Goal: Task Accomplishment & Management: Use online tool/utility

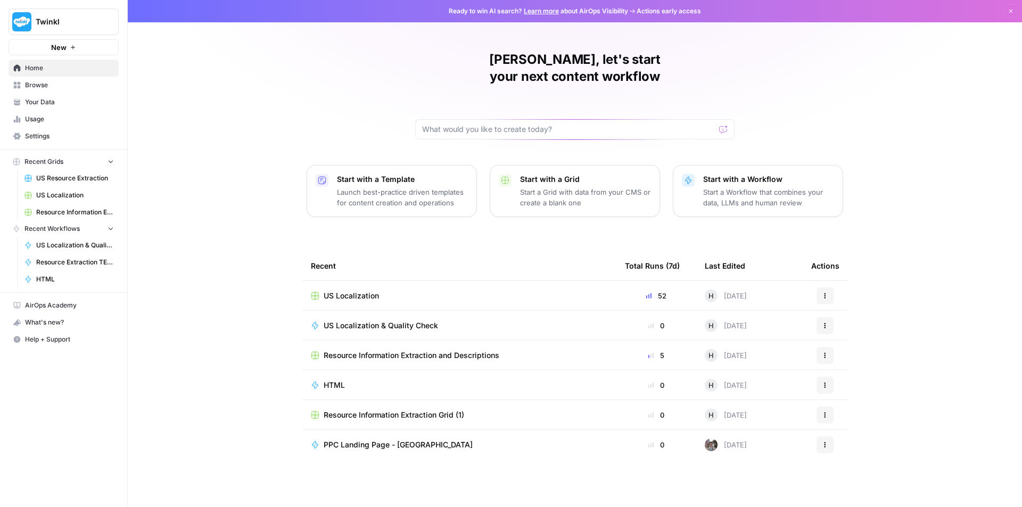
click at [408, 291] on div "US Localization" at bounding box center [459, 296] width 297 height 11
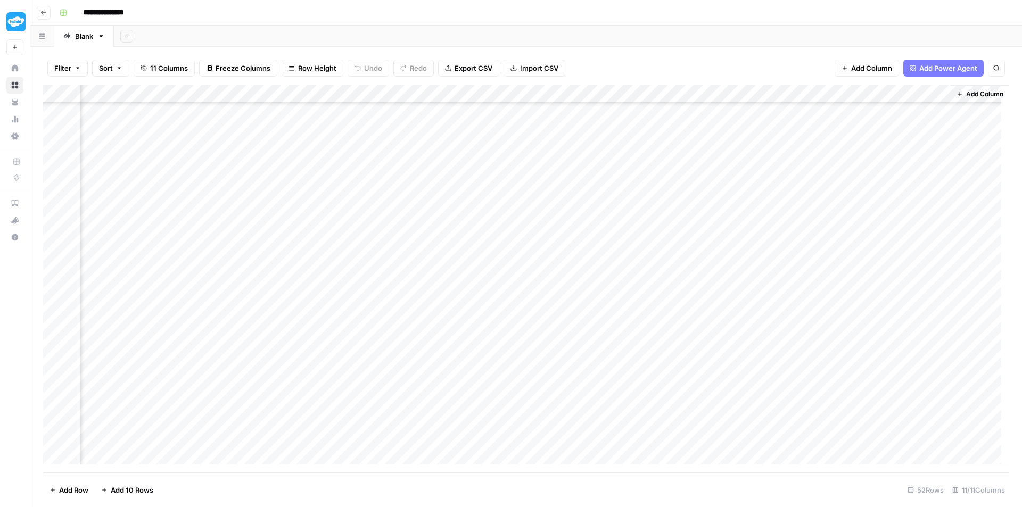
scroll to position [597, 483]
click at [516, 438] on div "Add Column" at bounding box center [526, 278] width 966 height 387
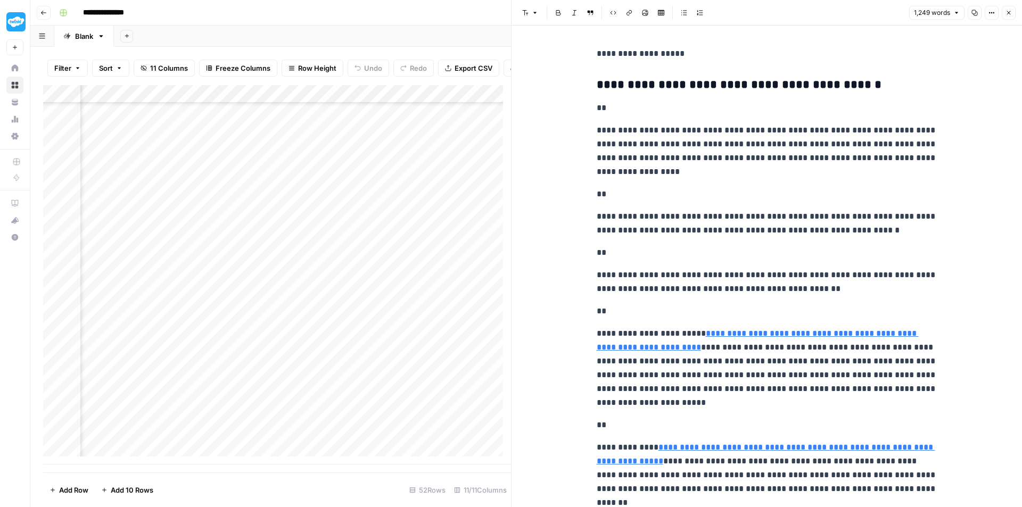
click at [1014, 12] on button "Close" at bounding box center [1008, 13] width 14 height 14
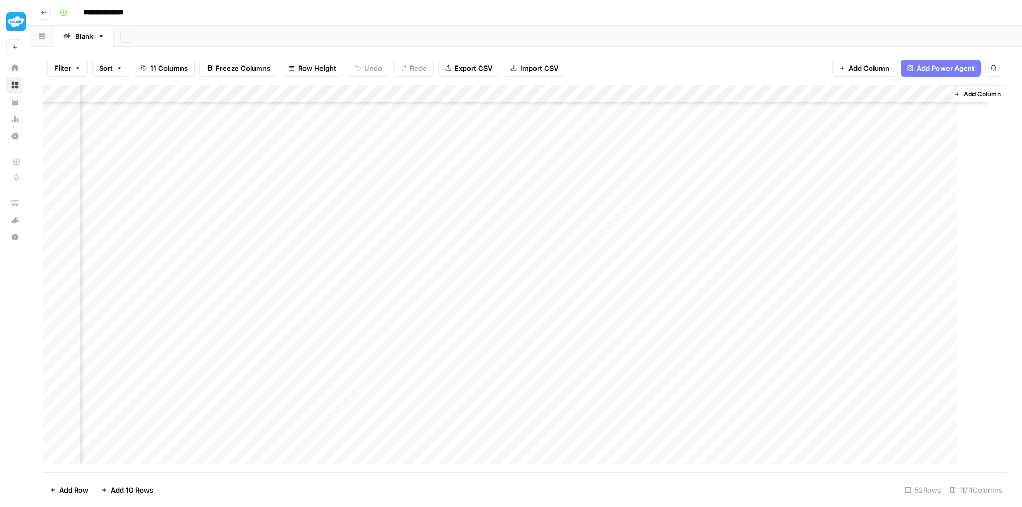
scroll to position [597, 470]
click at [660, 95] on div "Add Column" at bounding box center [526, 278] width 966 height 387
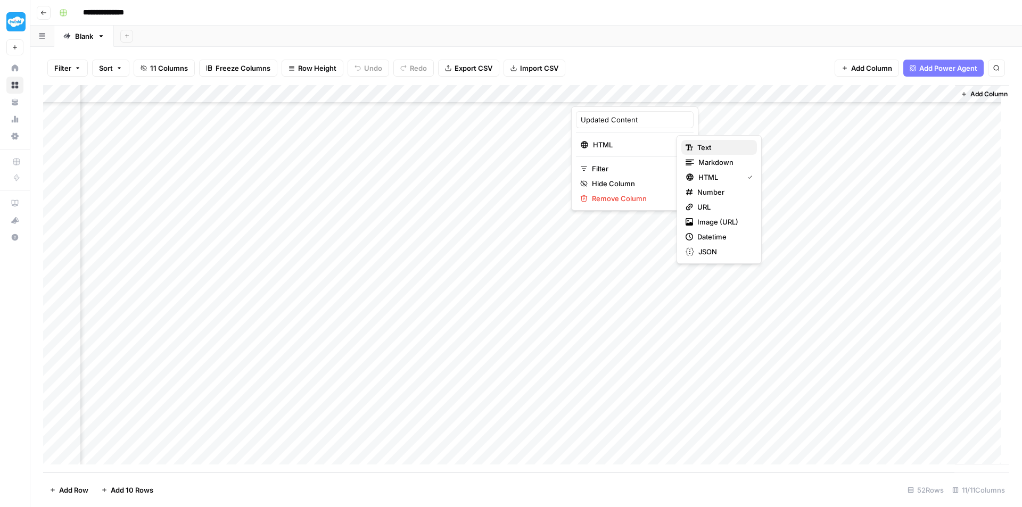
click at [712, 147] on span "Text" at bounding box center [722, 147] width 51 height 11
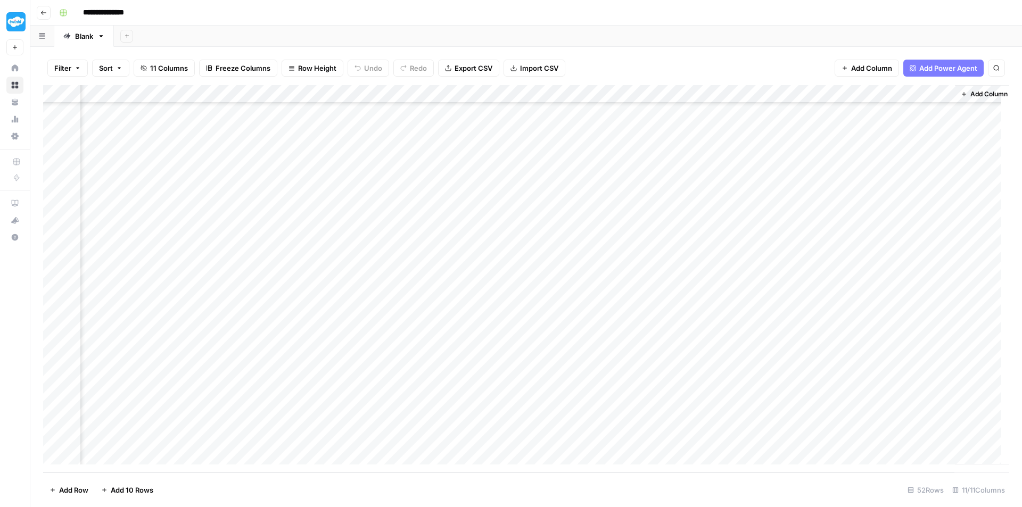
click at [619, 437] on div "Add Column" at bounding box center [526, 278] width 966 height 387
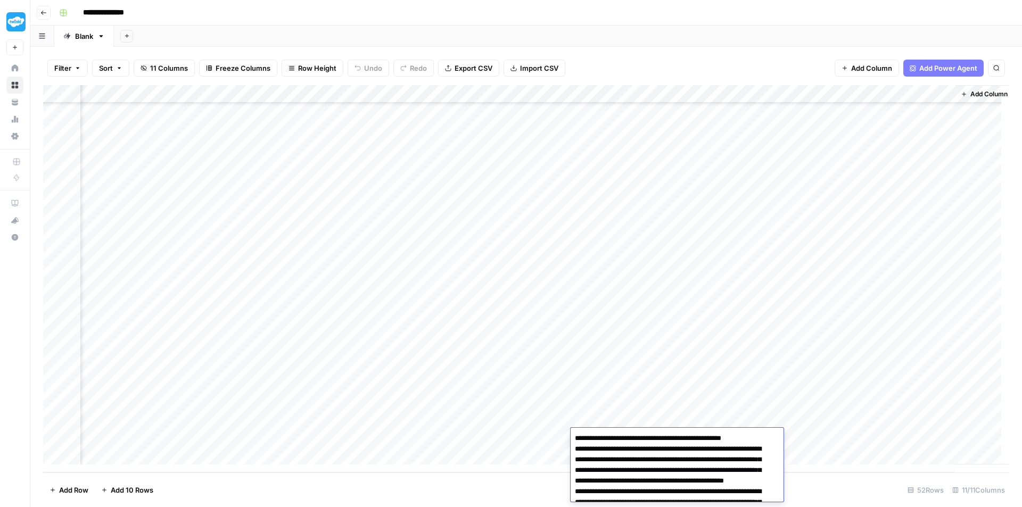
scroll to position [615, 0]
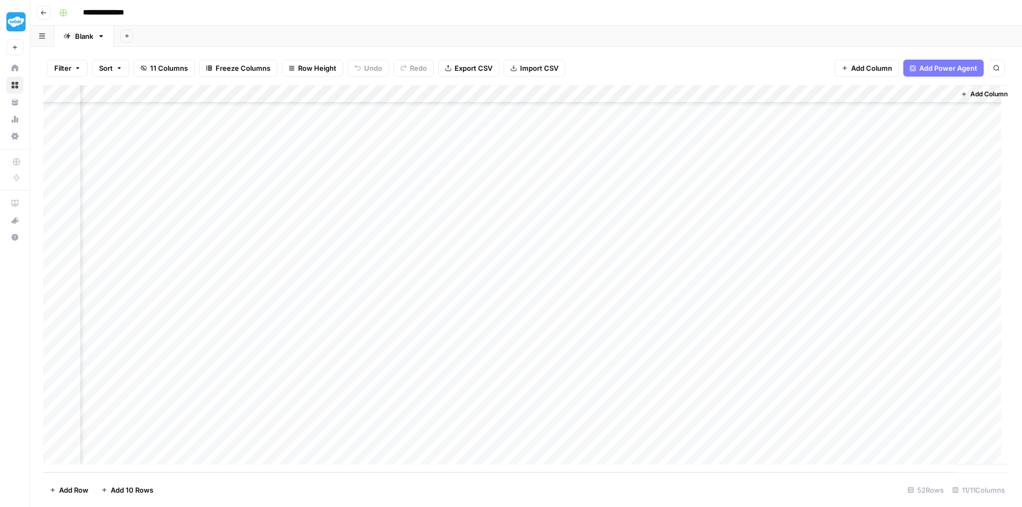
click at [616, 410] on div "Add Column" at bounding box center [526, 278] width 966 height 387
click at [561, 93] on div "Add Column" at bounding box center [526, 278] width 966 height 387
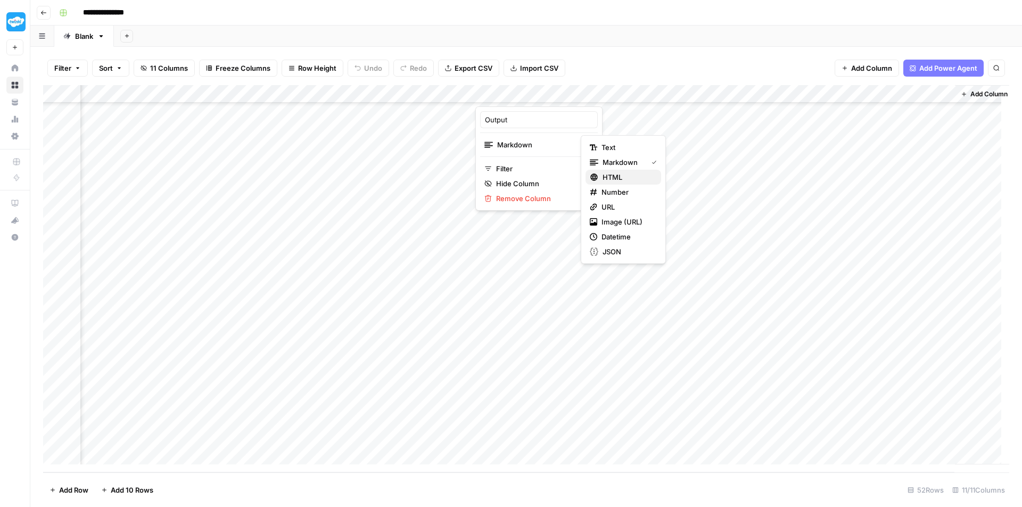
click at [626, 182] on span "HTML" at bounding box center [627, 177] width 50 height 11
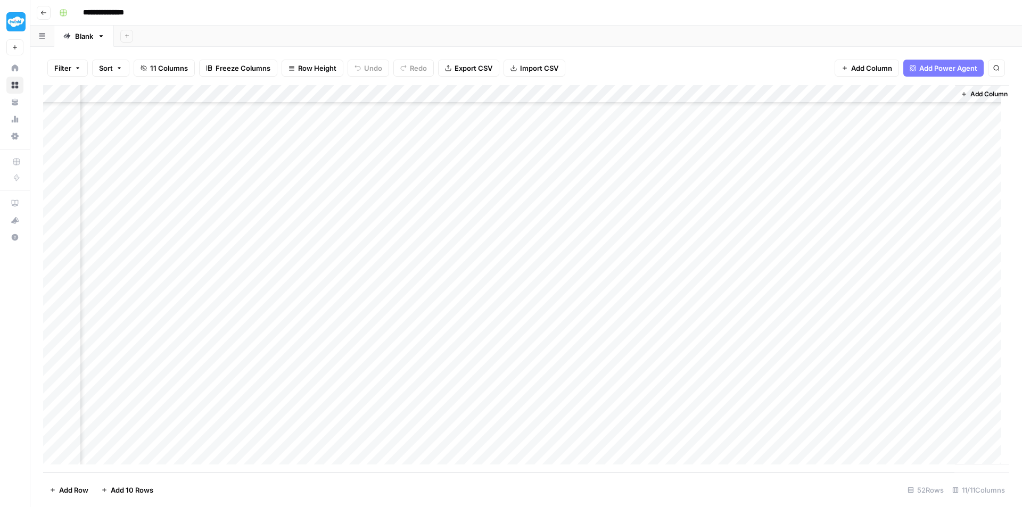
click at [565, 93] on div "Add Column" at bounding box center [526, 278] width 966 height 387
click at [205, 11] on div "**********" at bounding box center [533, 12] width 956 height 17
click at [726, 71] on div "Filter Sort 11 Columns Freeze Columns Row Height Undo Redo Export CSV Import CS…" at bounding box center [526, 68] width 966 height 34
click at [562, 94] on div "Add Column" at bounding box center [526, 278] width 966 height 387
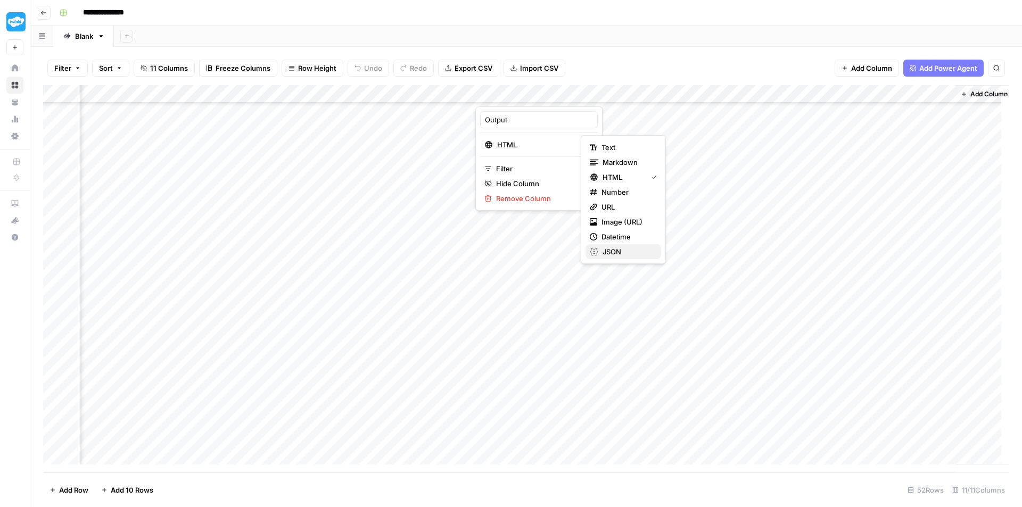
click at [612, 250] on span "JSON" at bounding box center [627, 251] width 50 height 11
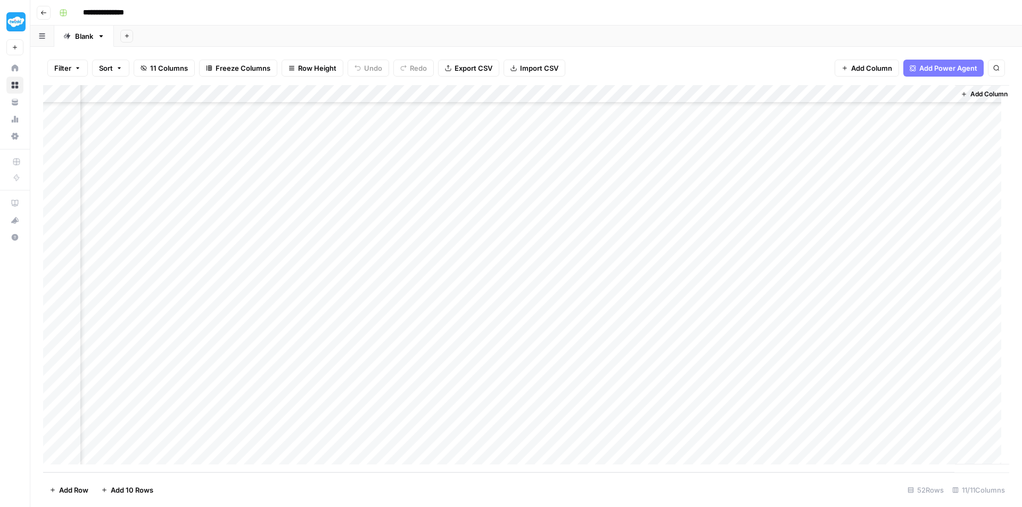
click at [524, 130] on div "Add Column" at bounding box center [526, 278] width 966 height 387
click at [562, 93] on div "Add Column" at bounding box center [526, 278] width 966 height 387
click at [605, 151] on span "Text" at bounding box center [626, 147] width 51 height 11
click at [516, 131] on div "Add Column" at bounding box center [526, 278] width 966 height 387
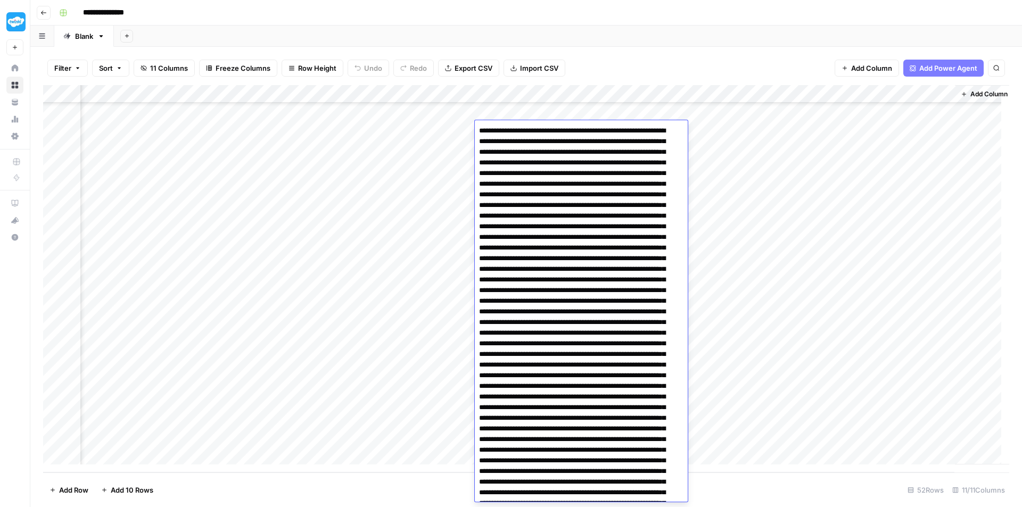
scroll to position [935, 0]
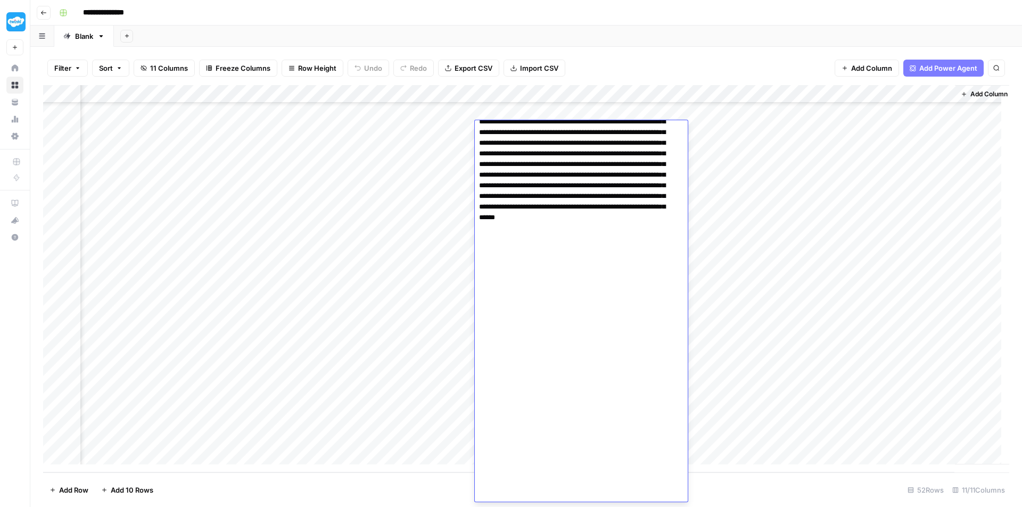
click at [563, 92] on div "Add Column" at bounding box center [526, 278] width 966 height 387
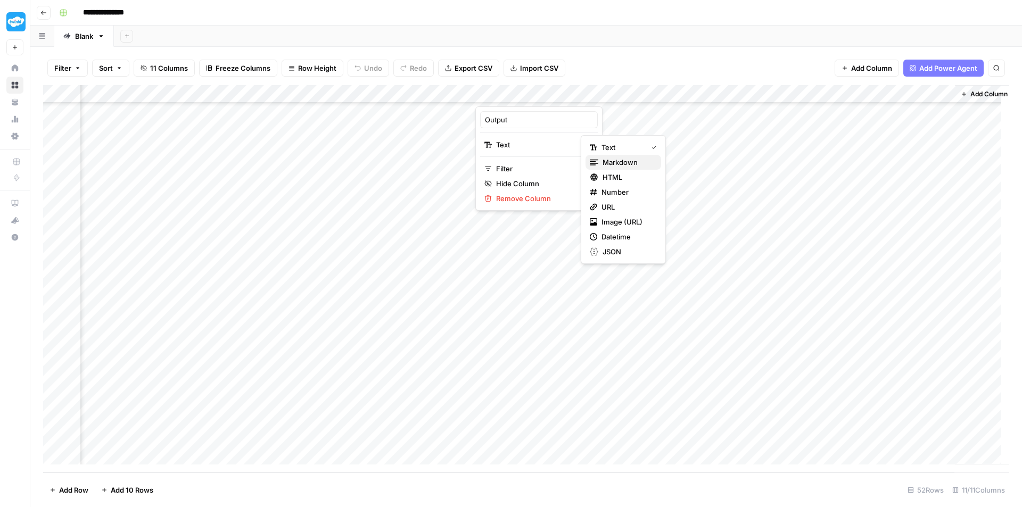
click at [601, 159] on div "Markdown" at bounding box center [623, 162] width 67 height 11
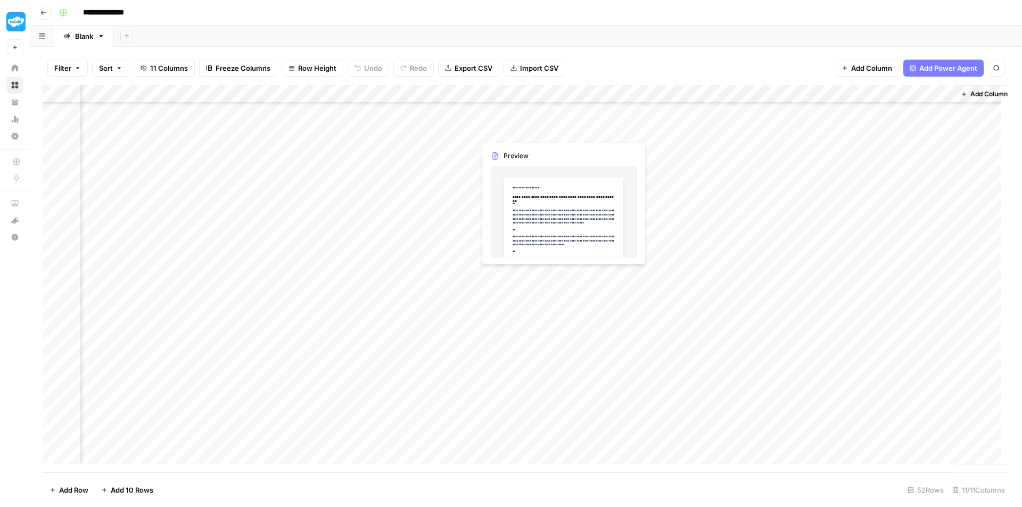
click at [513, 132] on div "Add Column" at bounding box center [526, 278] width 966 height 387
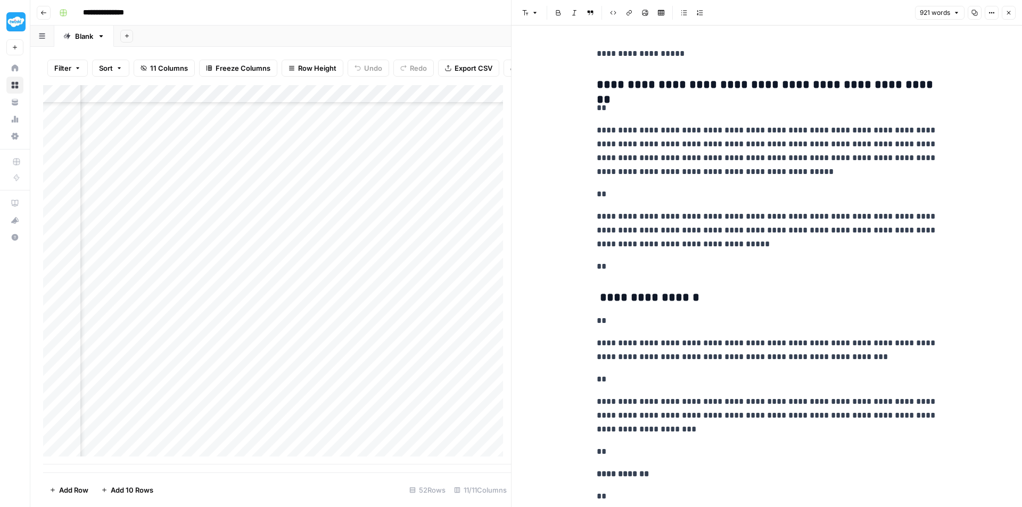
click at [1012, 11] on button "Close" at bounding box center [1008, 13] width 14 height 14
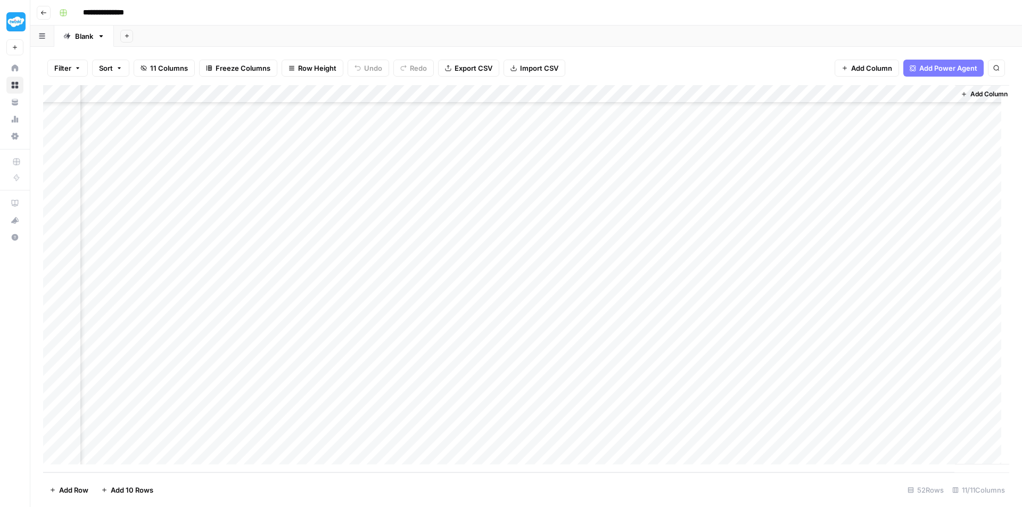
click at [607, 93] on div "Add Column" at bounding box center [526, 278] width 966 height 387
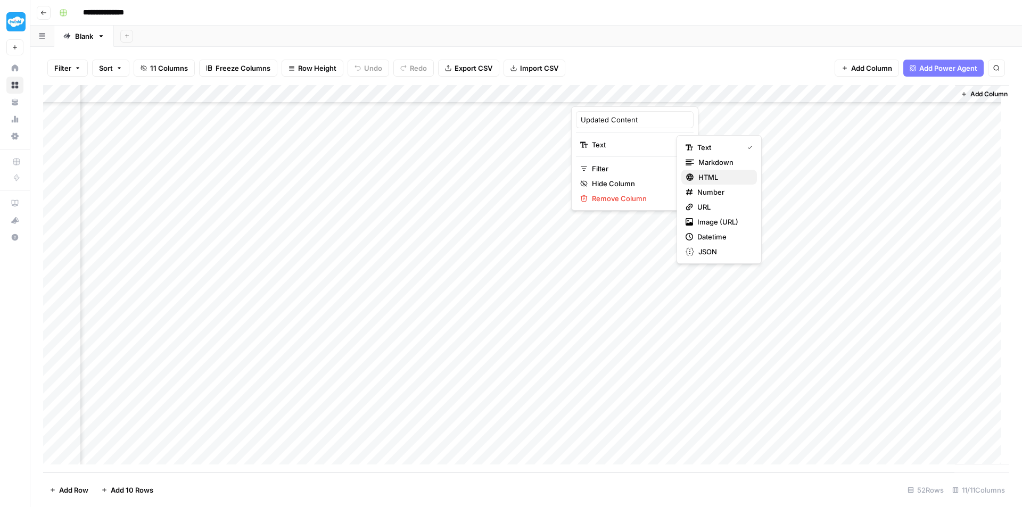
click at [730, 177] on span "HTML" at bounding box center [723, 177] width 50 height 11
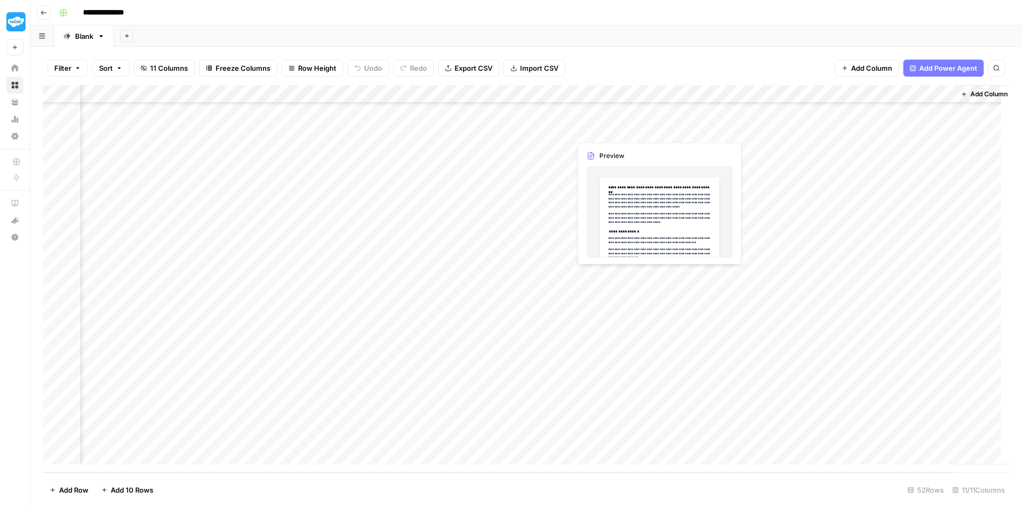
click at [613, 131] on div "Add Column" at bounding box center [526, 278] width 966 height 387
click at [594, 129] on div "Add Column" at bounding box center [526, 278] width 966 height 387
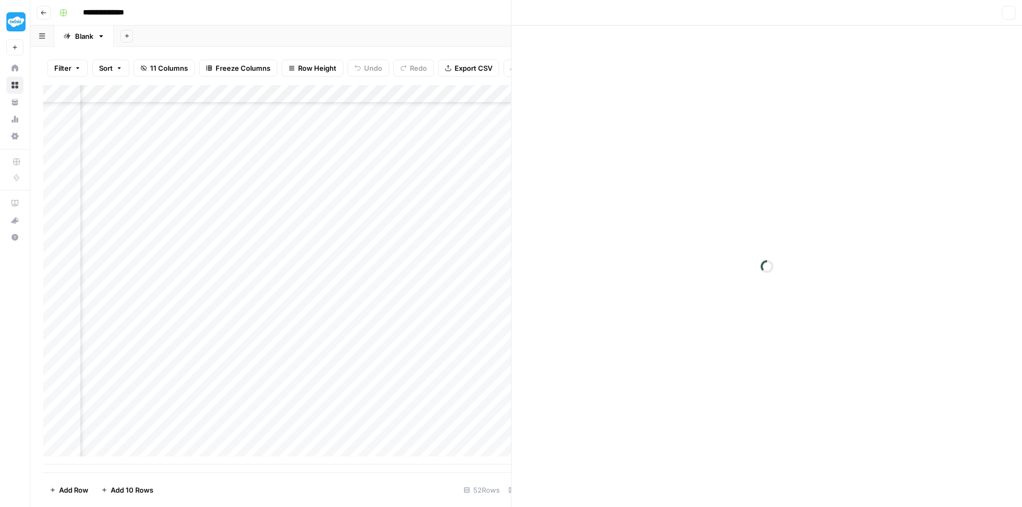
click at [594, 129] on div at bounding box center [618, 130] width 97 height 20
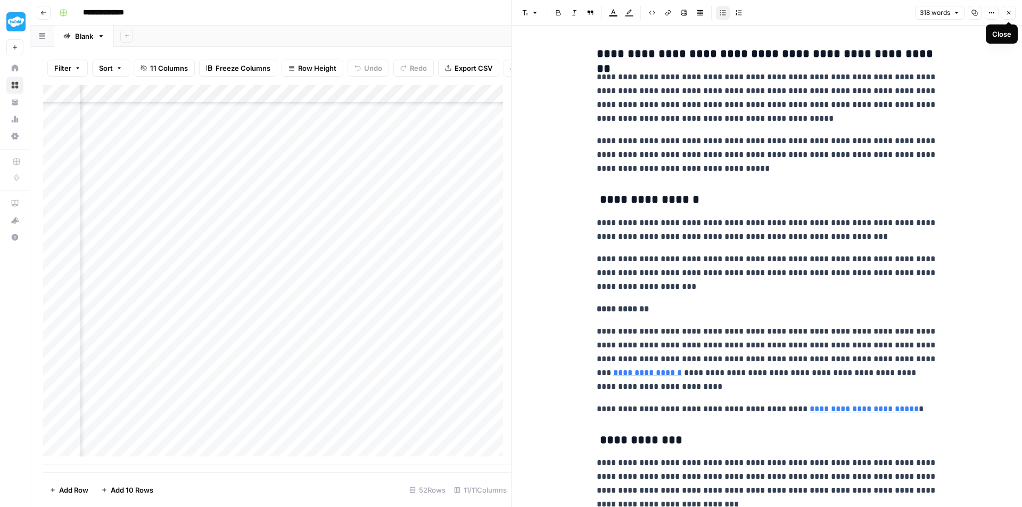
click at [1011, 10] on icon "button" at bounding box center [1008, 13] width 6 height 6
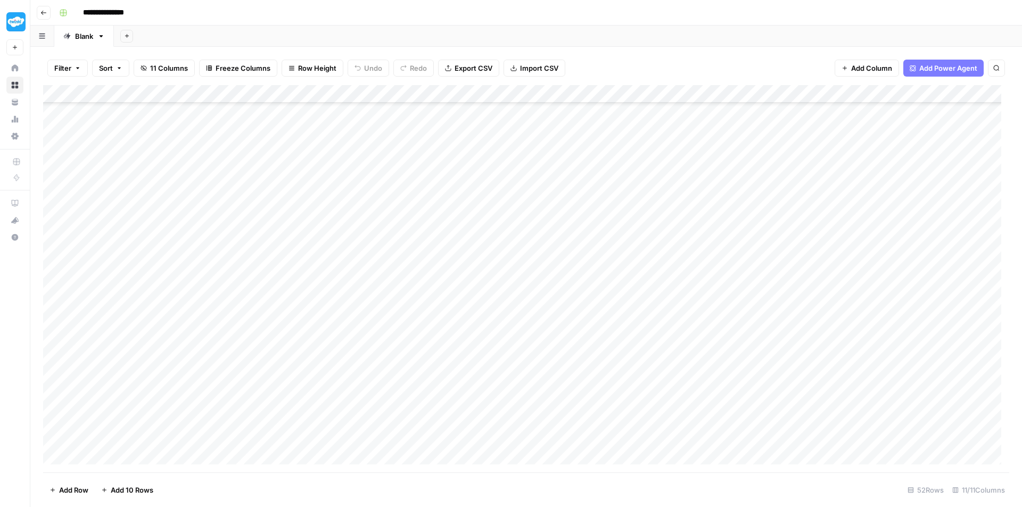
scroll to position [171, 0]
click at [388, 174] on div "Add Column" at bounding box center [526, 278] width 966 height 387
click at [401, 177] on div "Add Column" at bounding box center [526, 278] width 966 height 387
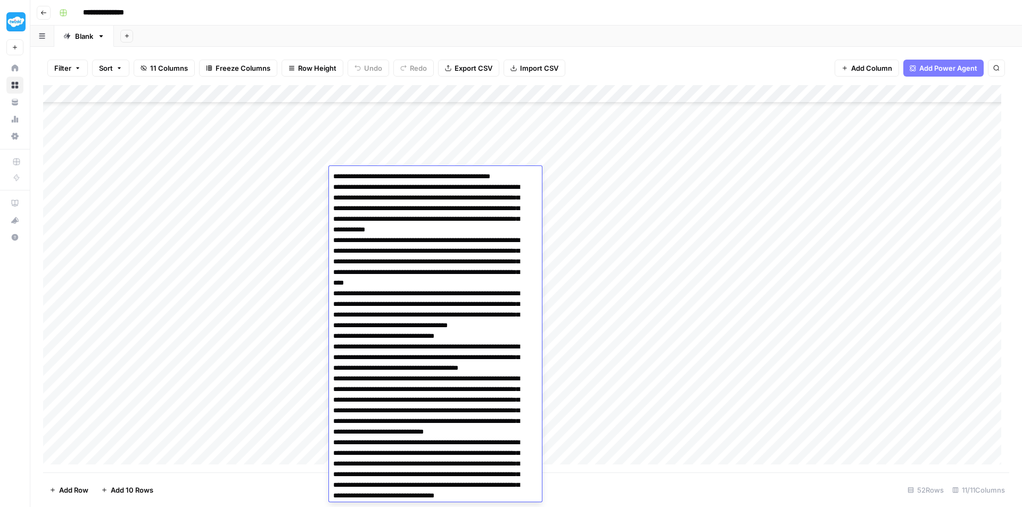
scroll to position [395, 0]
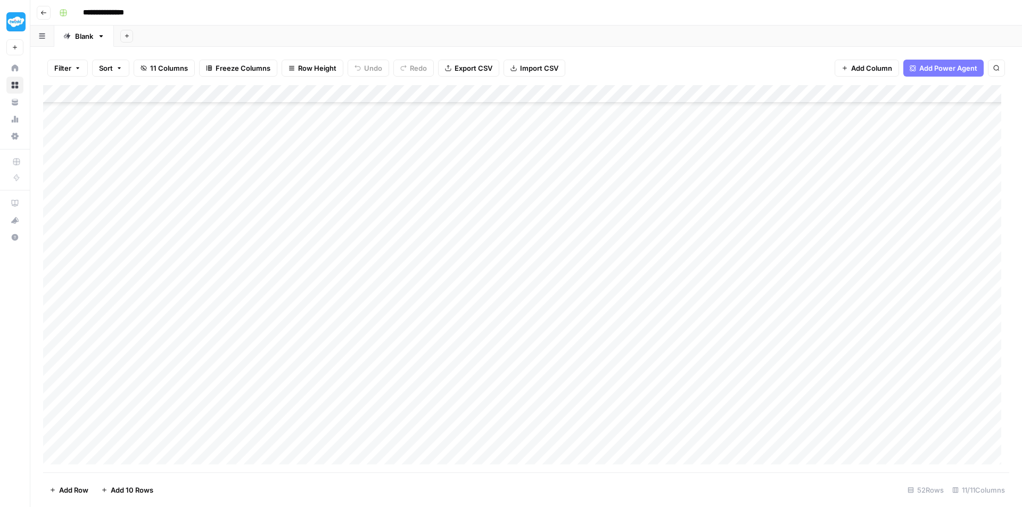
click at [628, 172] on div "Add Column" at bounding box center [526, 278] width 966 height 387
click at [444, 175] on div "Add Column" at bounding box center [526, 278] width 966 height 387
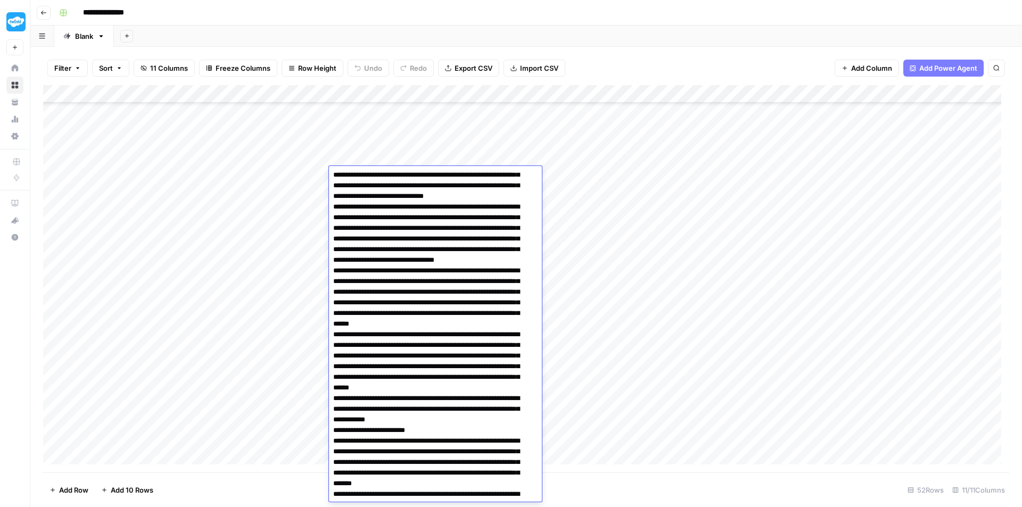
scroll to position [183, 0]
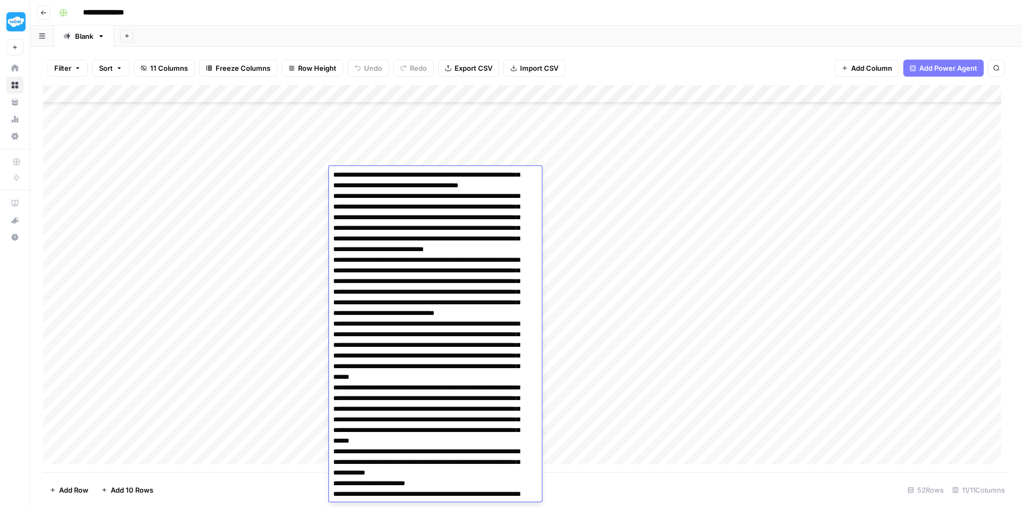
click at [657, 171] on div "Add Column" at bounding box center [526, 278] width 966 height 387
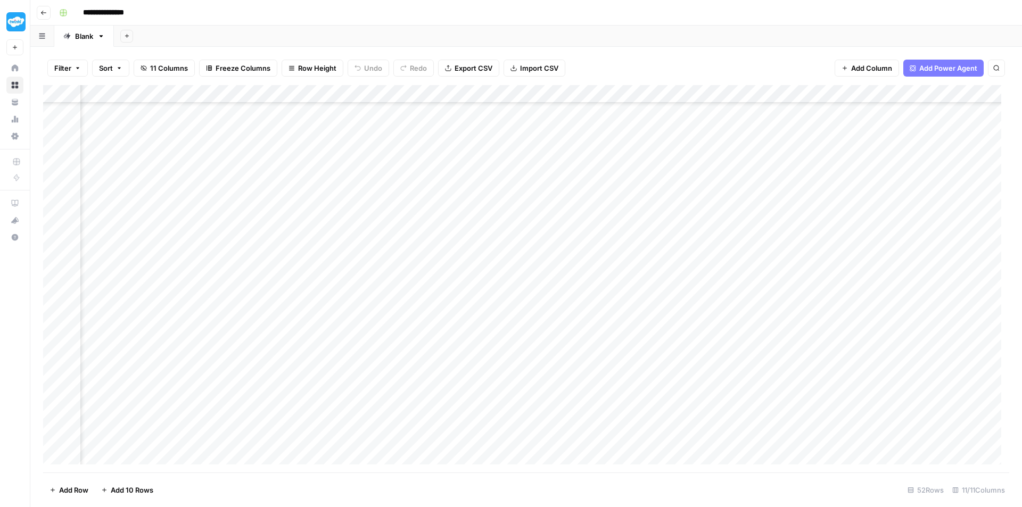
scroll to position [171, 379]
click at [715, 173] on div "Add Column" at bounding box center [526, 278] width 966 height 387
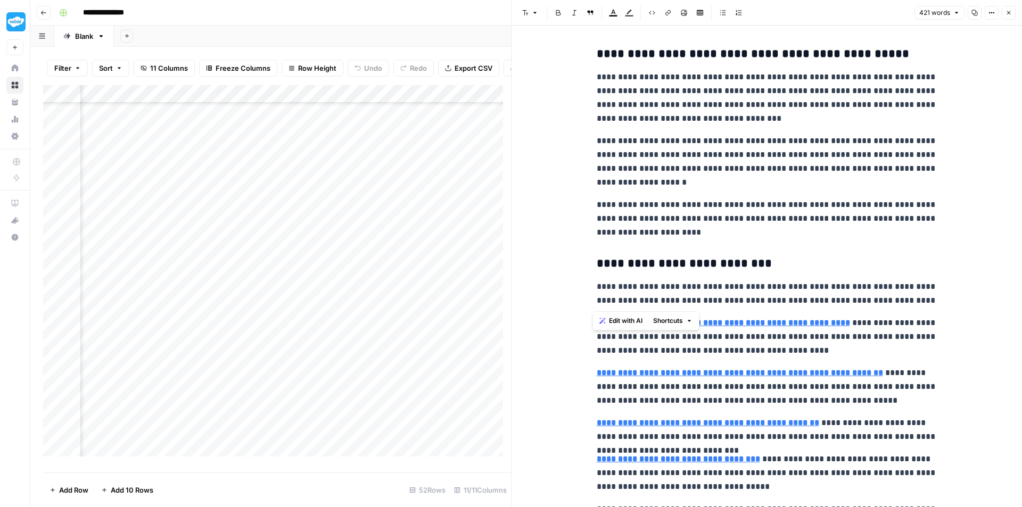
drag, startPoint x: 593, startPoint y: 266, endPoint x: 937, endPoint y: 305, distance: 346.5
click at [937, 305] on div "**********" at bounding box center [766, 368] width 353 height 651
copy div "**********"
click at [38, 15] on button "Go back" at bounding box center [44, 13] width 14 height 14
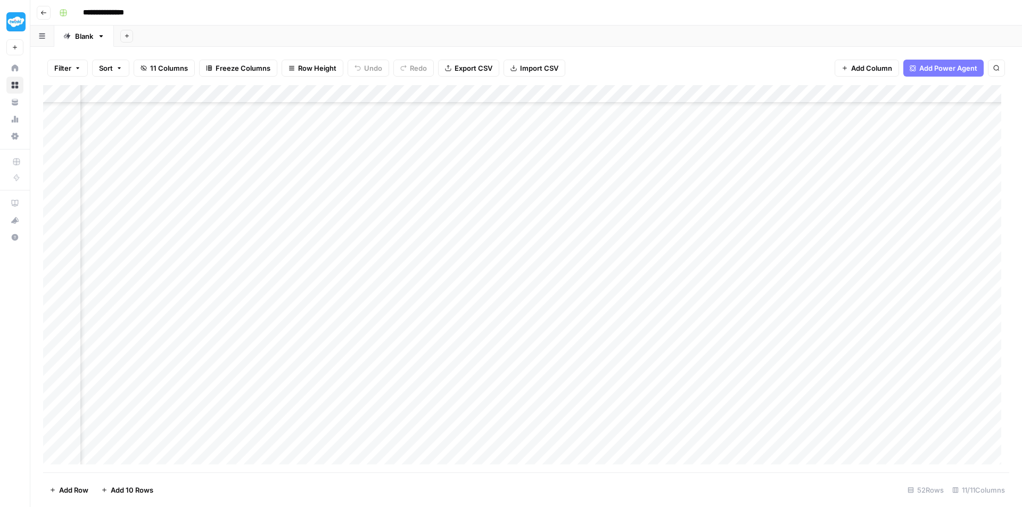
click at [43, 10] on icon "button" at bounding box center [43, 13] width 6 height 6
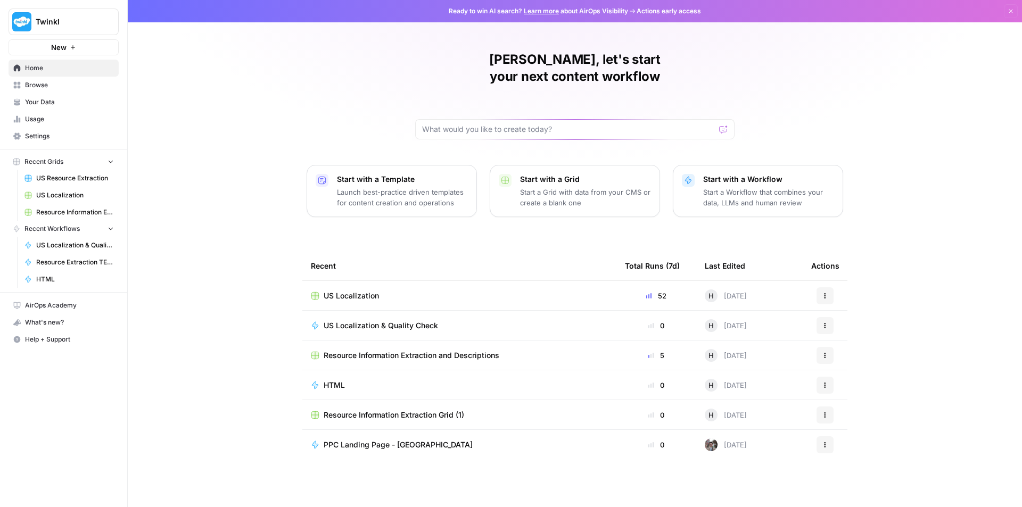
click at [825, 322] on icon "button" at bounding box center [825, 325] width 6 height 6
click at [851, 349] on span "Edit in Studio" at bounding box center [879, 348] width 85 height 11
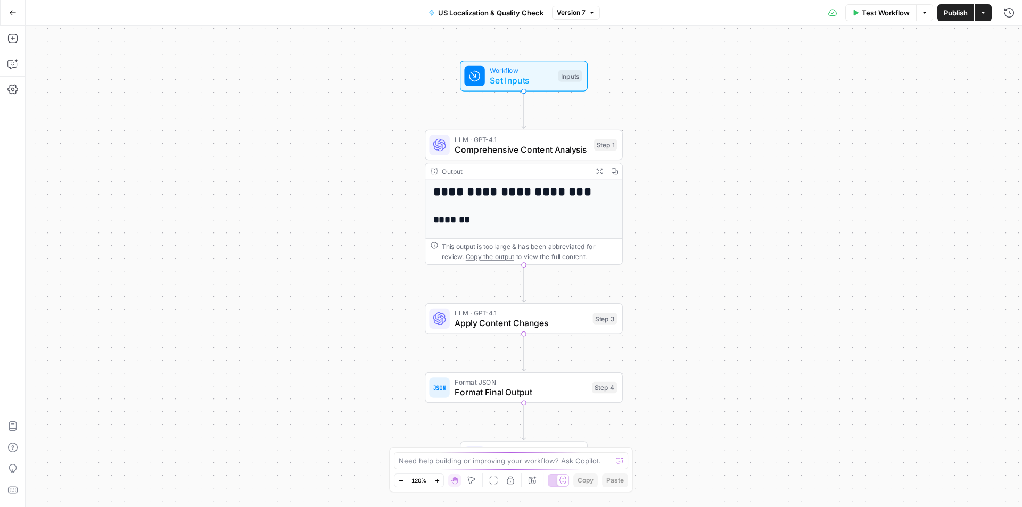
click at [511, 216] on h2 "*******" at bounding box center [519, 219] width 172 height 11
click at [498, 216] on h2 "*******" at bounding box center [519, 219] width 172 height 11
click at [17, 59] on button "Copilot" at bounding box center [12, 63] width 17 height 17
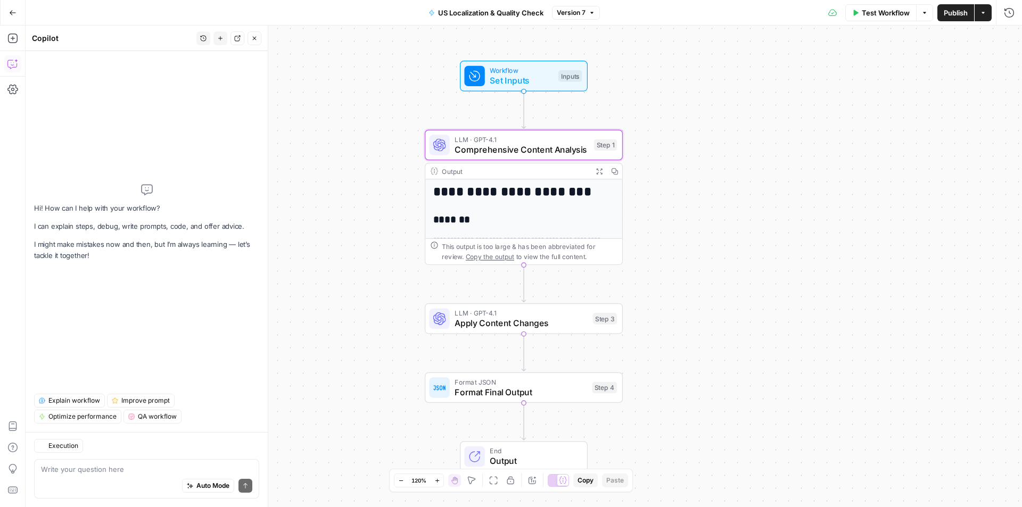
click at [99, 470] on textarea at bounding box center [146, 469] width 211 height 11
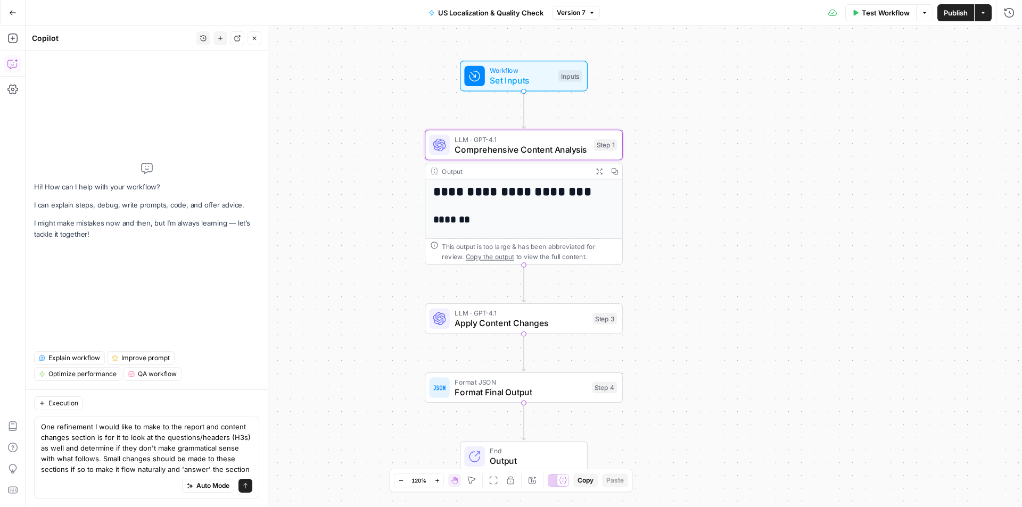
type textarea "One refinement I would like to make to the report and content changes section i…"
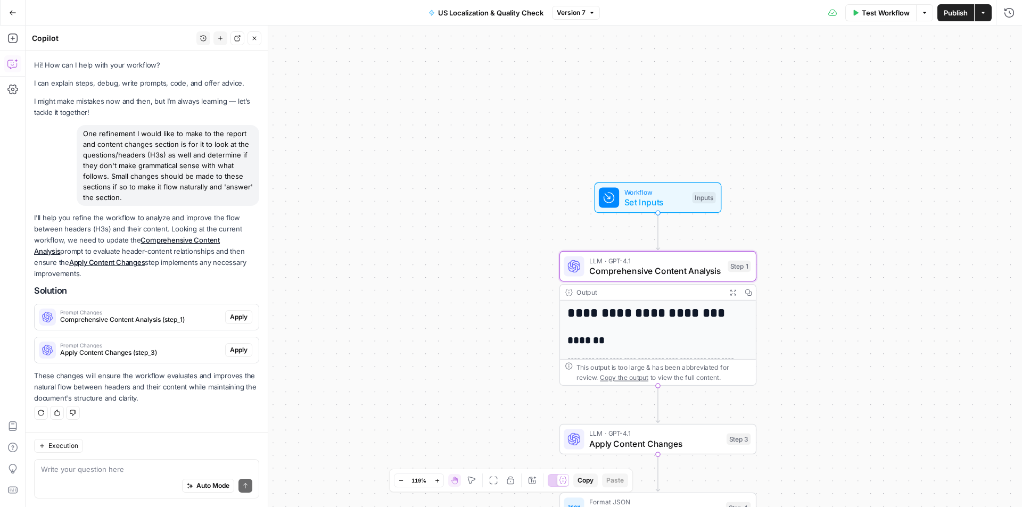
click at [245, 316] on span "Apply" at bounding box center [239, 317] width 18 height 10
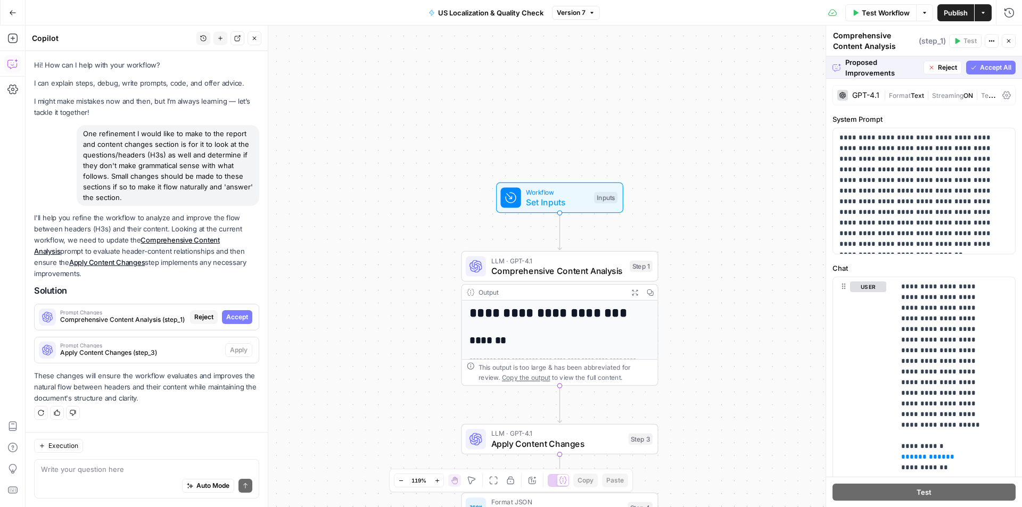
click at [980, 70] on span "Accept All" at bounding box center [995, 68] width 31 height 10
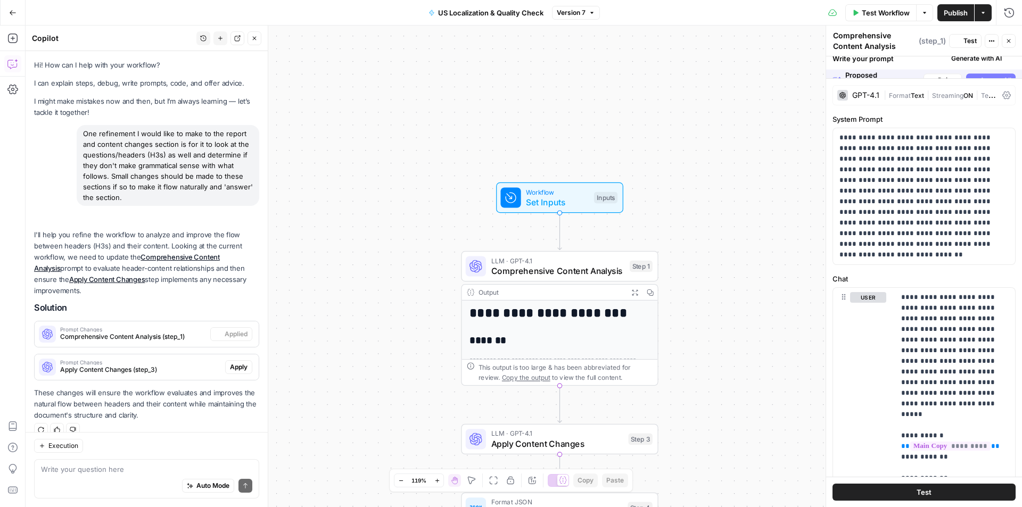
scroll to position [14, 0]
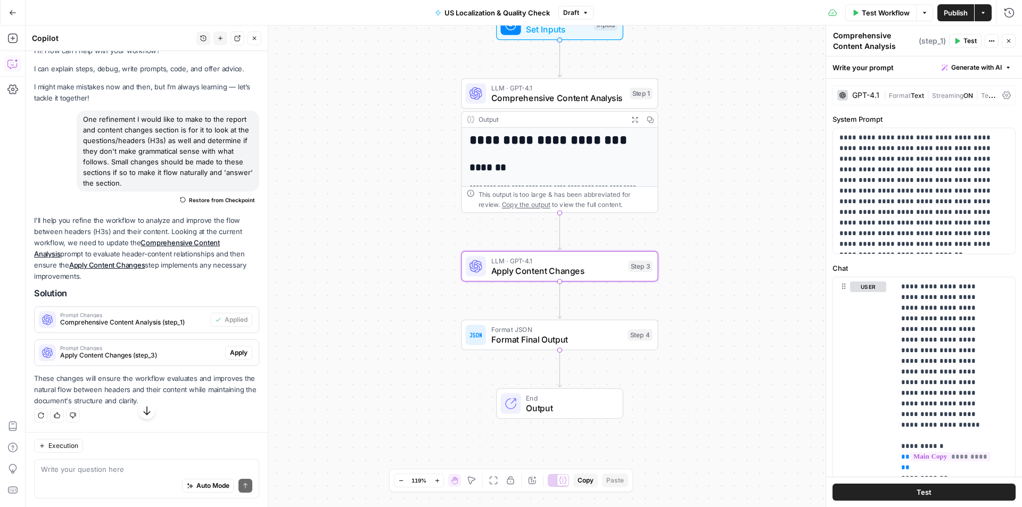
click at [230, 353] on span "Apply" at bounding box center [239, 353] width 18 height 10
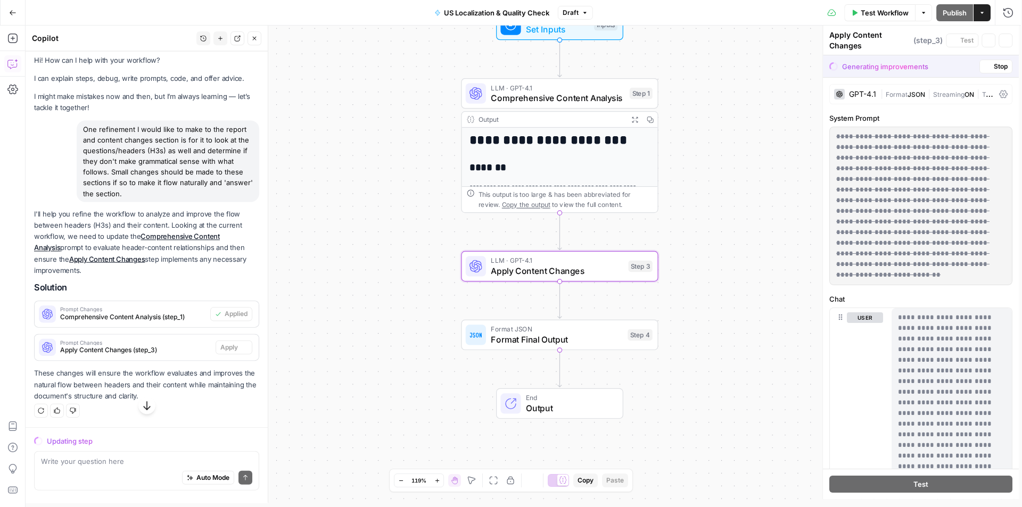
scroll to position [0, 0]
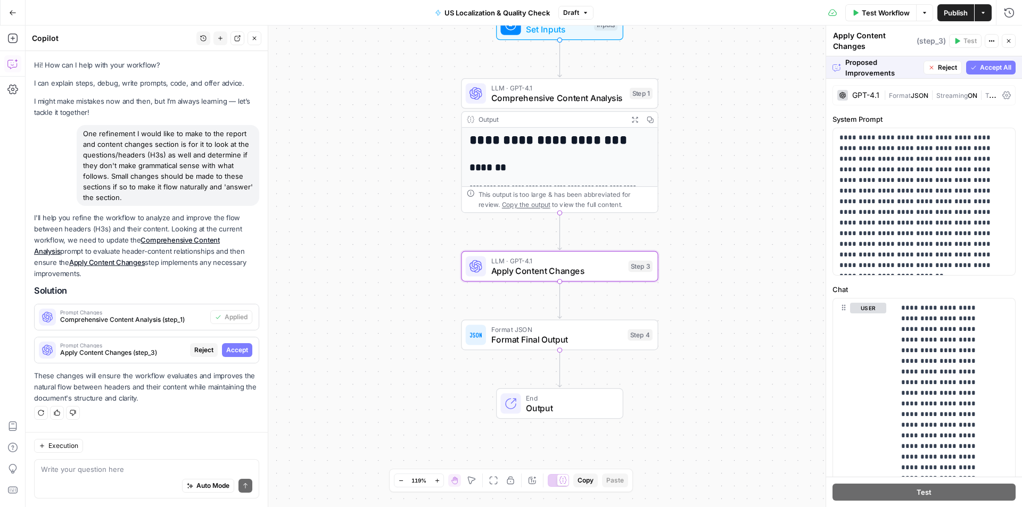
click at [239, 351] on span "Accept" at bounding box center [237, 350] width 22 height 10
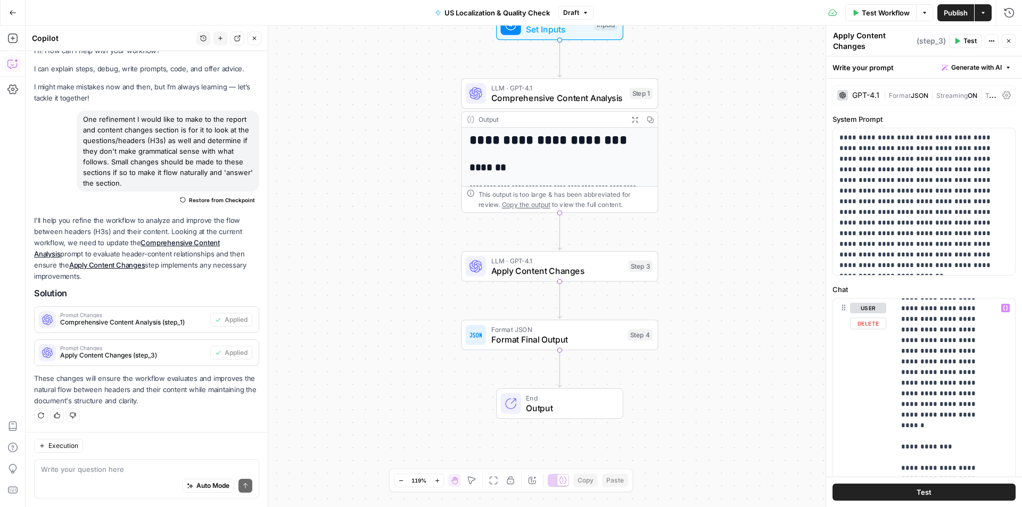
scroll to position [106, 0]
click at [952, 11] on span "Publish" at bounding box center [955, 12] width 24 height 11
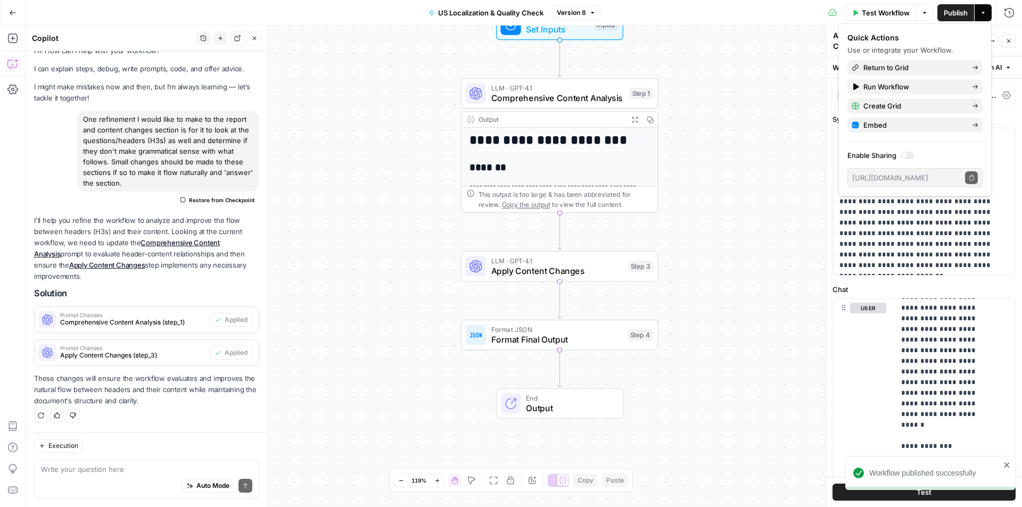
click at [12, 11] on icon "button" at bounding box center [12, 12] width 7 height 7
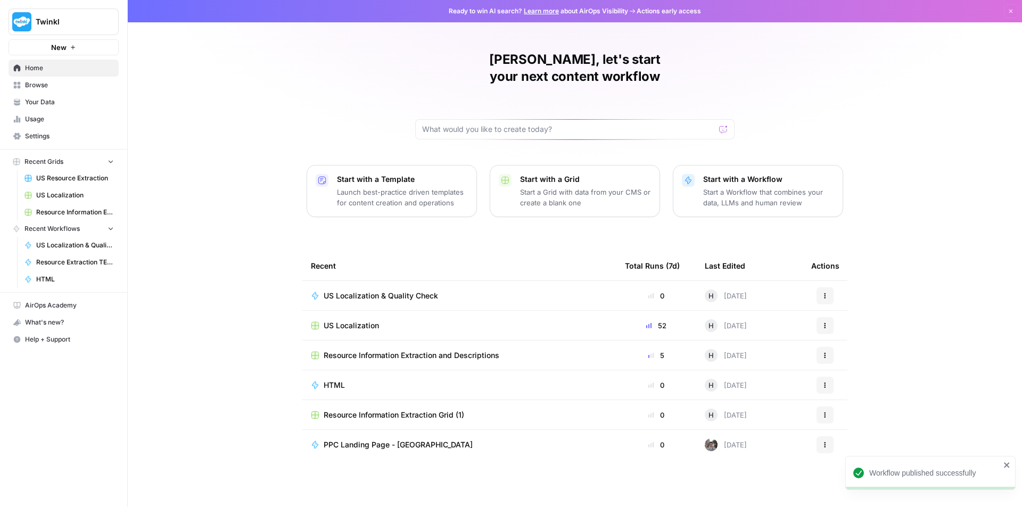
click at [431, 320] on div "US Localization" at bounding box center [459, 325] width 297 height 11
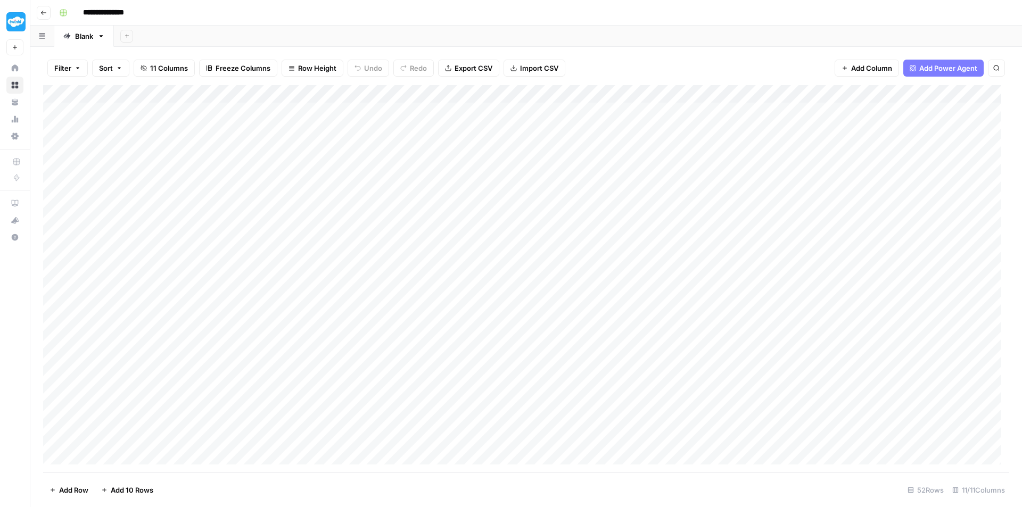
click at [923, 92] on div "Add Column" at bounding box center [526, 278] width 966 height 387
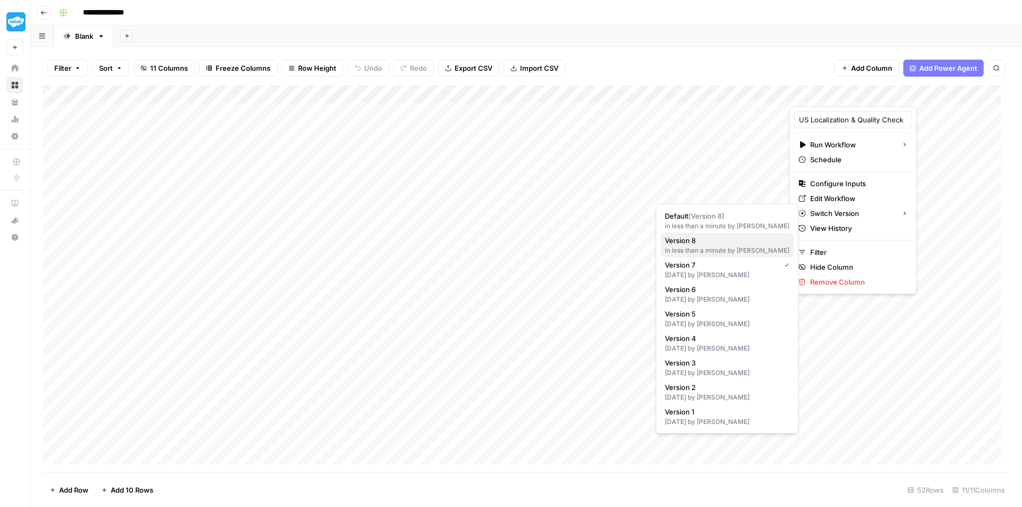
click at [727, 244] on span "Version 8" at bounding box center [725, 240] width 120 height 11
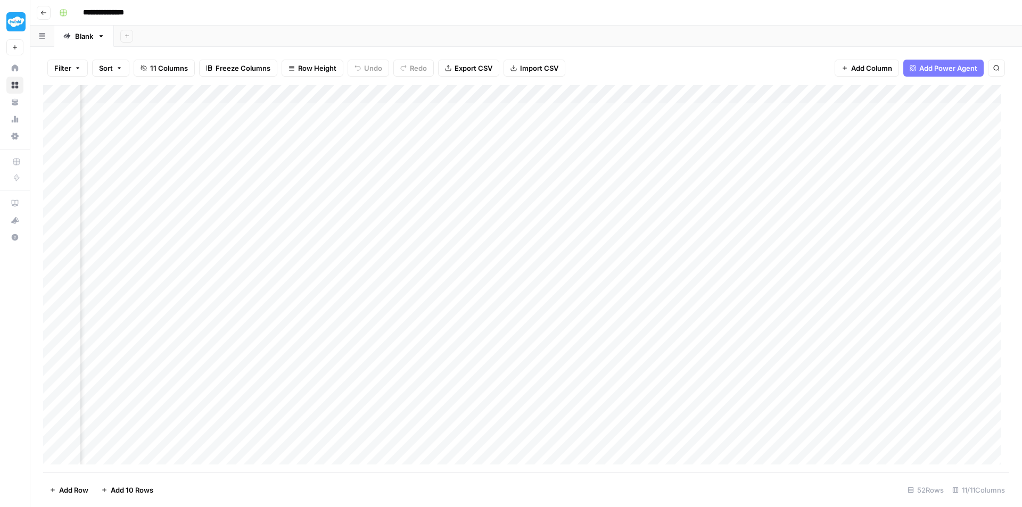
scroll to position [0, 216]
click at [719, 345] on div "Add Column" at bounding box center [526, 278] width 966 height 387
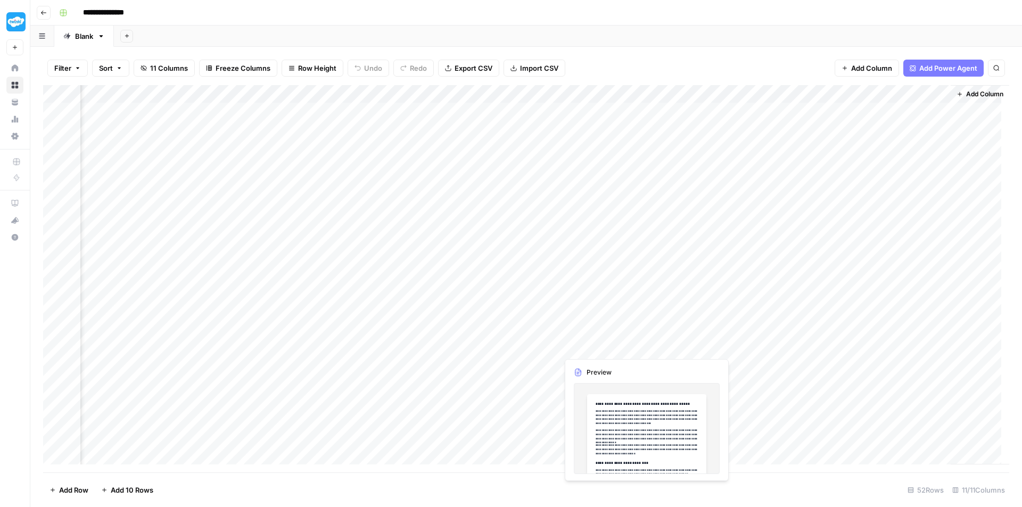
click at [603, 348] on div "Add Column" at bounding box center [526, 278] width 966 height 387
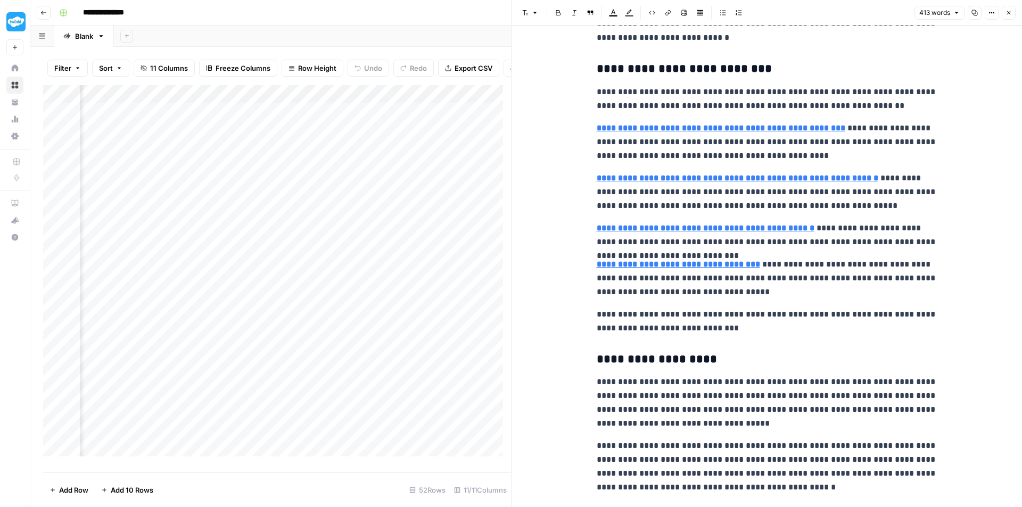
scroll to position [207, 0]
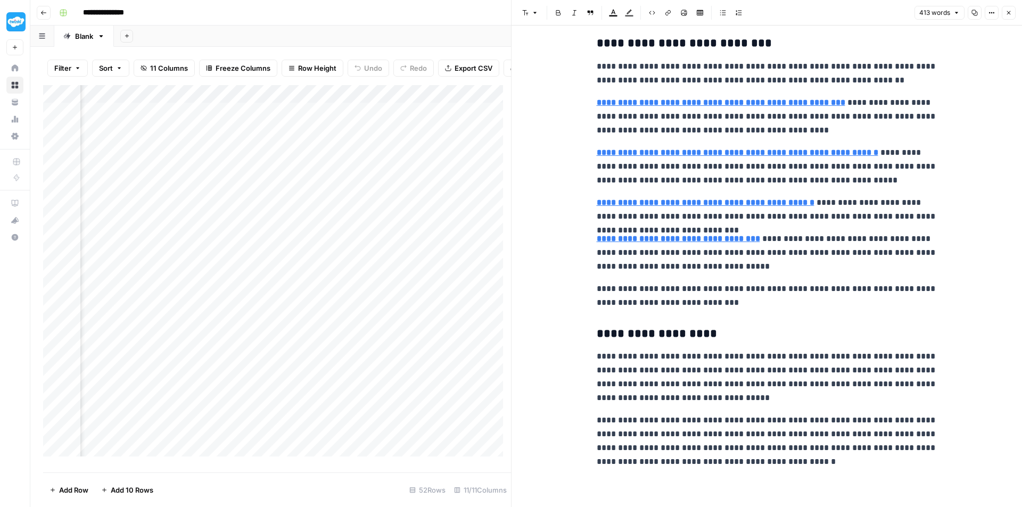
click at [1008, 15] on icon "button" at bounding box center [1008, 13] width 6 height 6
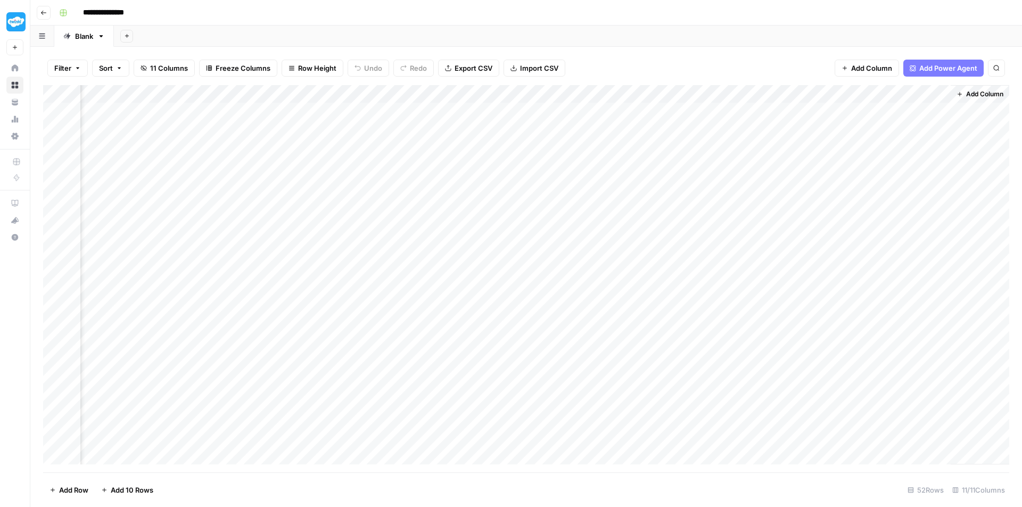
scroll to position [0, 470]
click at [42, 15] on icon "button" at bounding box center [43, 13] width 6 height 6
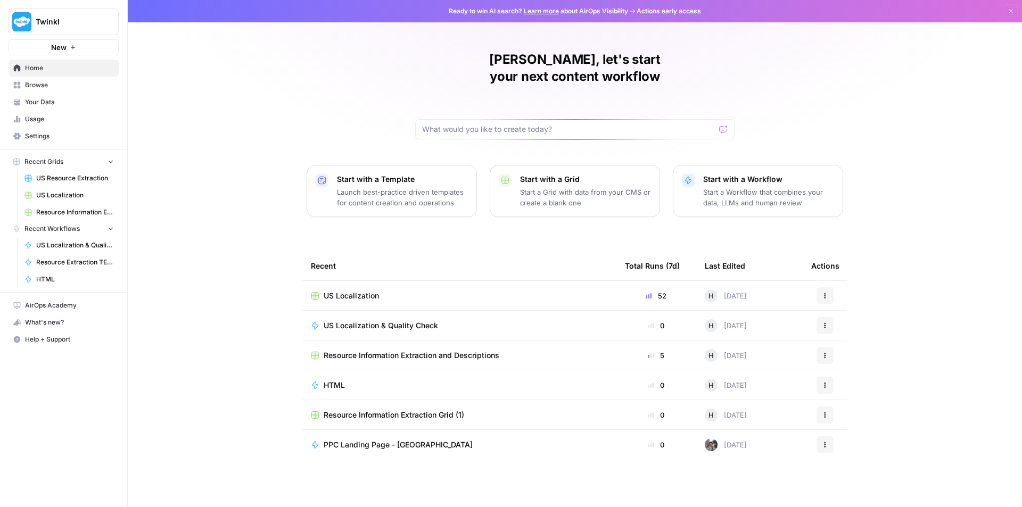
click at [415, 291] on div "US Localization" at bounding box center [459, 296] width 297 height 11
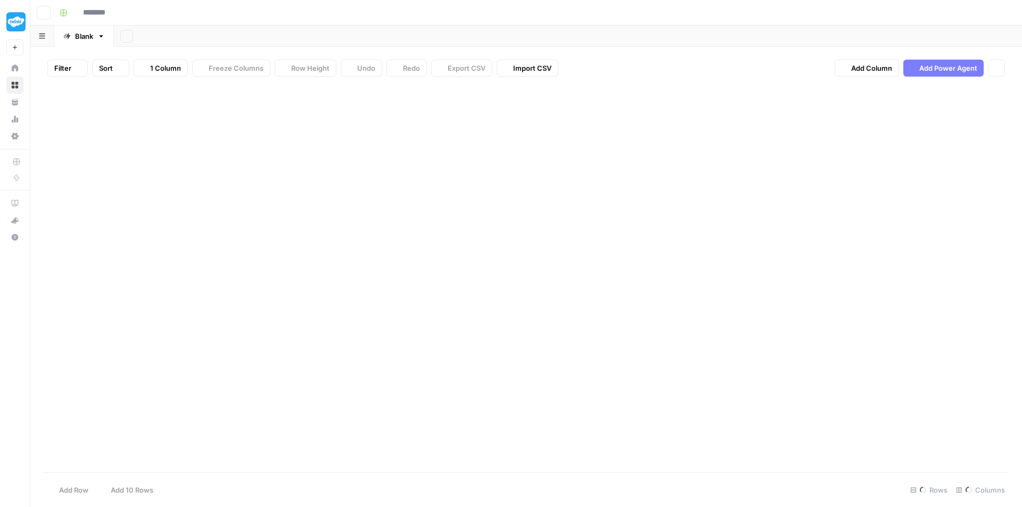
type input "**********"
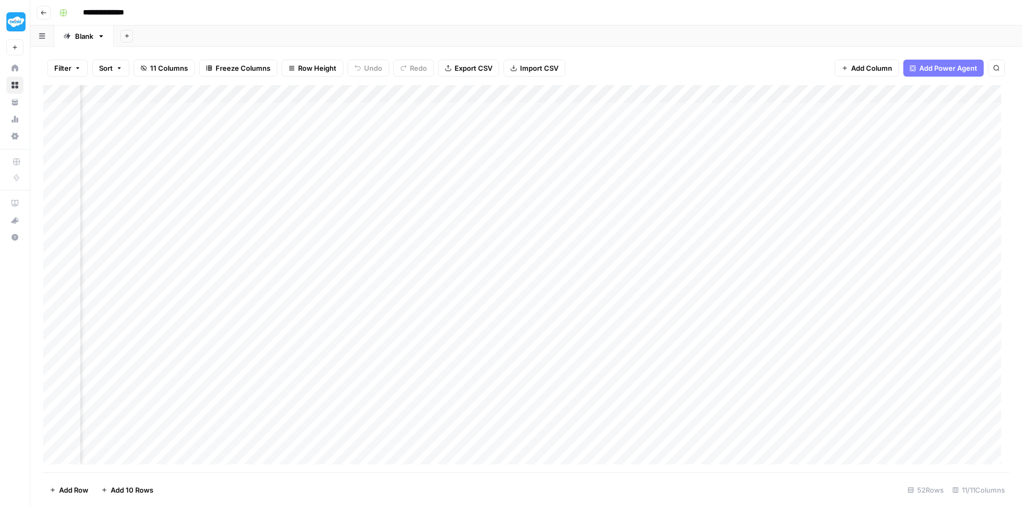
scroll to position [0, 371]
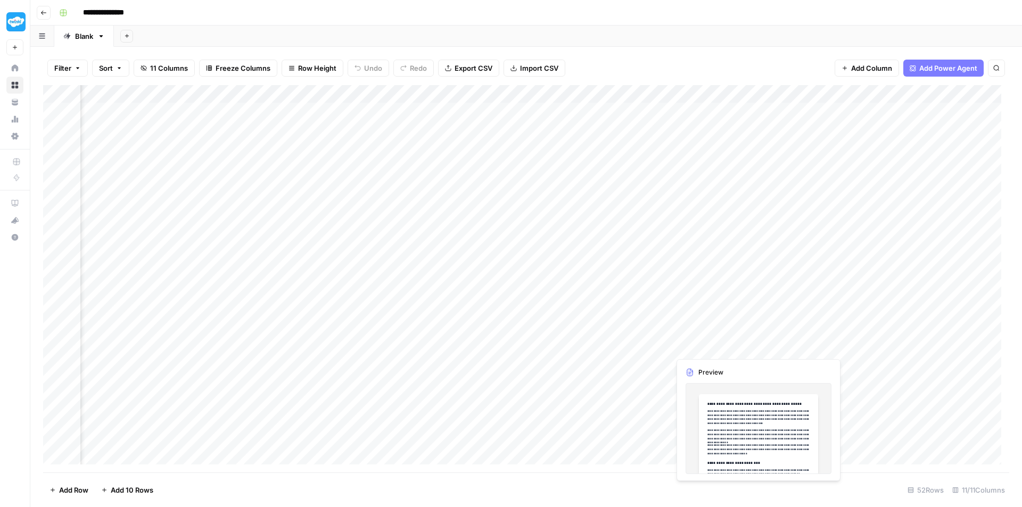
click at [735, 345] on div "Add Column" at bounding box center [526, 278] width 966 height 387
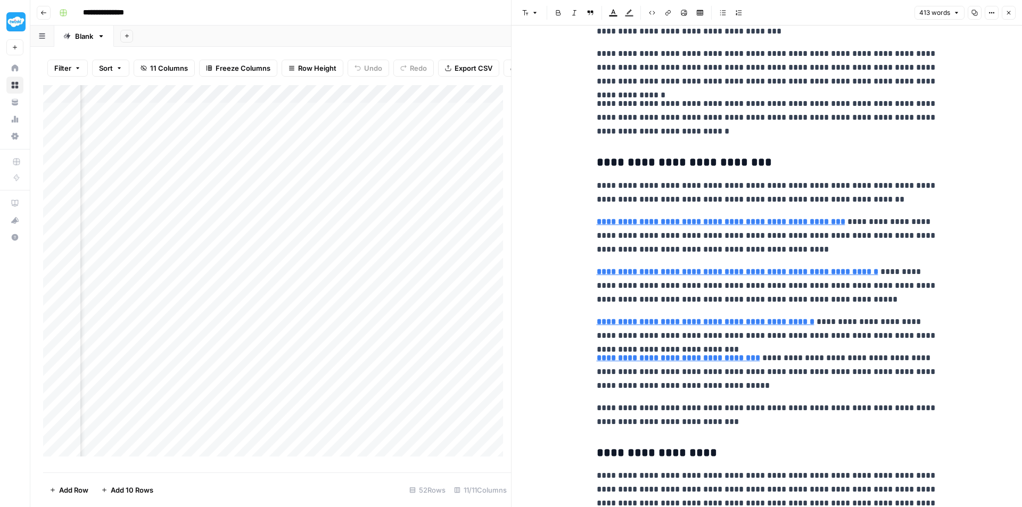
scroll to position [106, 0]
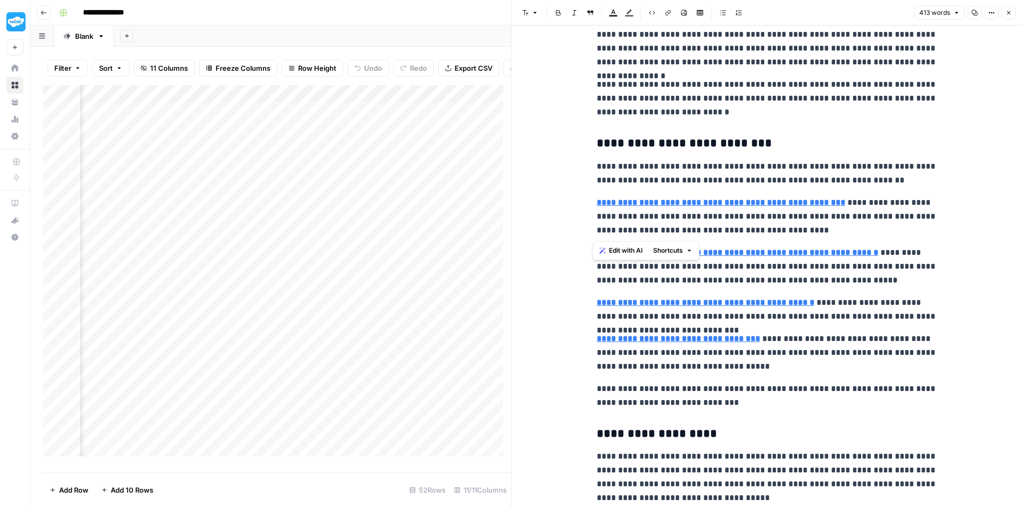
drag, startPoint x: 594, startPoint y: 138, endPoint x: 914, endPoint y: 228, distance: 331.7
click at [914, 228] on div "**********" at bounding box center [766, 254] width 353 height 637
click at [803, 175] on p "**********" at bounding box center [767, 174] width 341 height 28
click at [408, 281] on div "Add Column" at bounding box center [277, 274] width 468 height 379
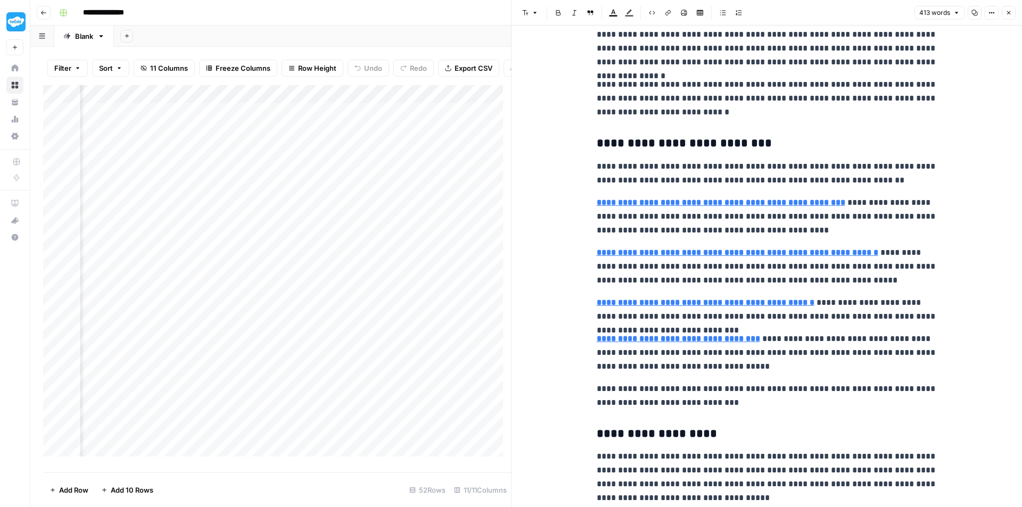
scroll to position [0, 637]
click at [299, 283] on div "Add Column" at bounding box center [277, 274] width 468 height 379
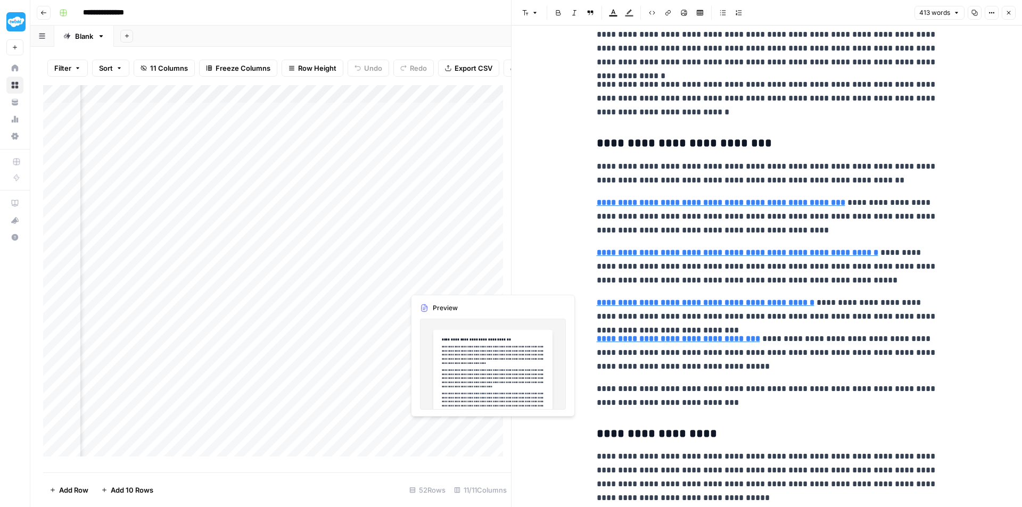
click at [443, 283] on div "Add Column" at bounding box center [277, 274] width 468 height 379
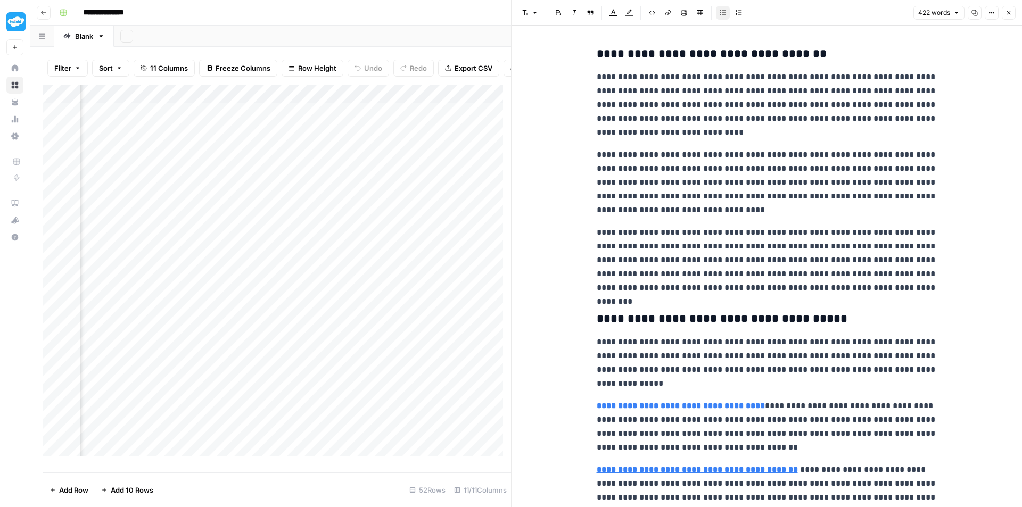
click at [436, 300] on div "Add Column" at bounding box center [277, 274] width 468 height 379
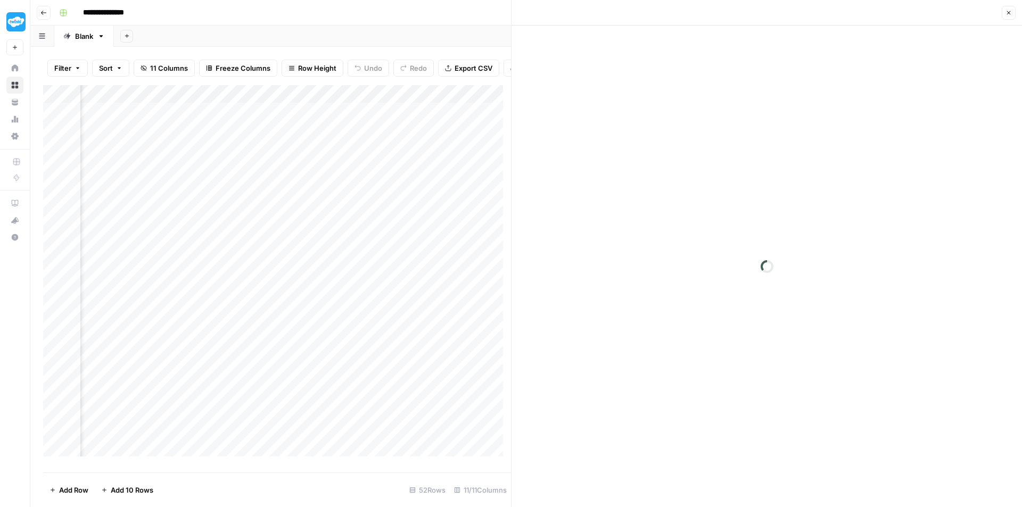
click at [436, 300] on div at bounding box center [452, 301] width 97 height 20
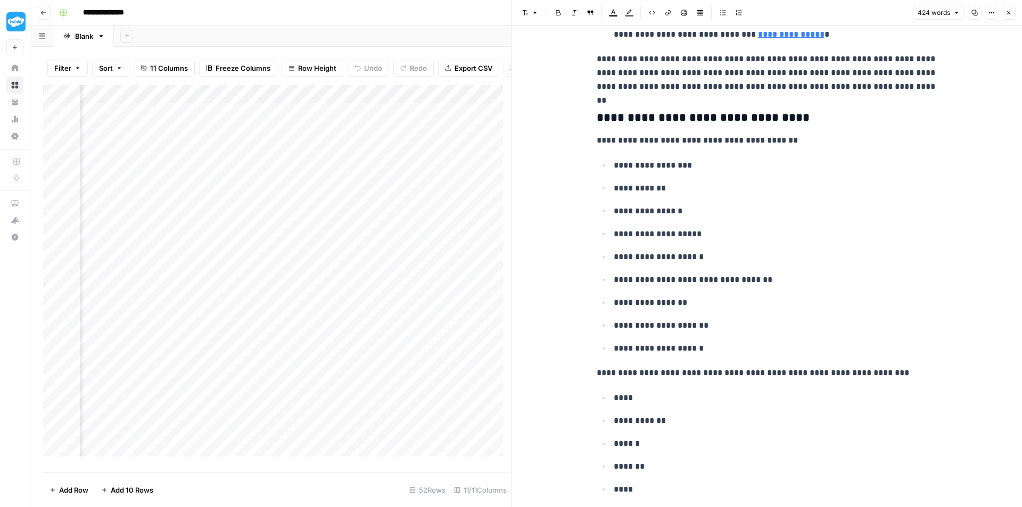
scroll to position [426, 0]
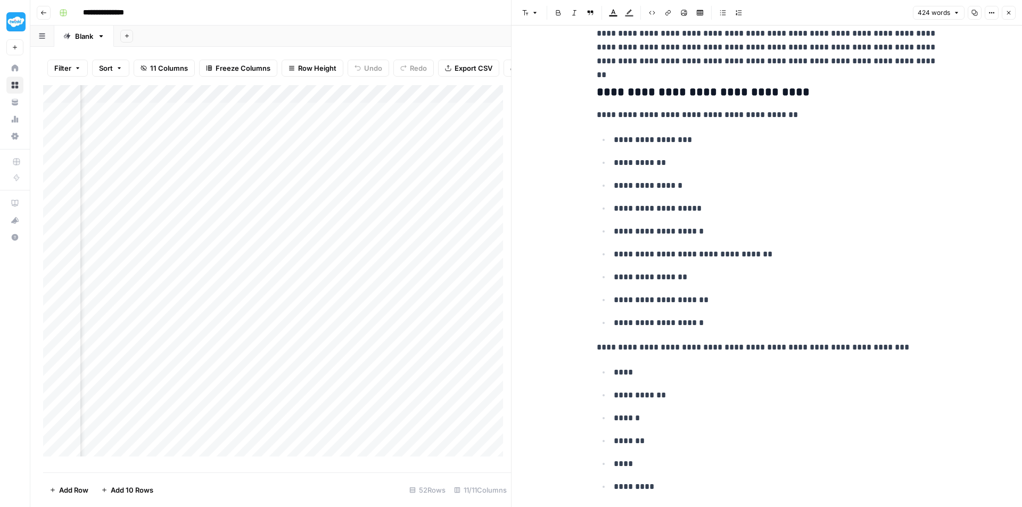
click at [113, 301] on div "Add Column" at bounding box center [277, 274] width 468 height 379
click at [107, 297] on div "Add Column" at bounding box center [277, 274] width 468 height 379
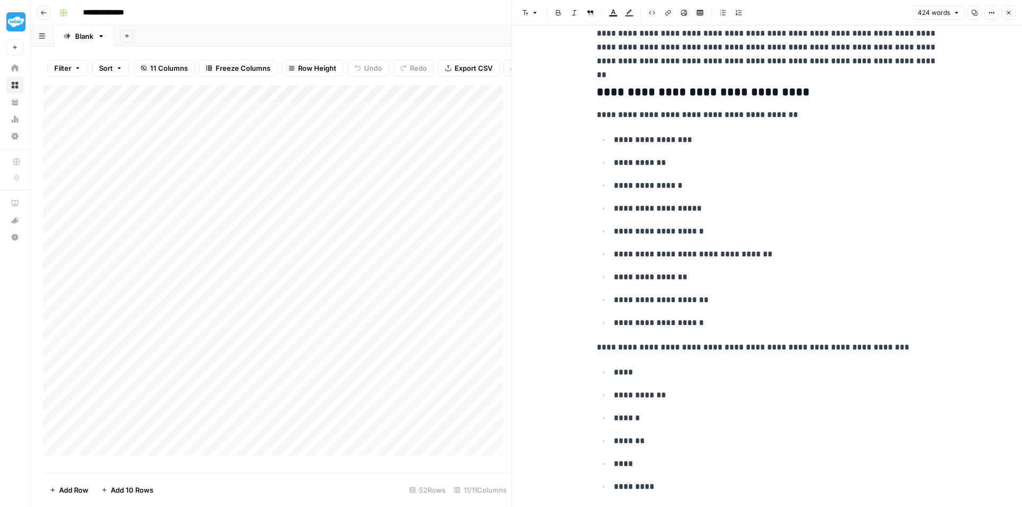
click at [444, 301] on div "Add Column" at bounding box center [277, 274] width 468 height 379
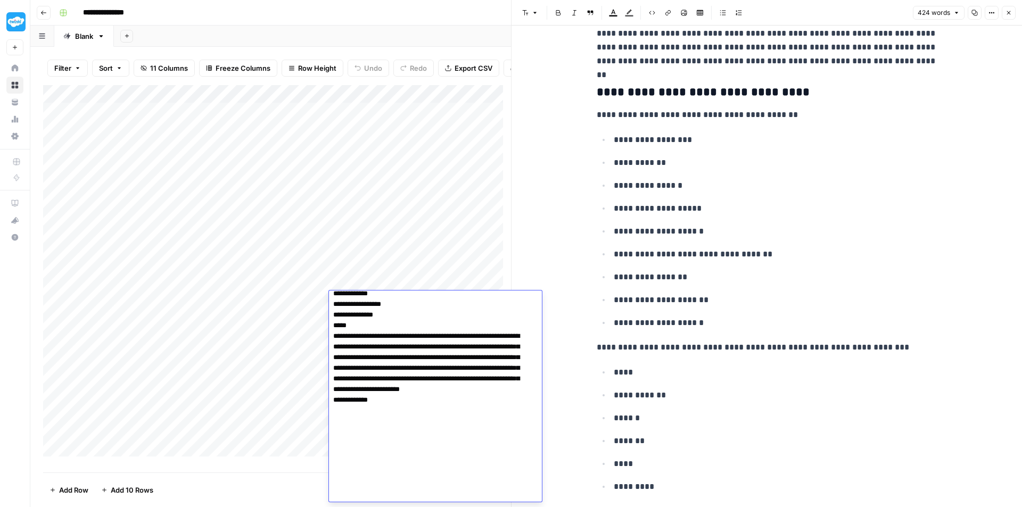
scroll to position [648, 0]
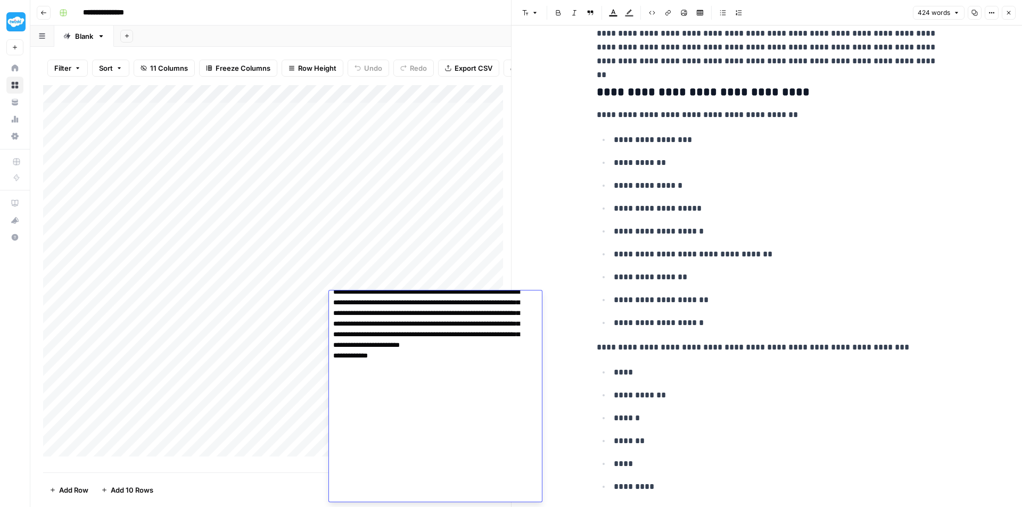
click at [445, 269] on div "Add Column" at bounding box center [277, 274] width 468 height 379
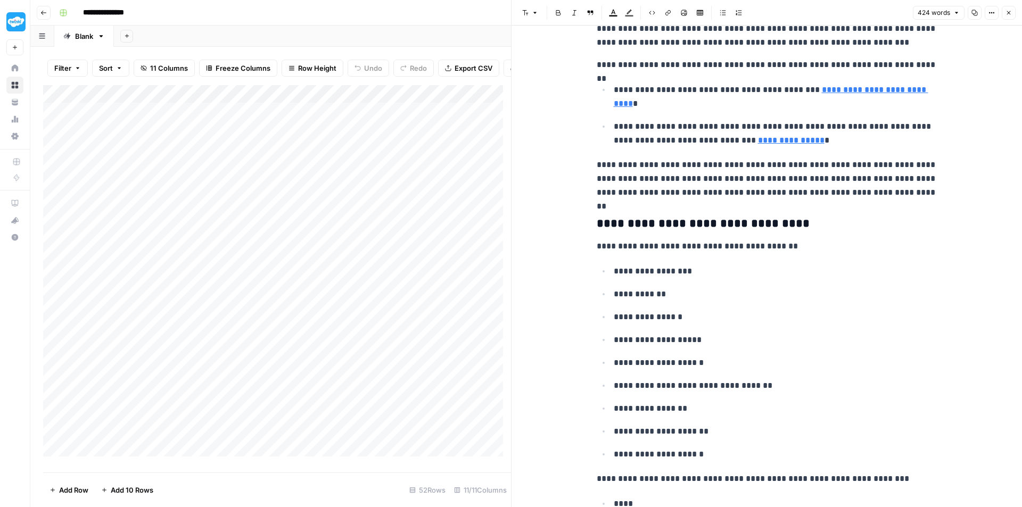
scroll to position [319, 0]
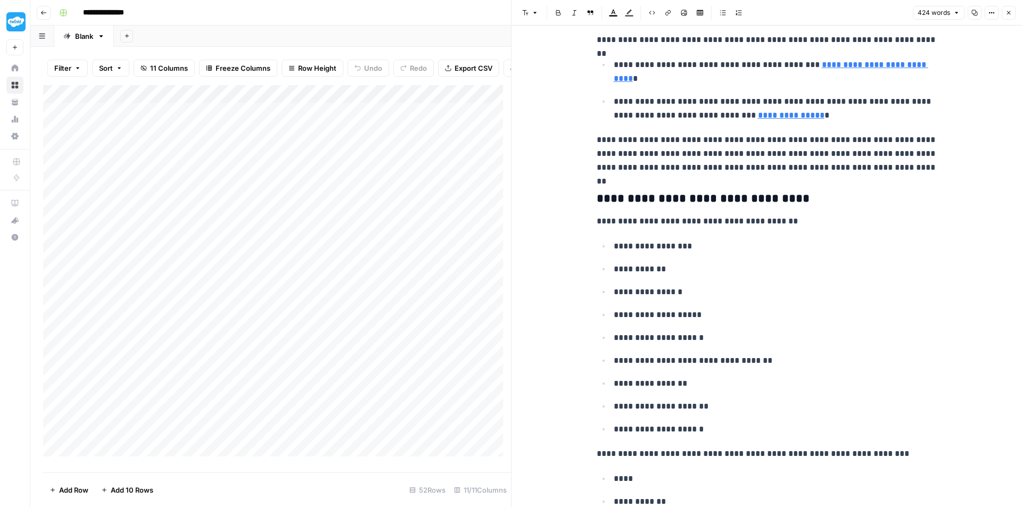
click at [413, 262] on div "Add Column" at bounding box center [277, 274] width 468 height 379
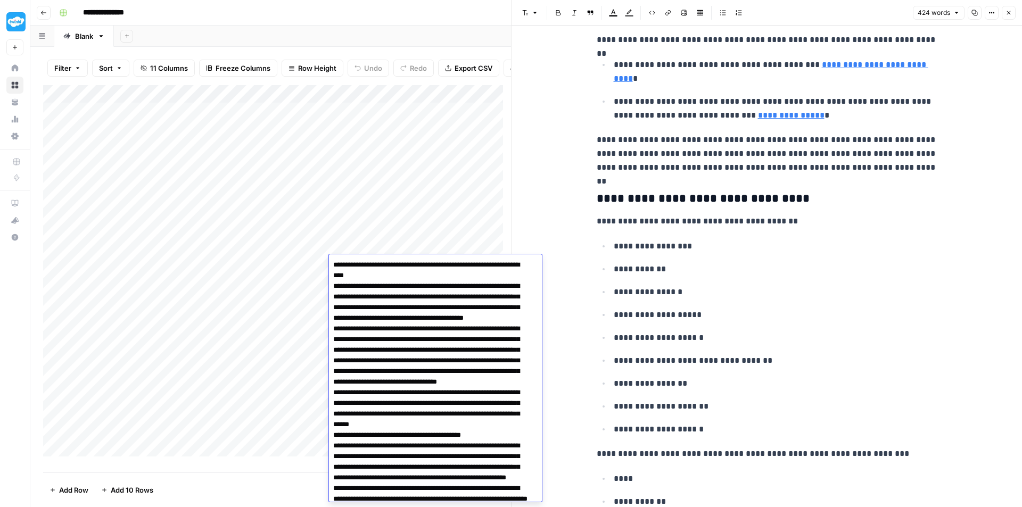
scroll to position [643, 0]
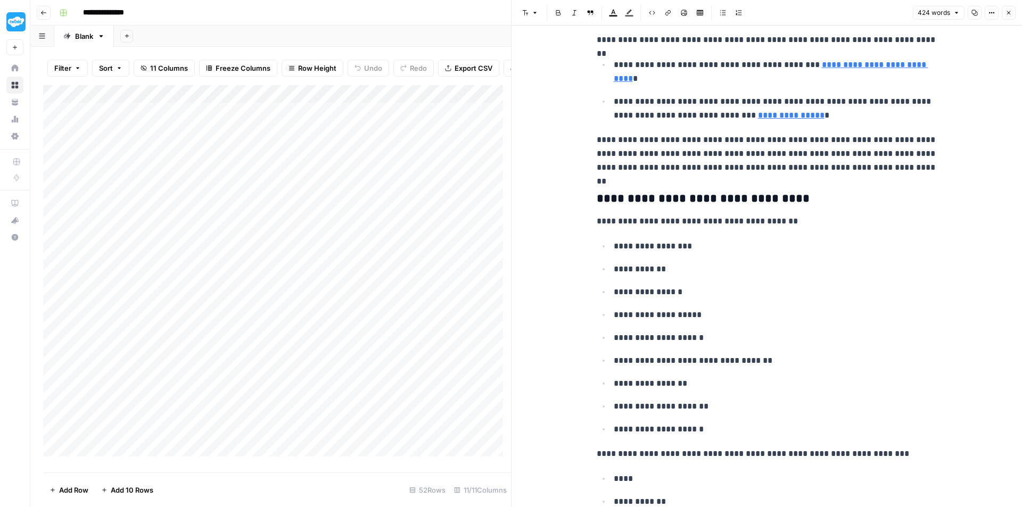
click at [435, 248] on div "Add Column" at bounding box center [277, 274] width 468 height 379
click at [443, 298] on div "Add Column" at bounding box center [277, 274] width 468 height 379
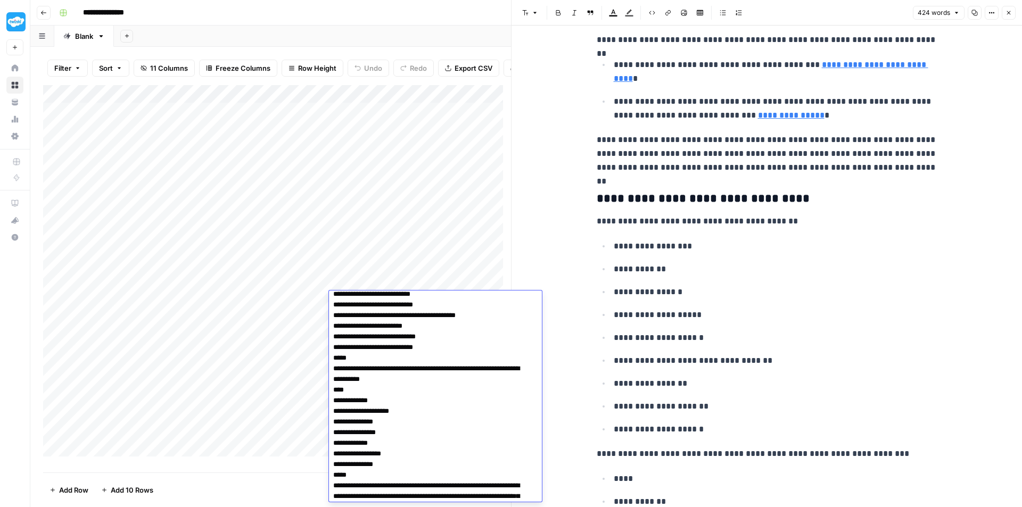
scroll to position [435, 0]
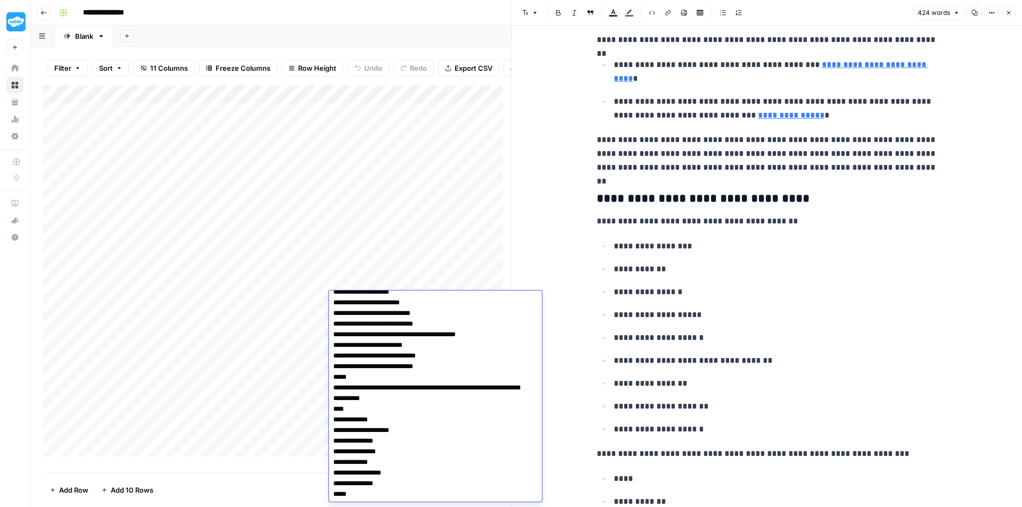
click at [431, 251] on div "Add Column" at bounding box center [277, 274] width 468 height 379
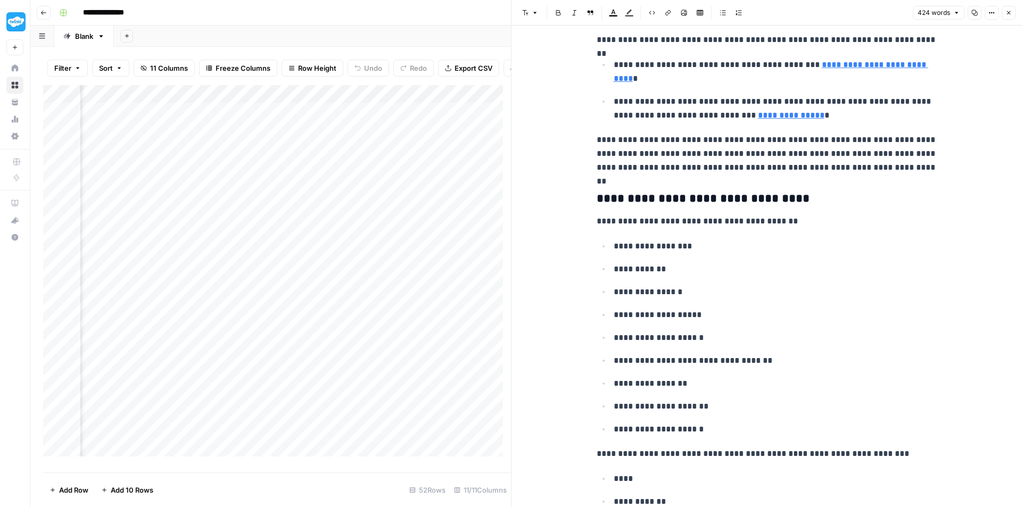
scroll to position [0, 527]
click at [411, 302] on div "Add Column" at bounding box center [277, 274] width 468 height 379
click at [212, 297] on div "Add Column" at bounding box center [277, 274] width 468 height 379
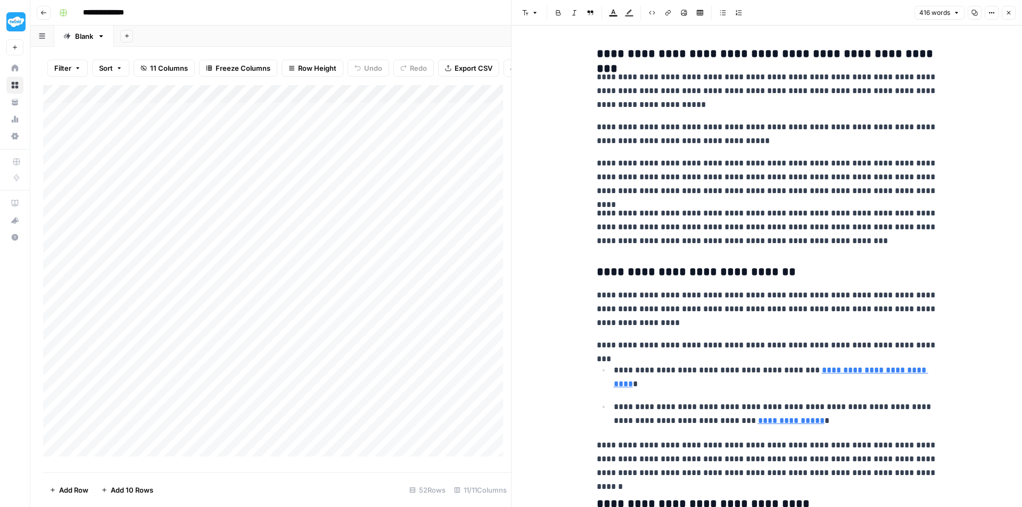
click at [43, 12] on icon "button" at bounding box center [43, 13] width 6 height 6
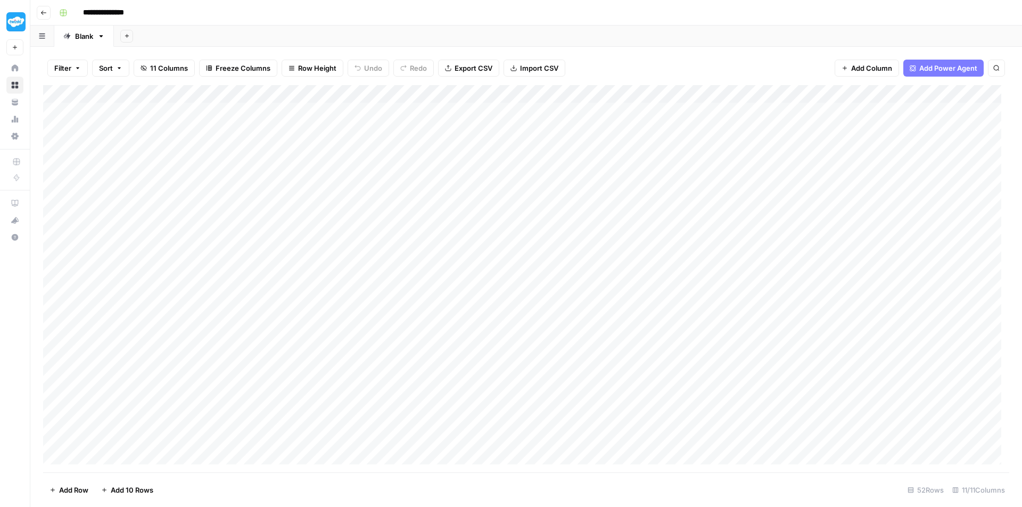
click at [43, 12] on icon "button" at bounding box center [43, 13] width 6 height 6
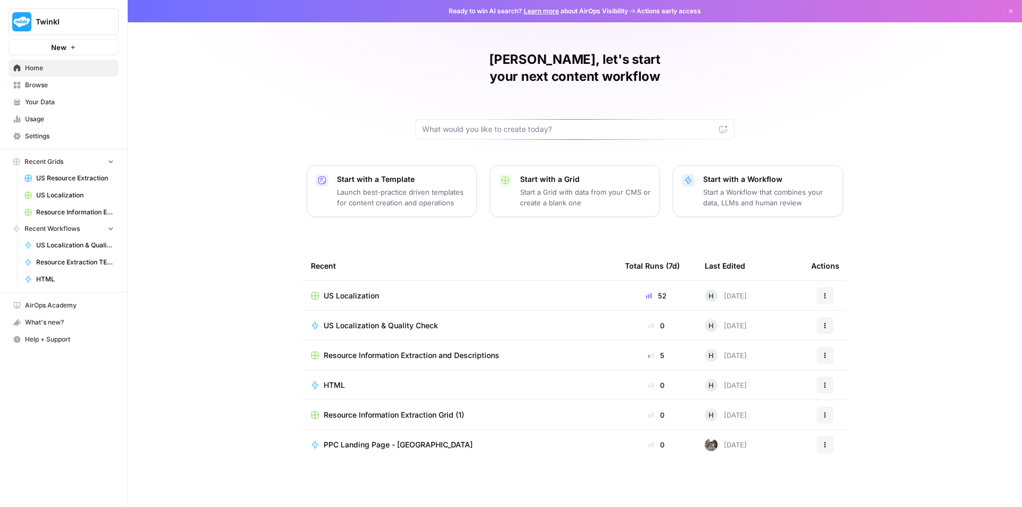
click at [52, 100] on span "Your Data" at bounding box center [69, 102] width 89 height 10
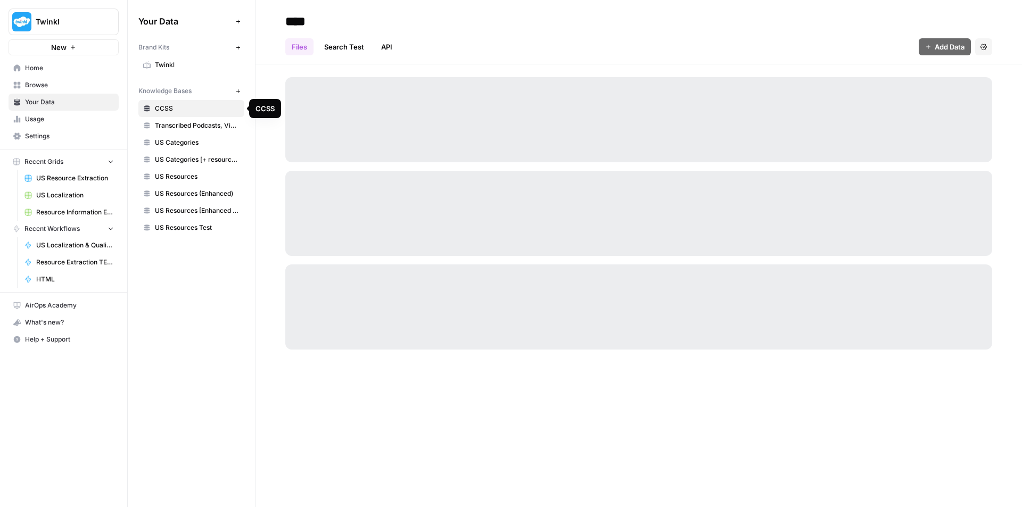
click at [44, 66] on span "Home" at bounding box center [69, 68] width 89 height 10
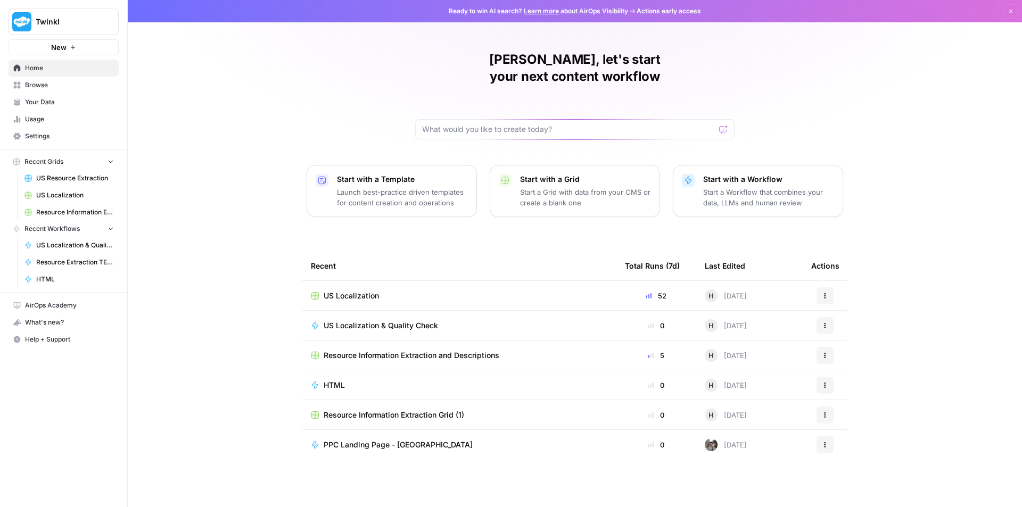
click at [49, 86] on span "Browse" at bounding box center [69, 85] width 89 height 10
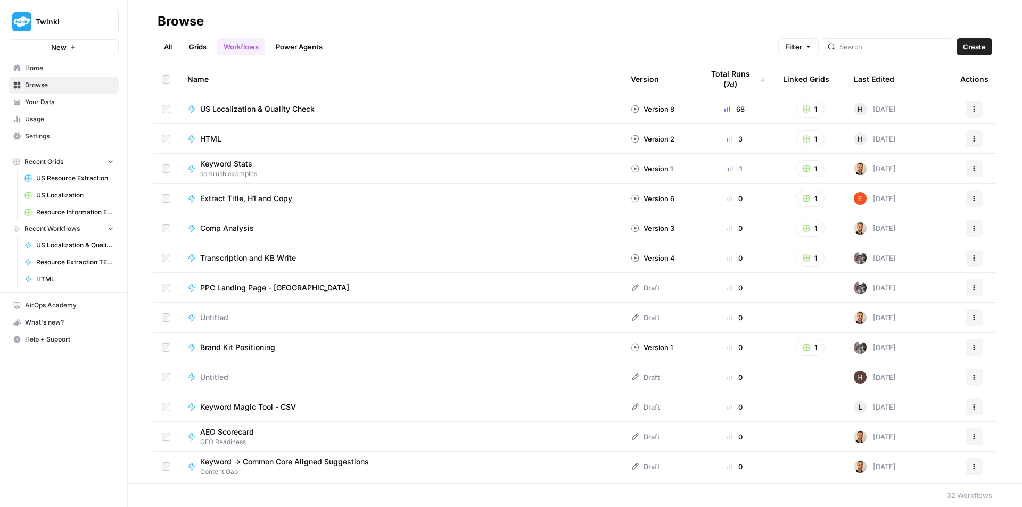
click at [255, 202] on span "Extract Title, H1 and Copy" at bounding box center [246, 198] width 92 height 11
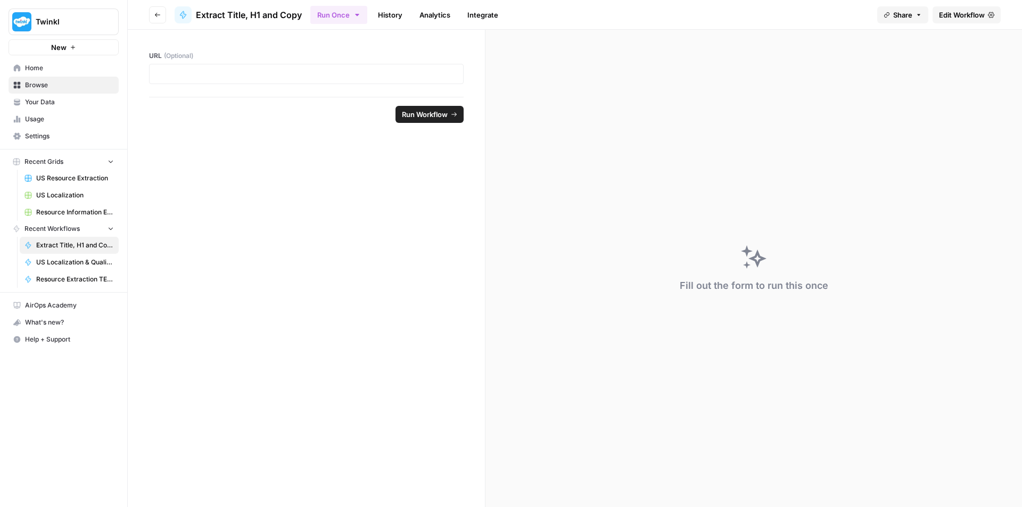
click at [397, 17] on link "History" at bounding box center [389, 14] width 37 height 17
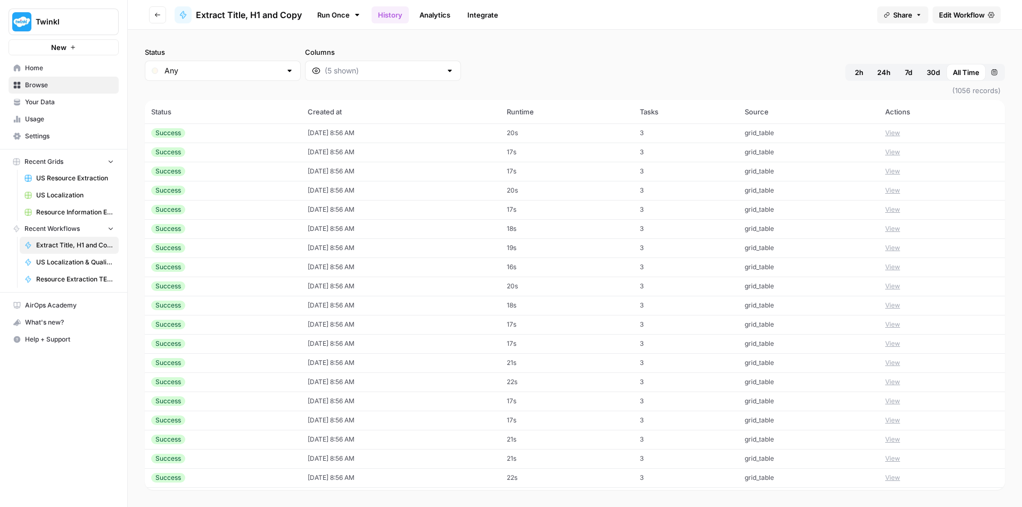
click at [968, 14] on span "Edit Workflow" at bounding box center [962, 15] width 46 height 11
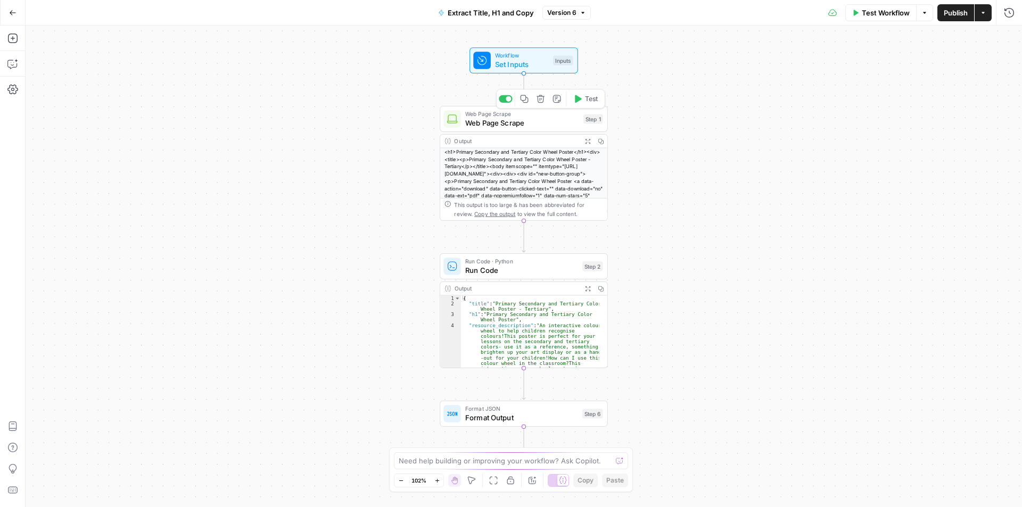
click at [507, 118] on span "Web Page Scrape" at bounding box center [522, 122] width 114 height 11
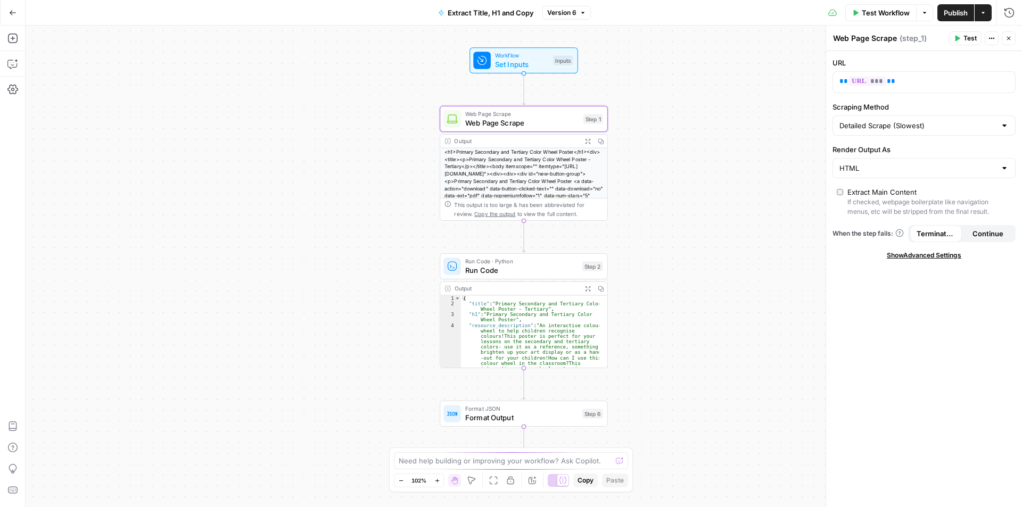
click at [495, 169] on div "<h1>Primary Secondary and Tertiary Color Wheel Poster</h1><div><title><p>Primar…" at bounding box center [523, 206] width 167 height 117
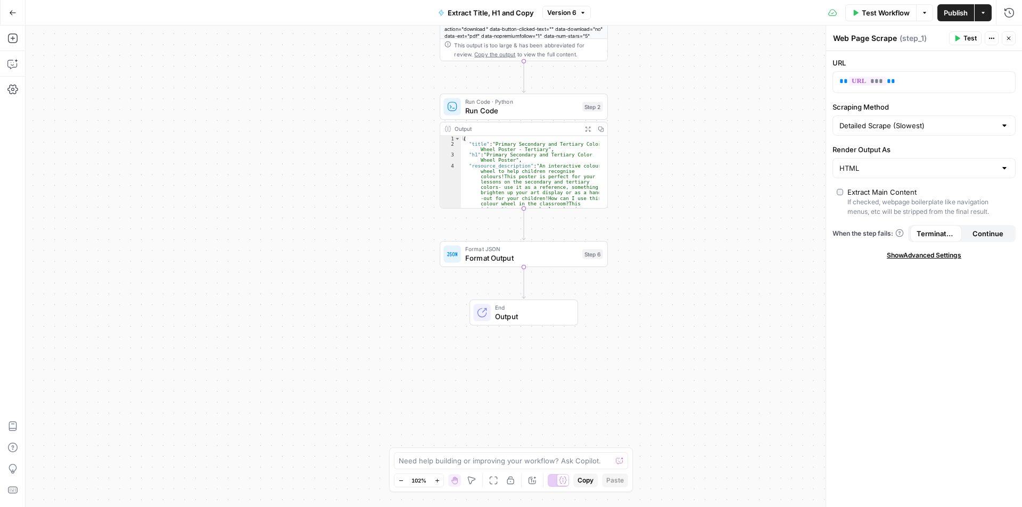
type textarea "**********"
click at [527, 178] on div "{ "title" : "Primary Secondary and Tertiary Color Wheel Poster - Tertiary" , "h…" at bounding box center [530, 280] width 138 height 289
click at [536, 104] on span "Run Code · Python" at bounding box center [521, 101] width 113 height 9
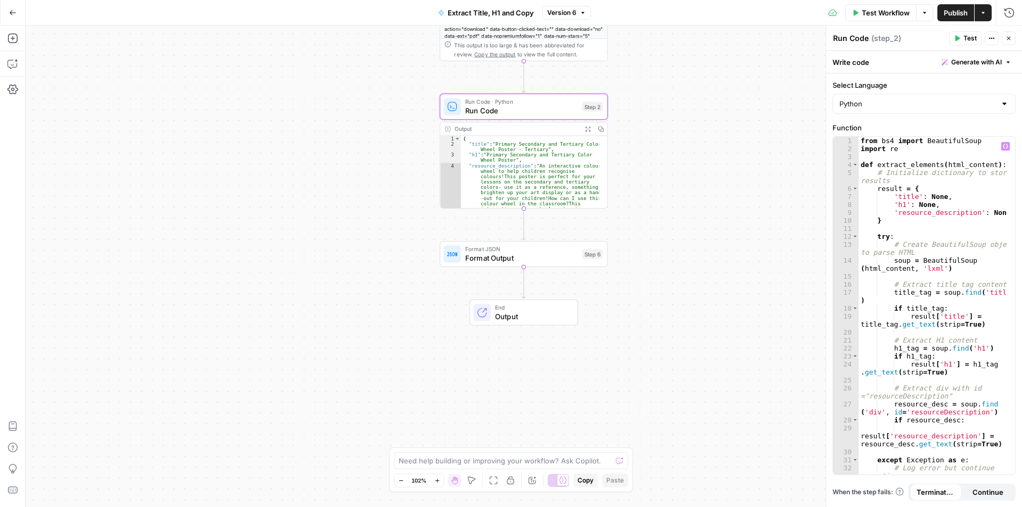
scroll to position [117, 0]
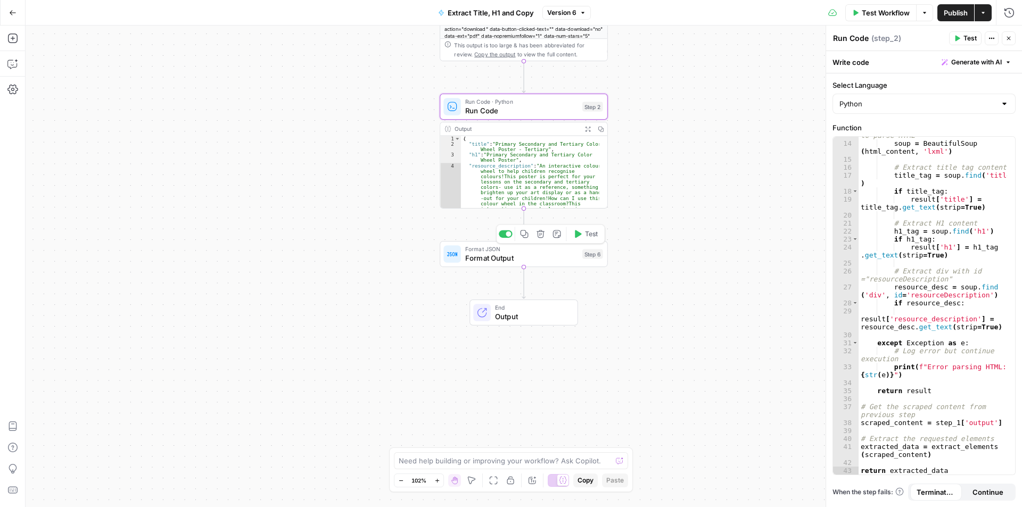
click at [504, 256] on span "Format Output" at bounding box center [521, 257] width 113 height 11
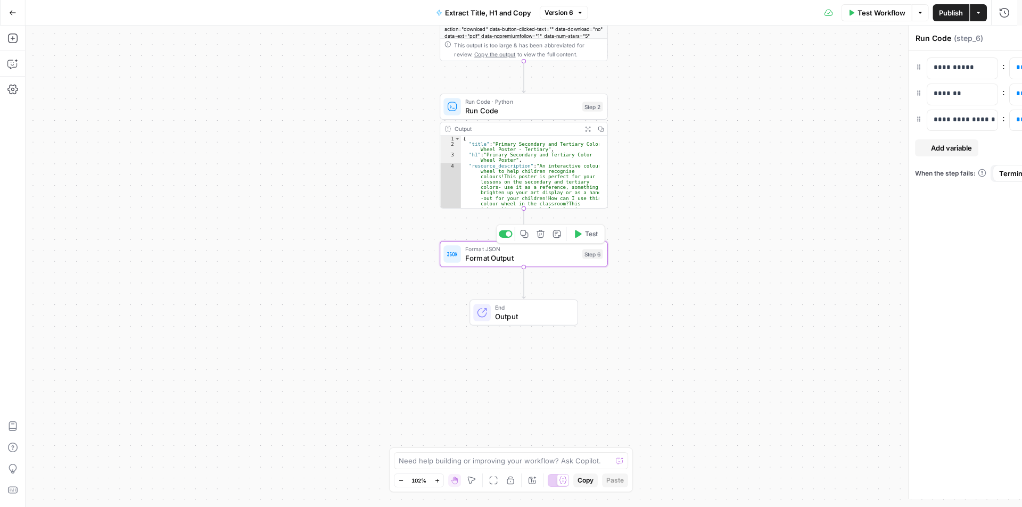
type textarea "Format Output"
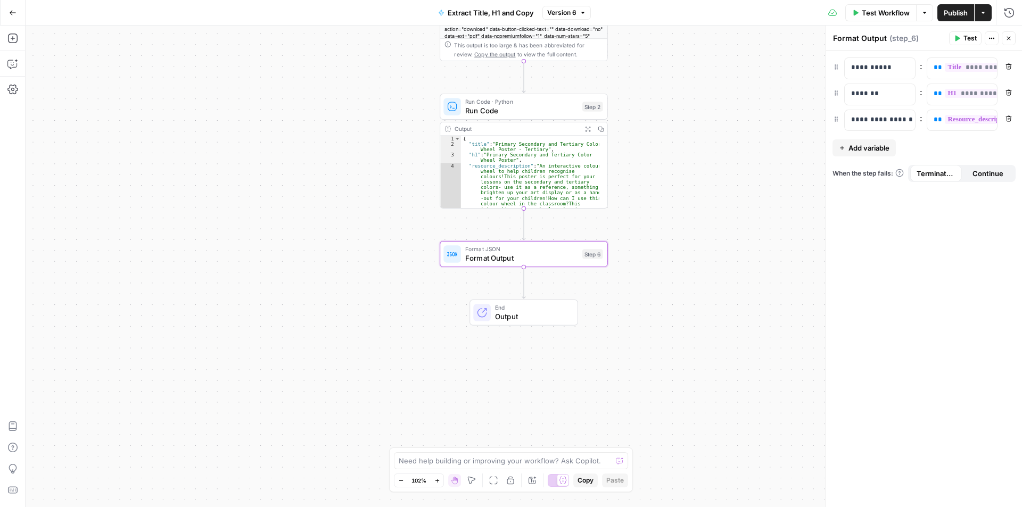
click at [580, 9] on button "Version 6" at bounding box center [566, 13] width 48 height 14
click at [17, 12] on button "Go Back" at bounding box center [12, 12] width 19 height 19
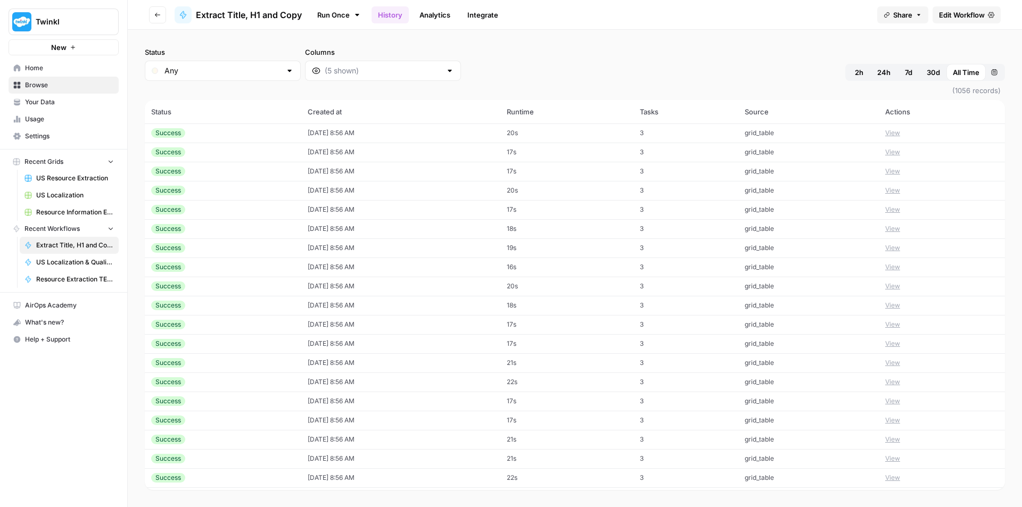
click at [159, 12] on icon "button" at bounding box center [157, 15] width 6 height 6
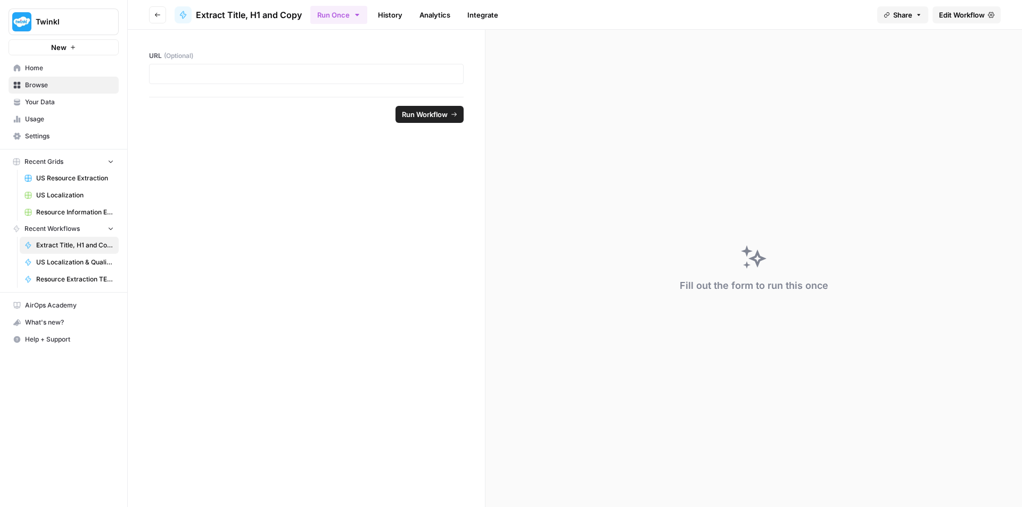
click at [377, 13] on link "History" at bounding box center [389, 14] width 37 height 17
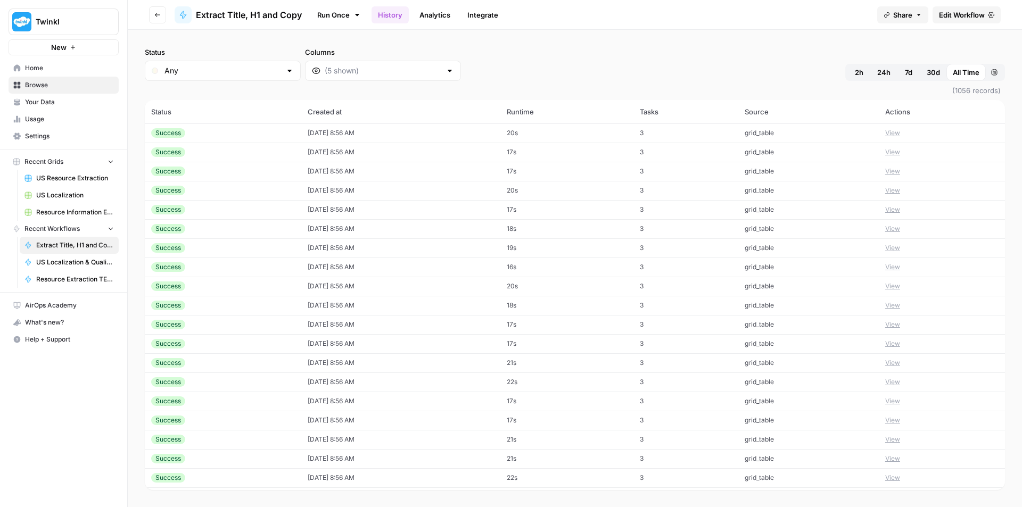
click at [162, 19] on button "Go back" at bounding box center [157, 14] width 17 height 17
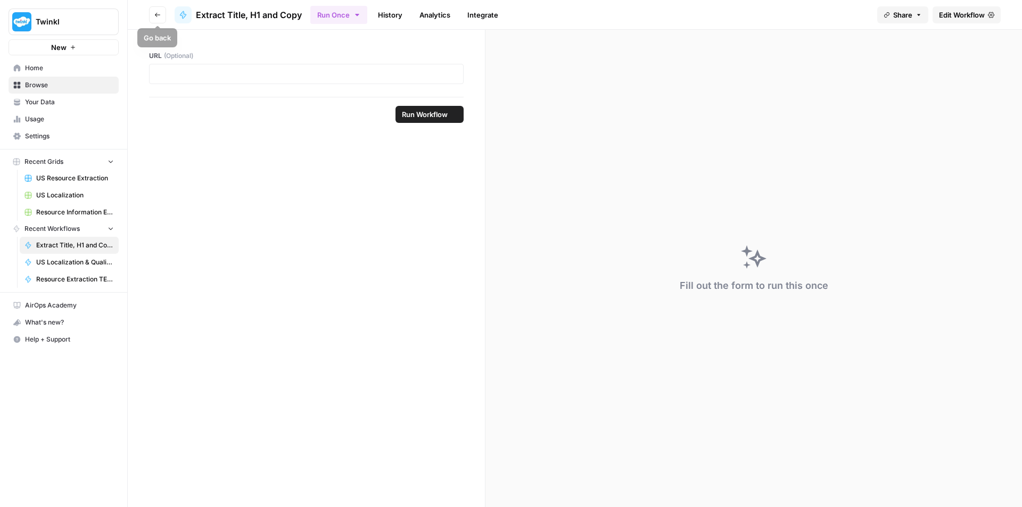
click at [162, 19] on button "Go back" at bounding box center [157, 14] width 17 height 17
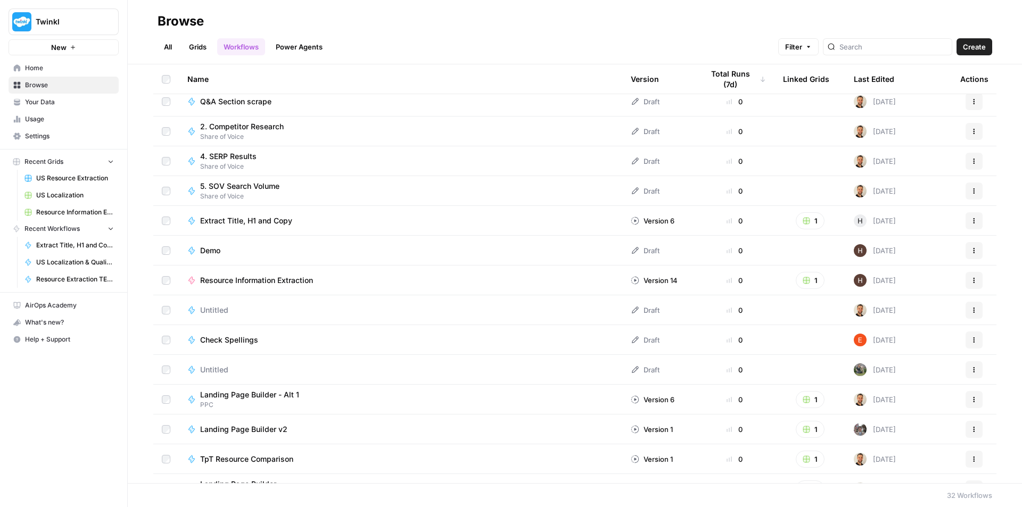
scroll to position [565, 0]
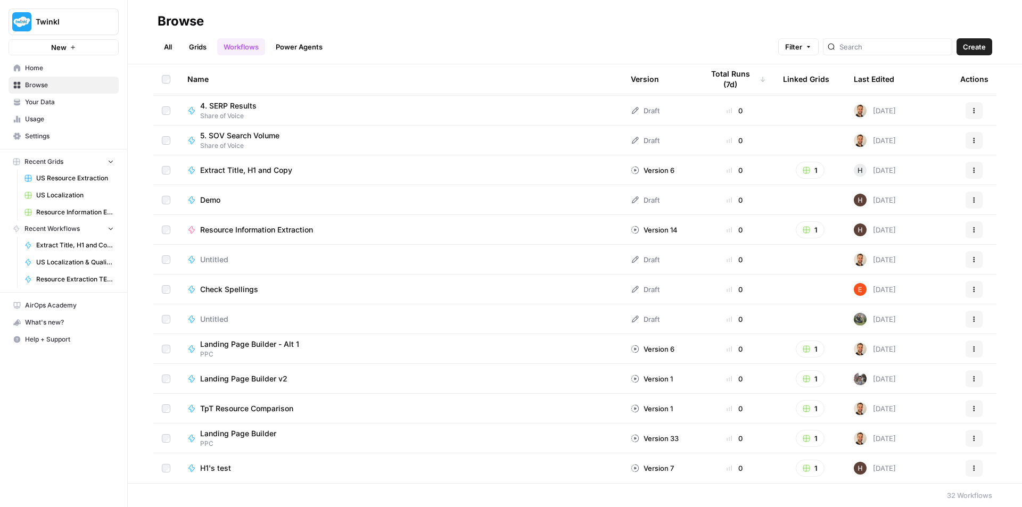
click at [270, 468] on div "H1's test" at bounding box center [400, 468] width 426 height 11
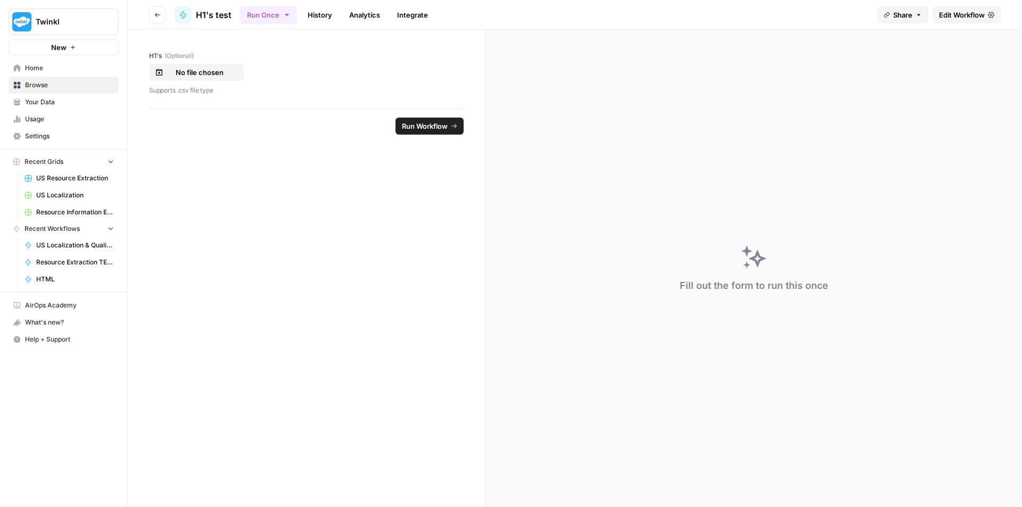
click at [315, 19] on link "History" at bounding box center [319, 14] width 37 height 17
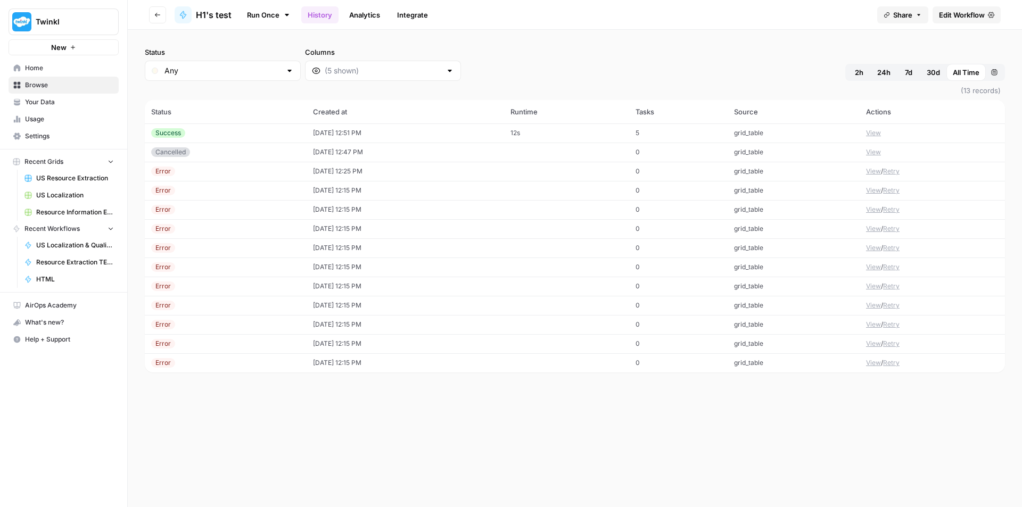
click at [966, 15] on span "Edit Workflow" at bounding box center [962, 15] width 46 height 11
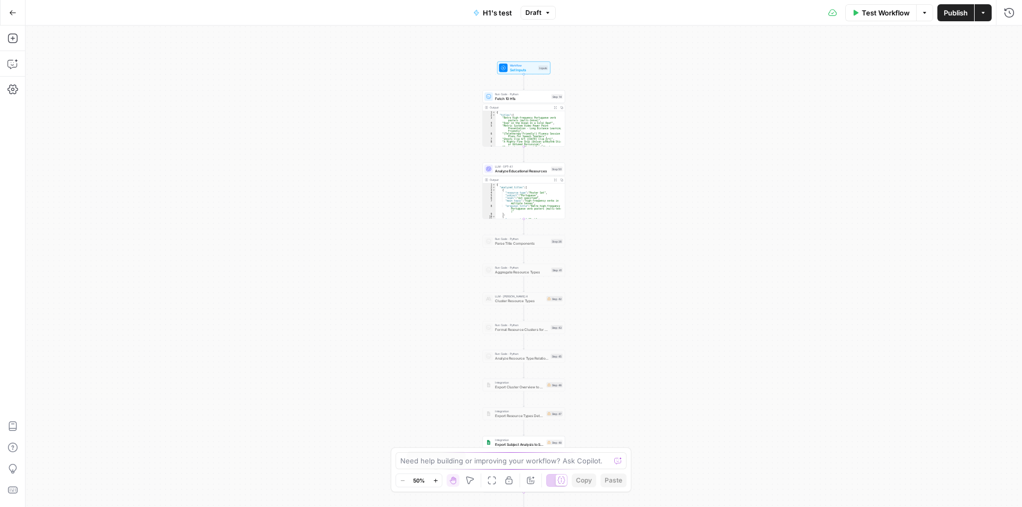
click at [437, 482] on icon "button" at bounding box center [436, 481] width 6 height 6
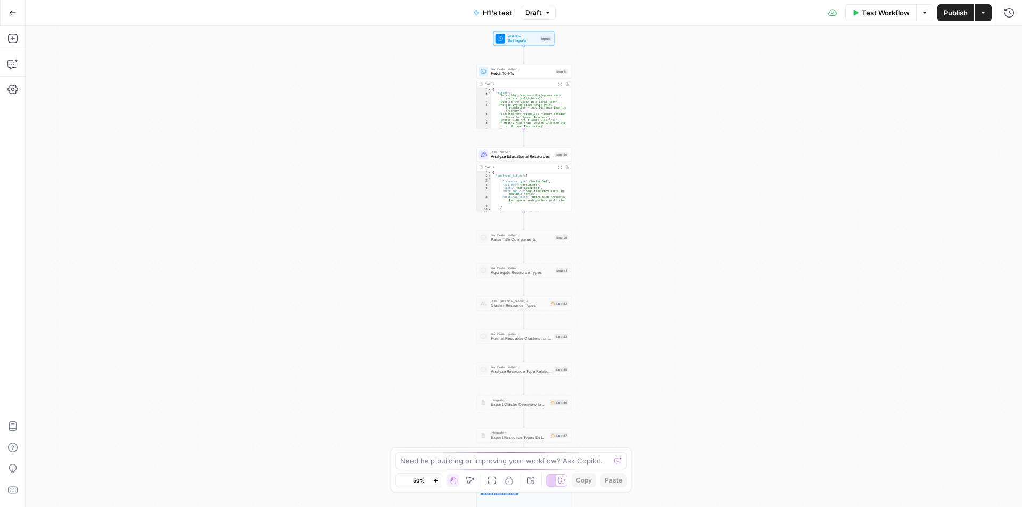
click at [437, 482] on icon "button" at bounding box center [436, 481] width 6 height 6
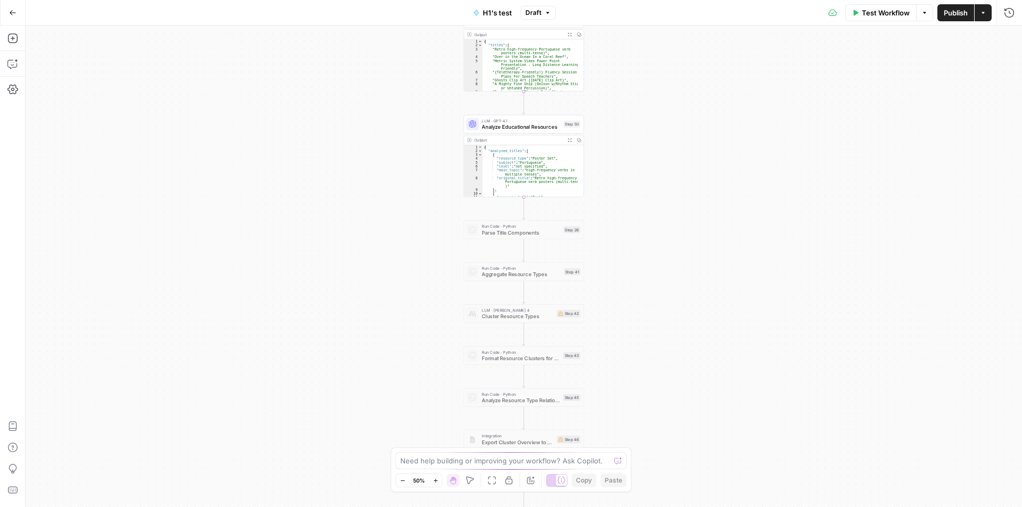
click at [437, 482] on icon "button" at bounding box center [436, 481] width 6 height 6
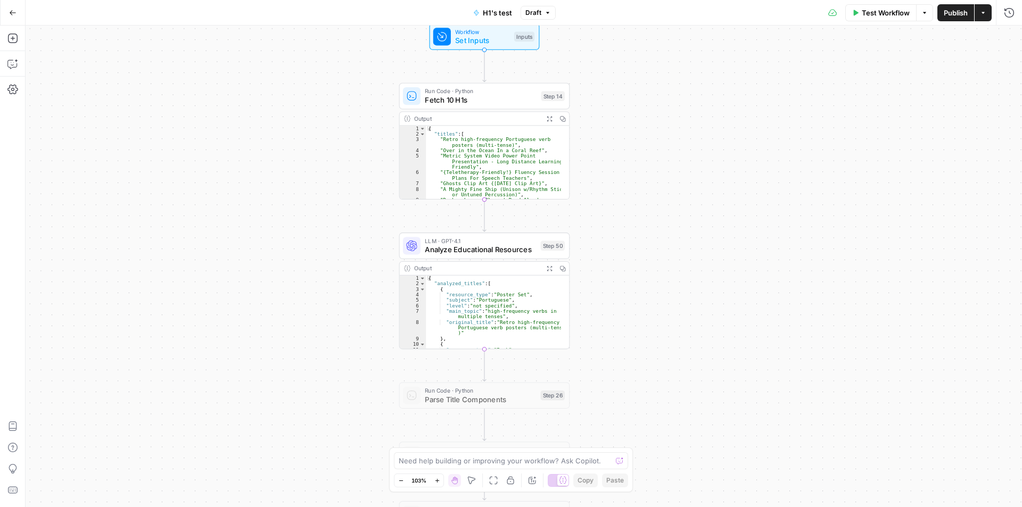
drag, startPoint x: 298, startPoint y: 110, endPoint x: 253, endPoint y: 344, distance: 237.8
click at [253, 344] on div "Workflow Set Inputs Inputs Run Code · Python Fetch 10 H1s Step 14 Output Expand…" at bounding box center [524, 267] width 996 height 482
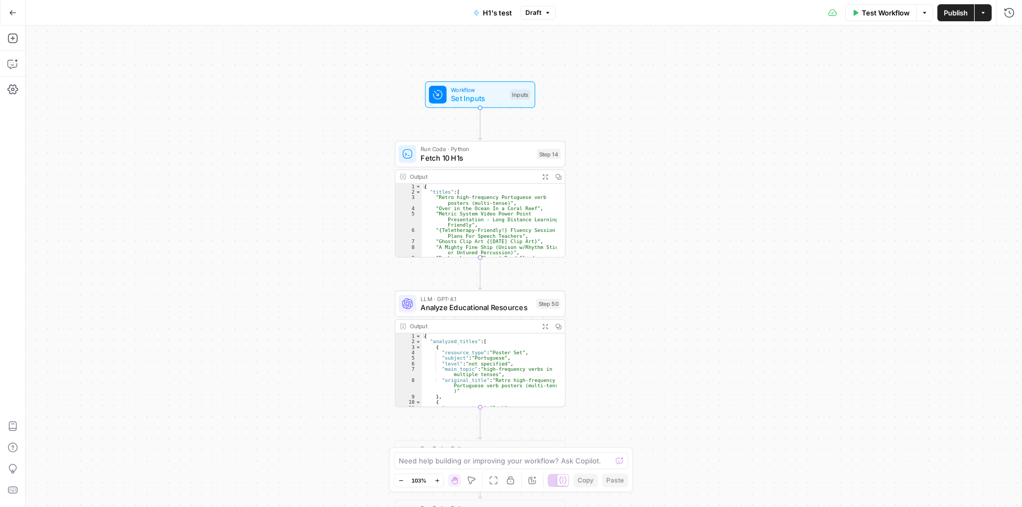
type textarea "**********"
click at [450, 212] on div "{ "titles" : [ "Retro high-frequency Portuguese verb posters (multi-tense)" , "…" at bounding box center [488, 231] width 135 height 95
click at [485, 160] on span "Fetch 10 H1s" at bounding box center [476, 157] width 112 height 11
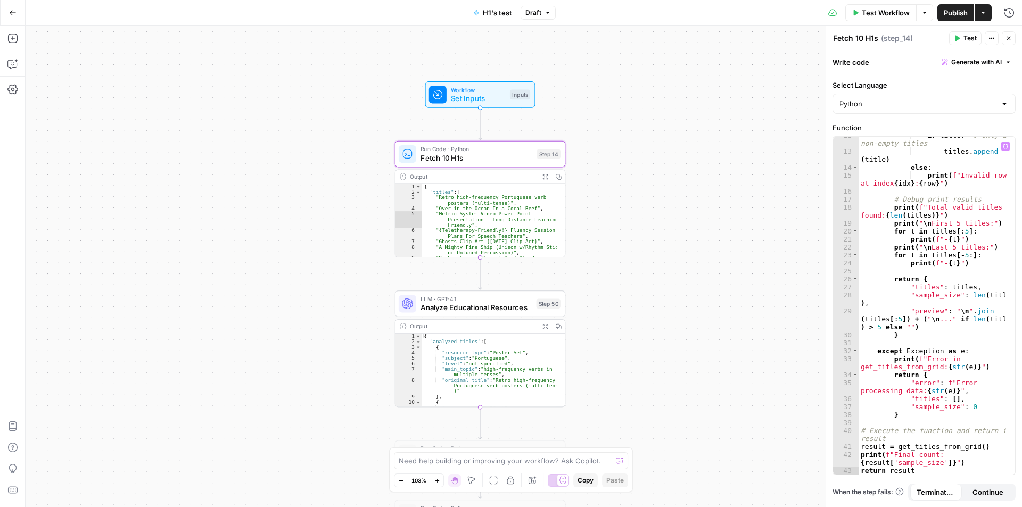
scroll to position [149, 0]
click at [618, 218] on div "**********" at bounding box center [524, 267] width 996 height 482
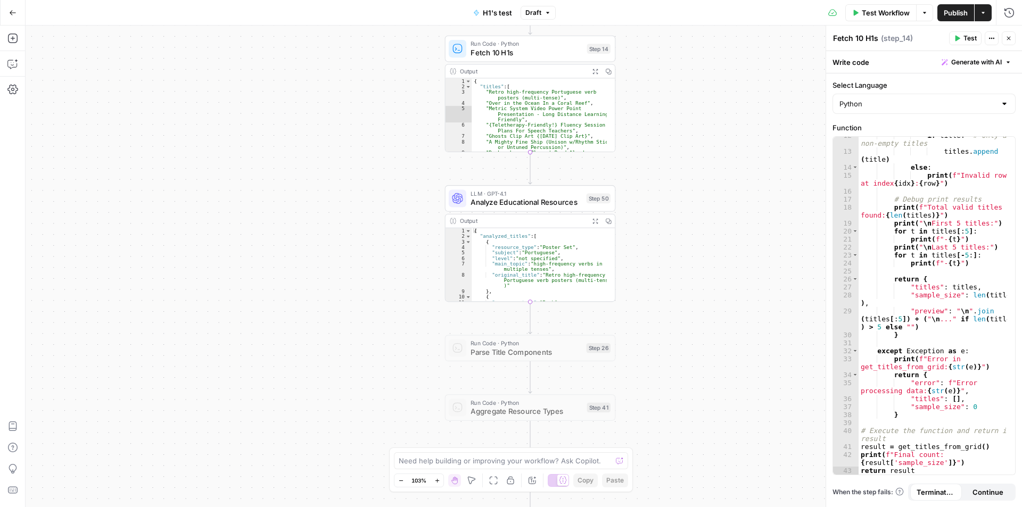
drag, startPoint x: 614, startPoint y: 304, endPoint x: 680, endPoint y: 180, distance: 141.2
click at [680, 180] on div "**********" at bounding box center [524, 267] width 996 height 482
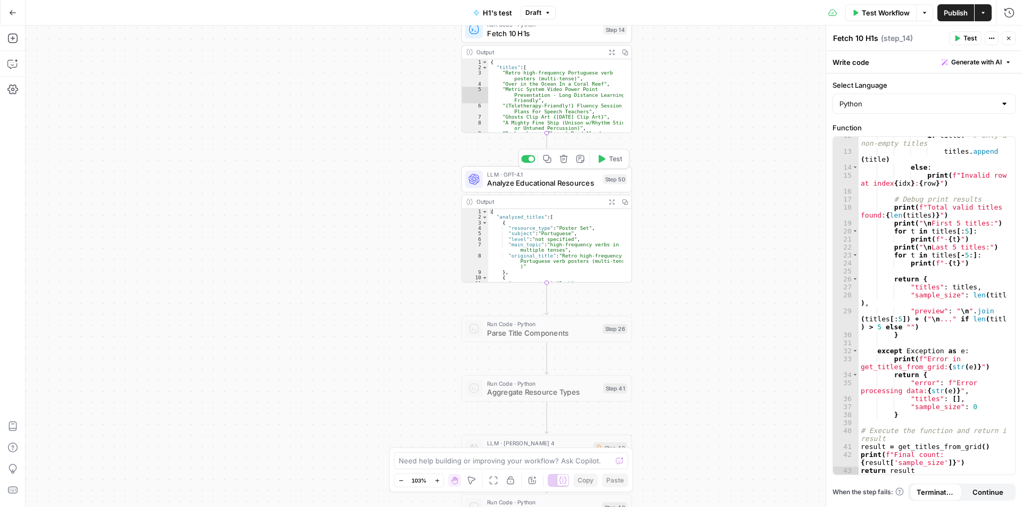
click at [552, 189] on div "LLM · GPT-4.1 Analyze Educational Resources Step 50 Copy step Delete step Add N…" at bounding box center [546, 179] width 171 height 27
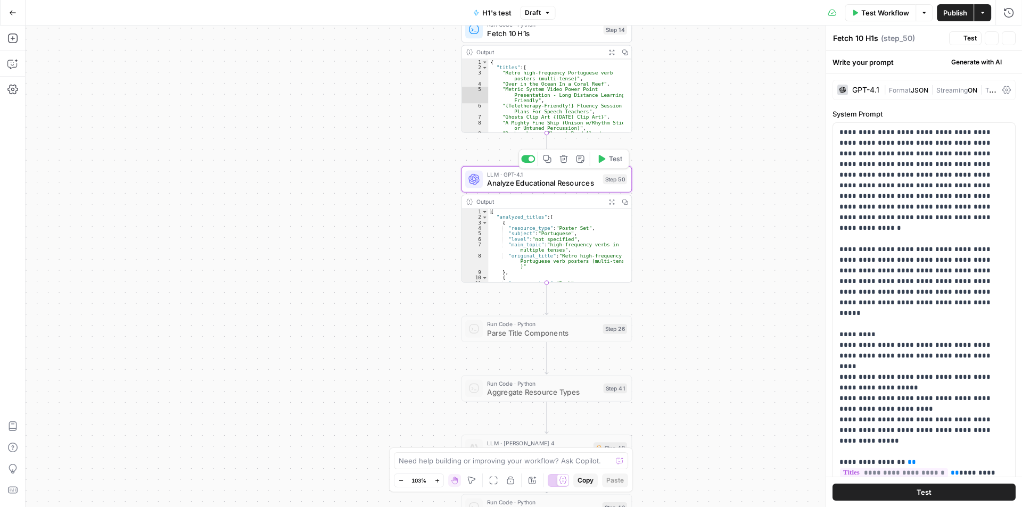
type textarea "Analyze Educational Resources"
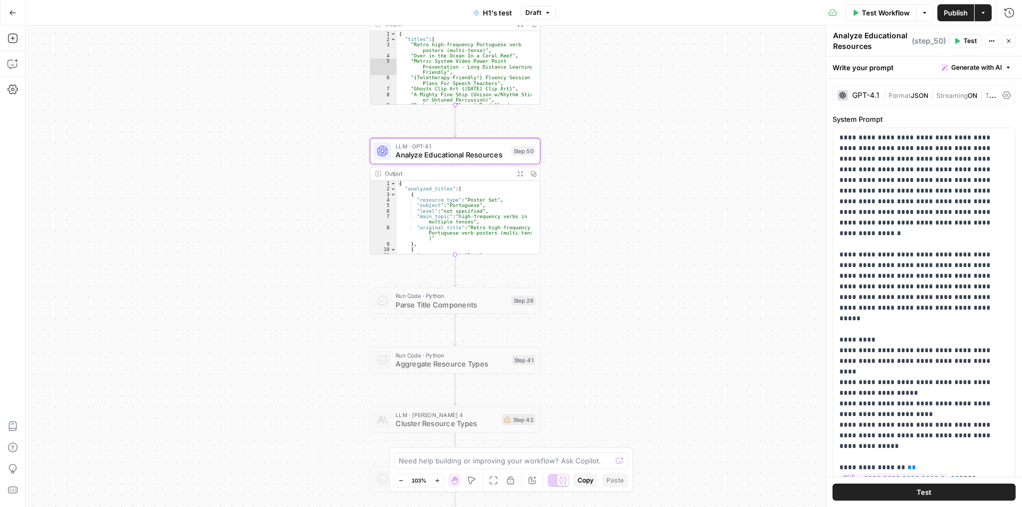
drag, startPoint x: 766, startPoint y: 227, endPoint x: 675, endPoint y: 198, distance: 95.9
click at [675, 198] on div "**********" at bounding box center [524, 267] width 996 height 482
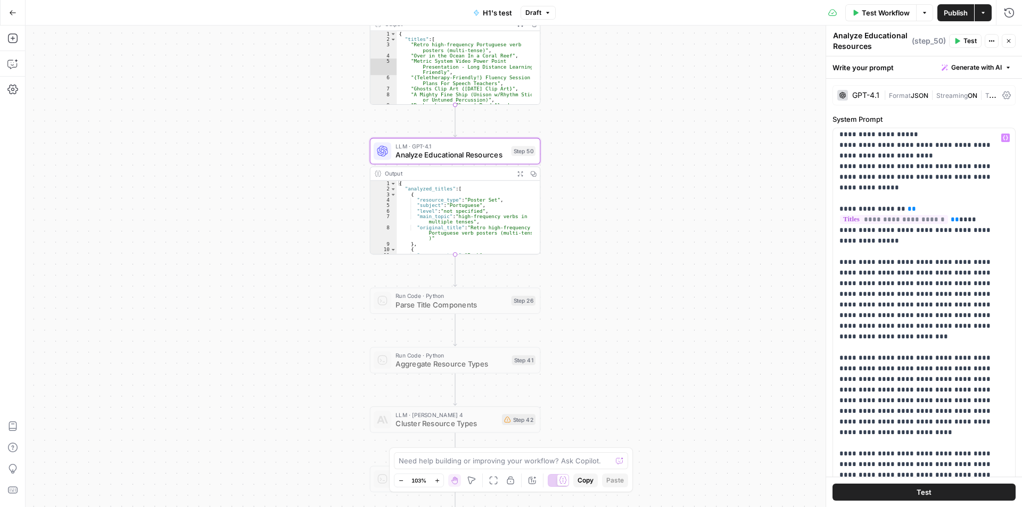
scroll to position [266, 0]
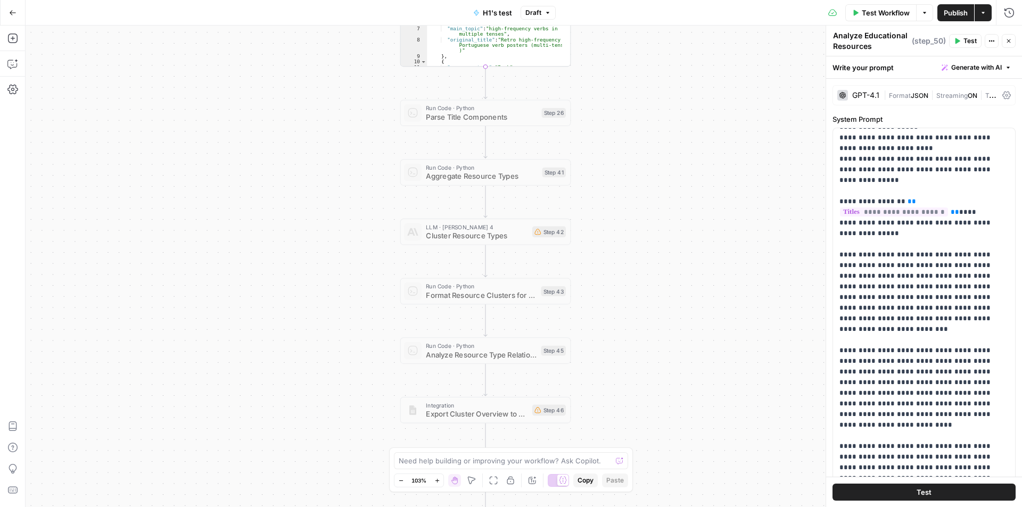
drag, startPoint x: 629, startPoint y: 313, endPoint x: 659, endPoint y: 152, distance: 164.1
click at [659, 152] on div "**********" at bounding box center [524, 267] width 996 height 482
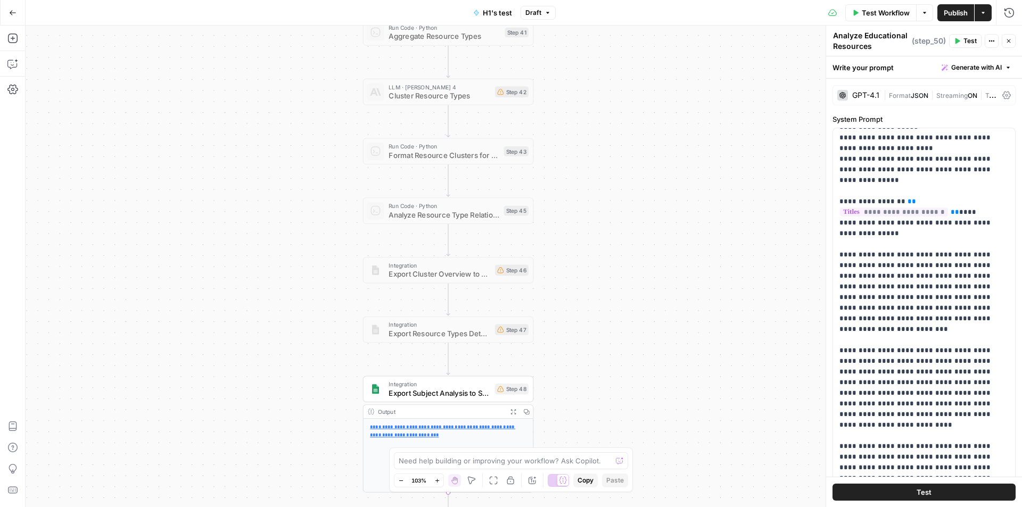
drag, startPoint x: 648, startPoint y: 344, endPoint x: 606, endPoint y: 200, distance: 150.1
click at [606, 200] on div "**********" at bounding box center [524, 267] width 996 height 482
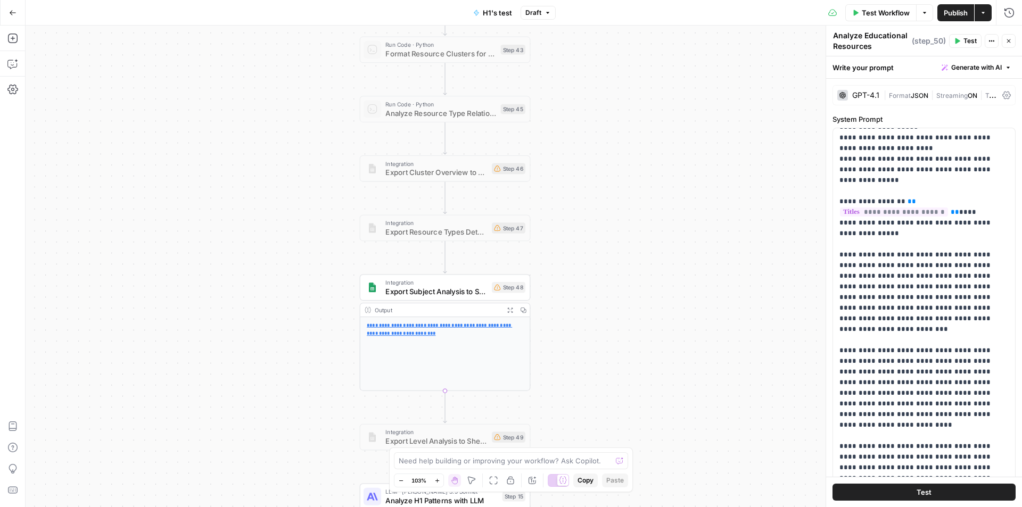
drag, startPoint x: 578, startPoint y: 365, endPoint x: 586, endPoint y: 245, distance: 120.0
click at [586, 245] on div "**********" at bounding box center [524, 267] width 996 height 482
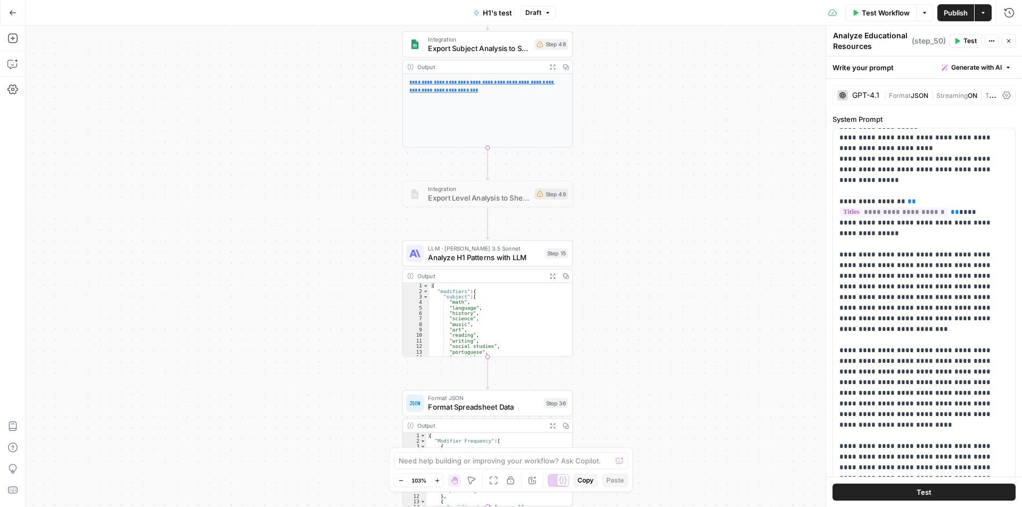
drag, startPoint x: 576, startPoint y: 359, endPoint x: 614, endPoint y: 153, distance: 209.5
click at [614, 153] on div "**********" at bounding box center [524, 267] width 996 height 482
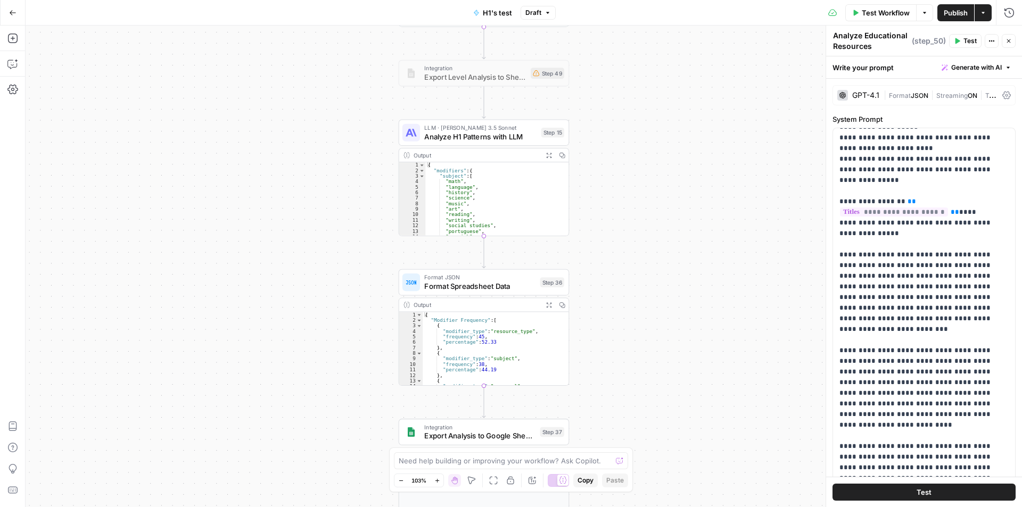
drag, startPoint x: 619, startPoint y: 362, endPoint x: 616, endPoint y: 242, distance: 119.8
click at [616, 242] on div "**********" at bounding box center [524, 267] width 996 height 482
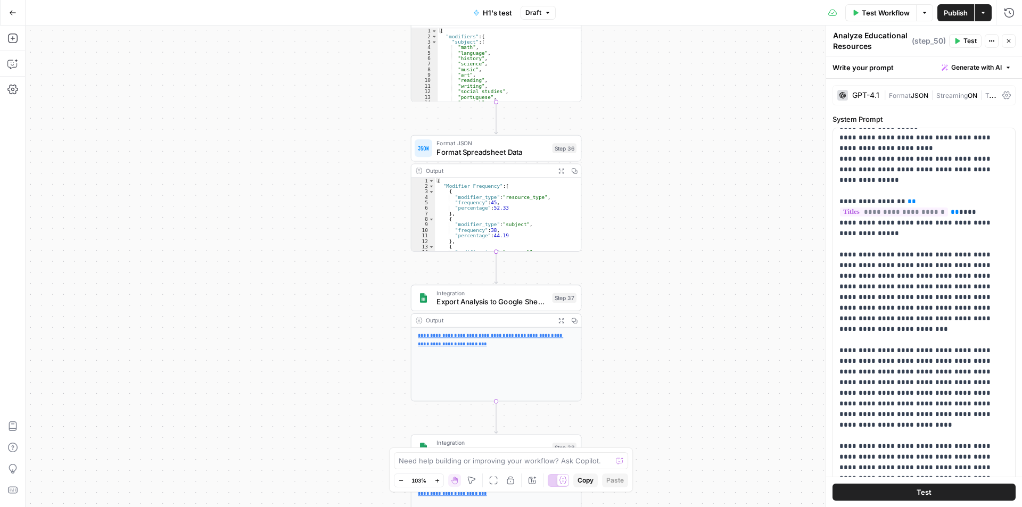
drag, startPoint x: 606, startPoint y: 315, endPoint x: 618, endPoint y: 181, distance: 134.7
click at [618, 181] on div "**********" at bounding box center [524, 267] width 996 height 482
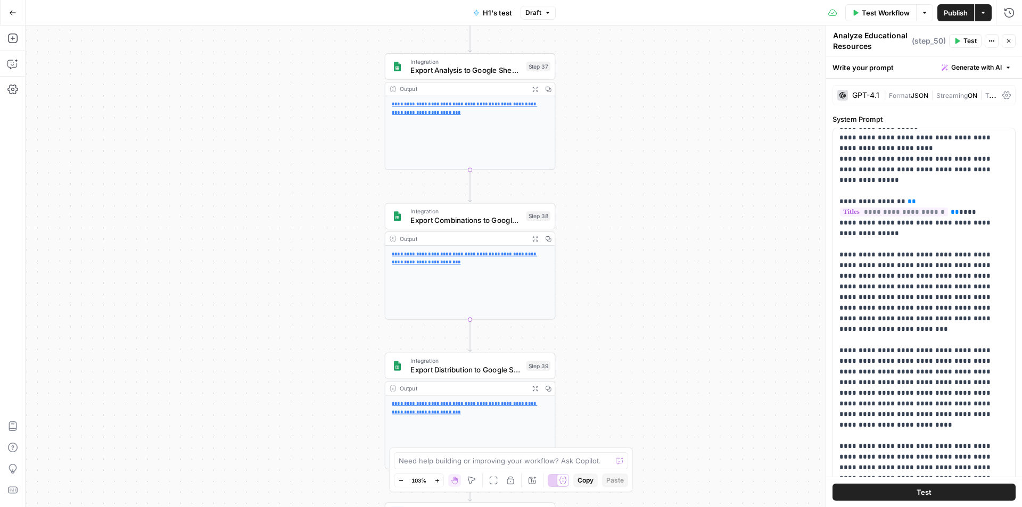
drag, startPoint x: 661, startPoint y: 395, endPoint x: 644, endPoint y: 144, distance: 251.2
click at [640, 153] on div "**********" at bounding box center [524, 267] width 996 height 482
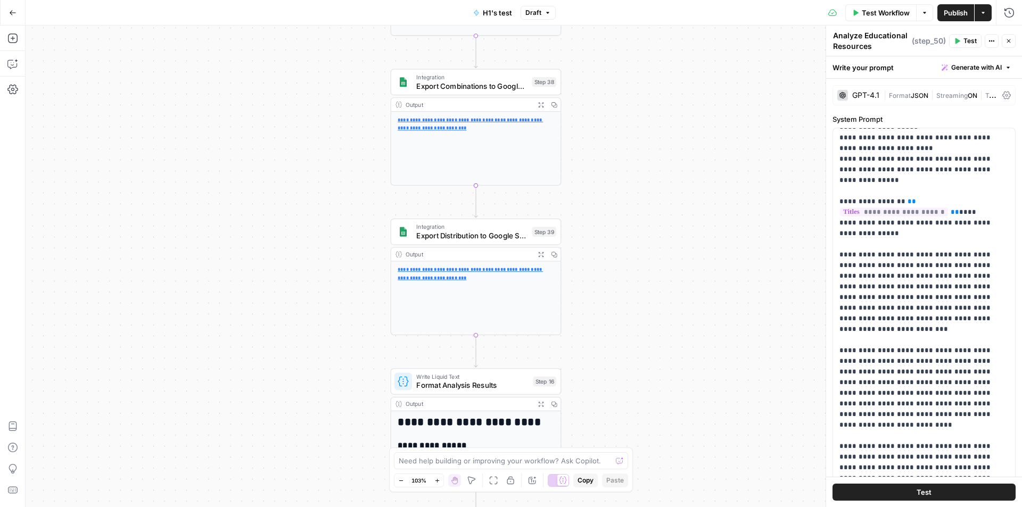
drag, startPoint x: 641, startPoint y: 363, endPoint x: 646, endPoint y: 165, distance: 198.0
click at [646, 165] on div "**********" at bounding box center [524, 267] width 996 height 482
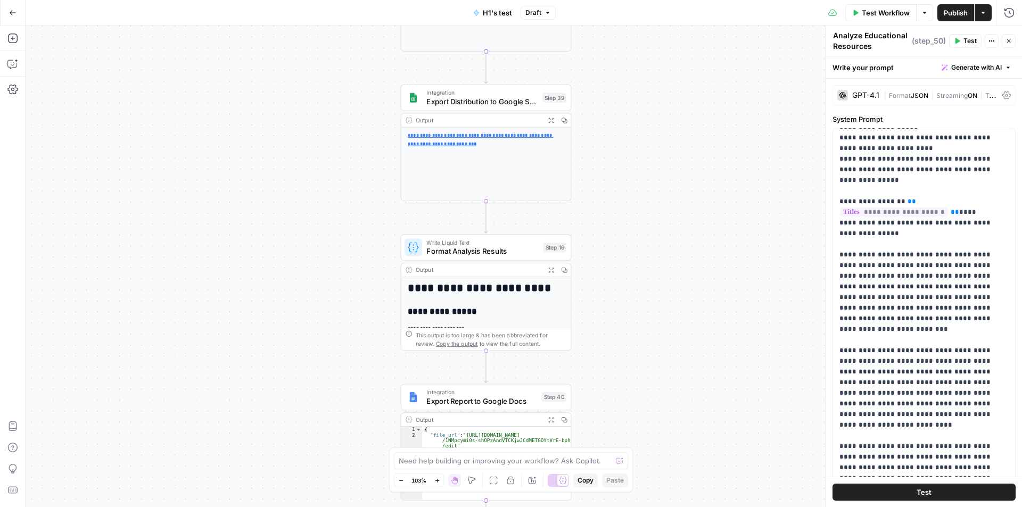
drag, startPoint x: 640, startPoint y: 283, endPoint x: 647, endPoint y: 180, distance: 102.4
click at [646, 181] on div "**********" at bounding box center [524, 267] width 996 height 482
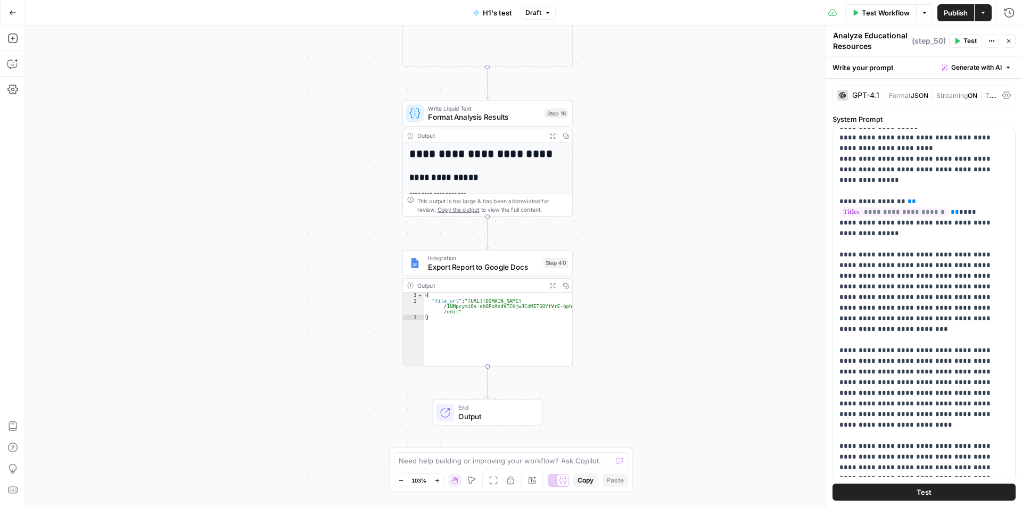
drag, startPoint x: 651, startPoint y: 296, endPoint x: 646, endPoint y: 263, distance: 33.3
click at [646, 263] on div "**********" at bounding box center [524, 267] width 996 height 482
click at [523, 165] on div "**********" at bounding box center [488, 320] width 170 height 355
click at [676, 216] on div "**********" at bounding box center [524, 267] width 996 height 482
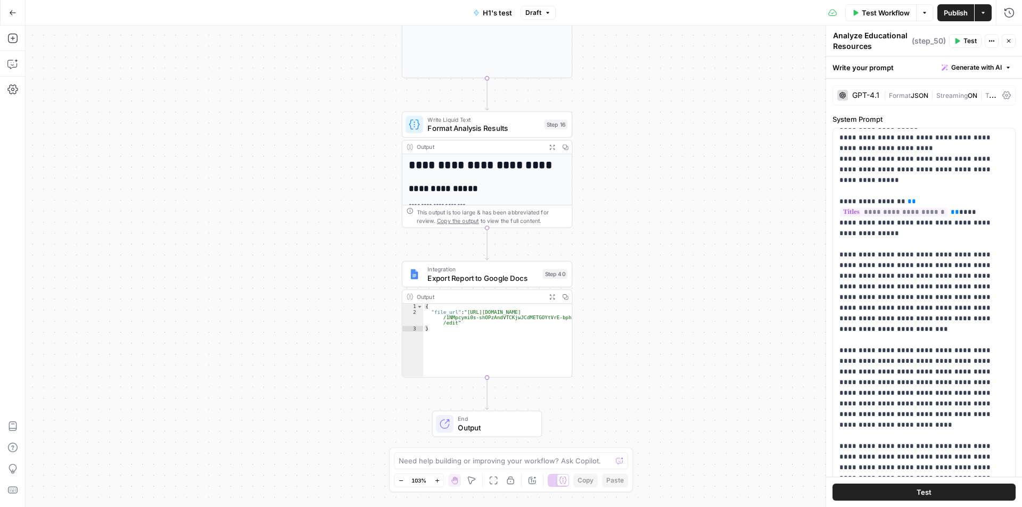
drag, startPoint x: 687, startPoint y: 156, endPoint x: 682, endPoint y: 361, distance: 204.9
click at [689, 389] on div "**********" at bounding box center [524, 267] width 996 height 482
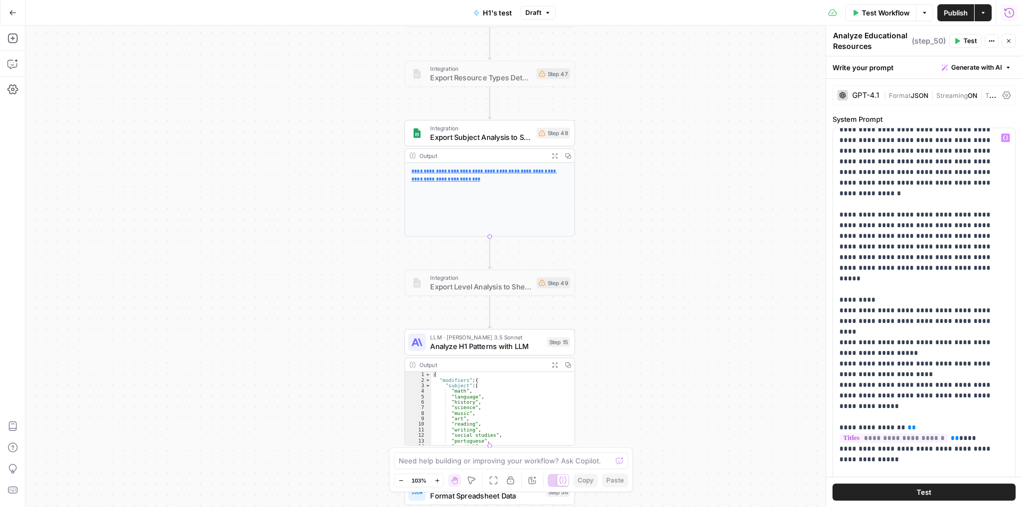
scroll to position [0, 0]
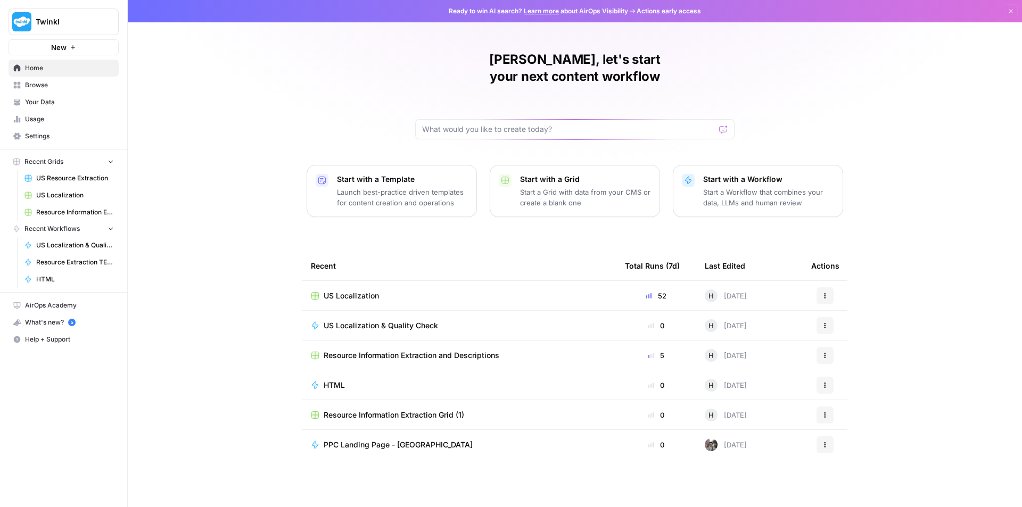
click at [53, 196] on span "US Localization" at bounding box center [75, 196] width 78 height 10
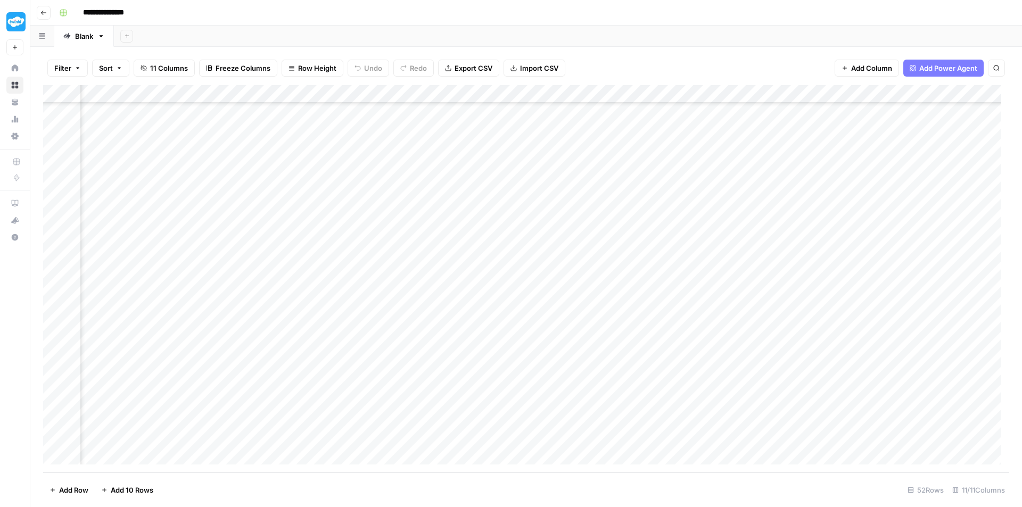
scroll to position [597, 483]
click at [586, 436] on div "Add Column" at bounding box center [526, 278] width 966 height 387
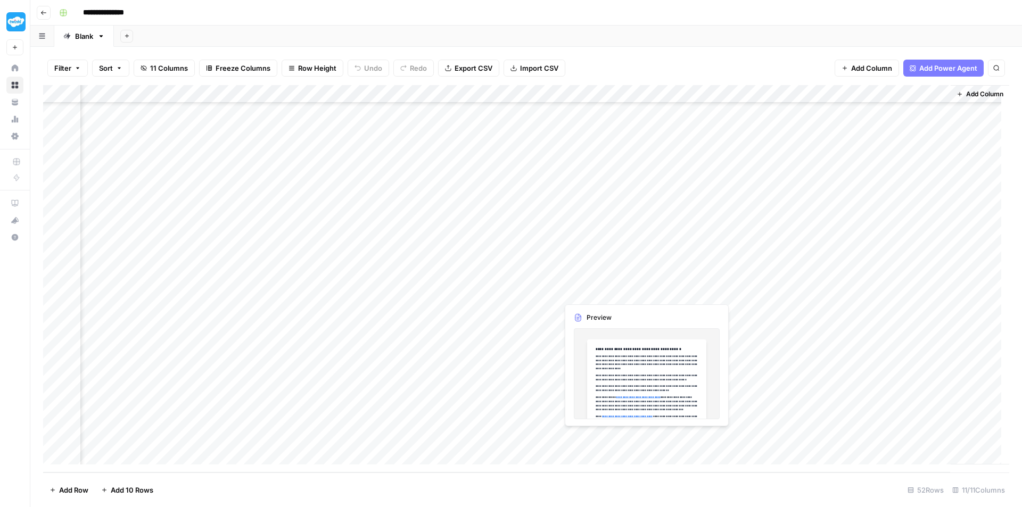
click at [586, 436] on div "Add Column" at bounding box center [526, 278] width 966 height 387
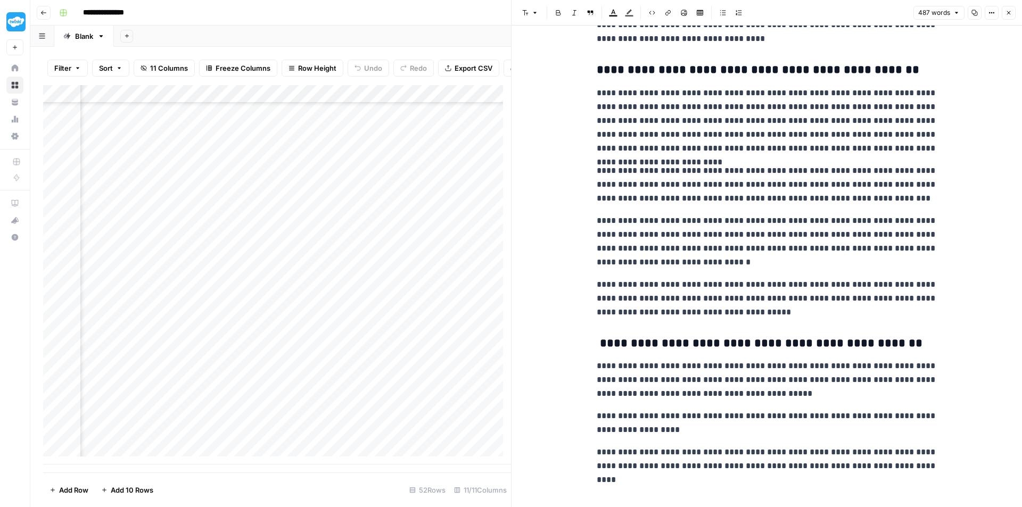
scroll to position [271, 0]
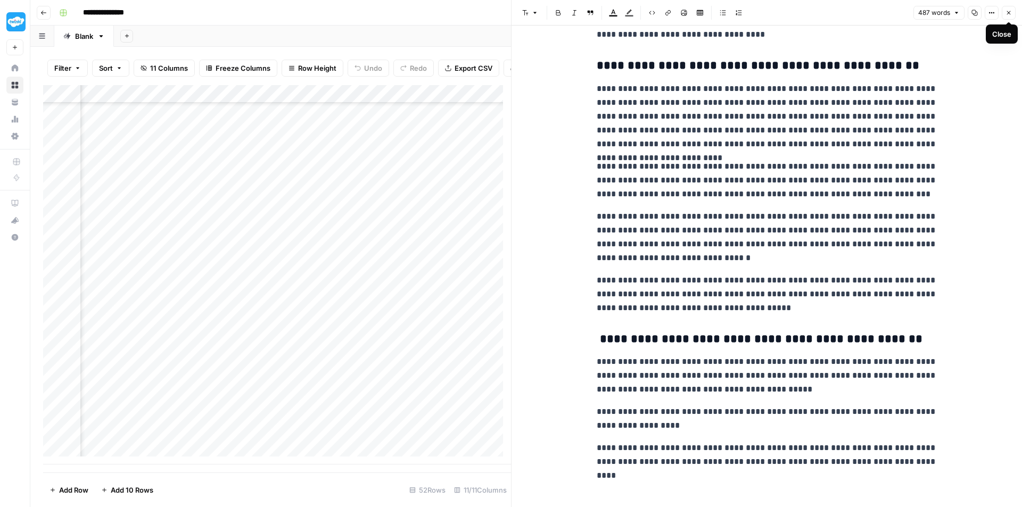
click at [1013, 14] on button "Close" at bounding box center [1008, 13] width 14 height 14
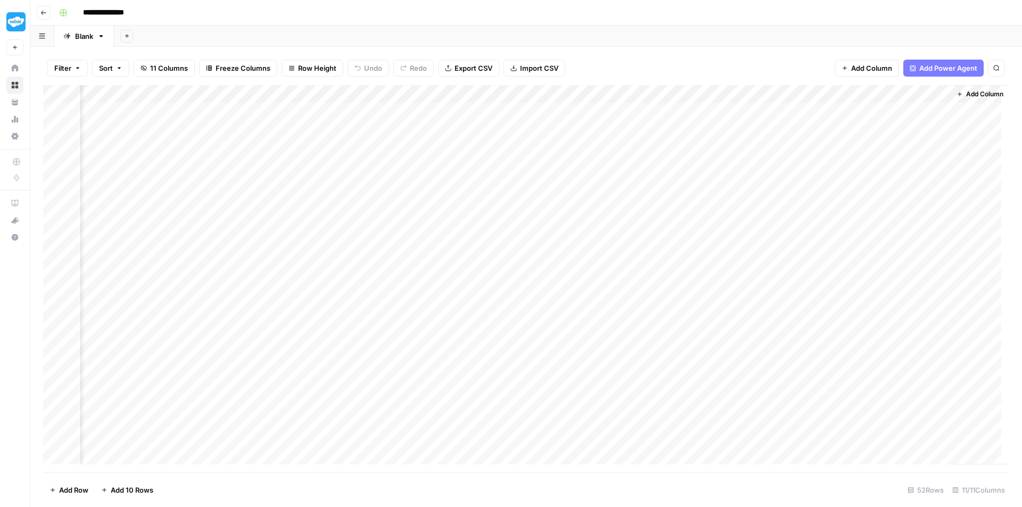
scroll to position [0, 483]
click at [646, 95] on div "Add Column" at bounding box center [526, 278] width 966 height 387
click at [842, 246] on div "Add Column" at bounding box center [526, 278] width 966 height 387
drag, startPoint x: 616, startPoint y: 111, endPoint x: 790, endPoint y: 437, distance: 369.9
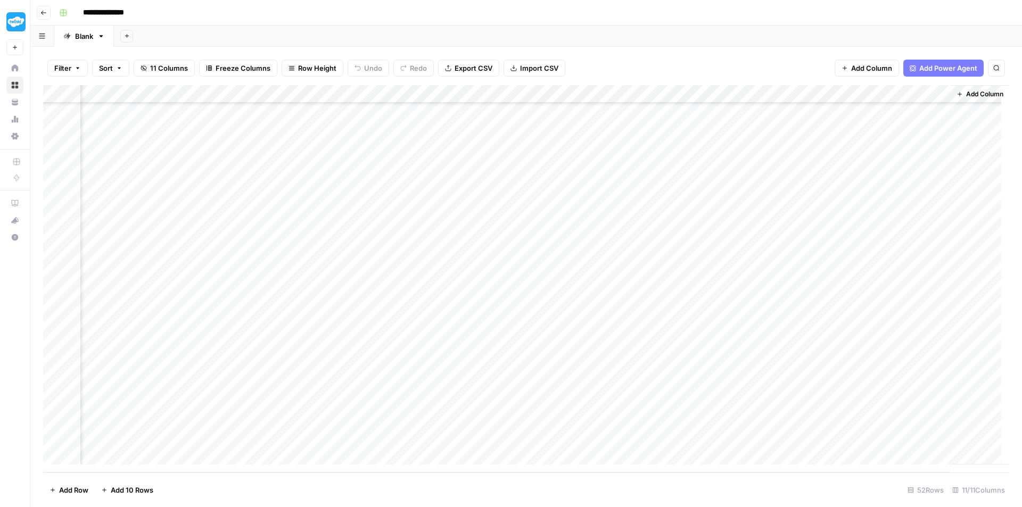
click at [790, 437] on div "Add Column" at bounding box center [526, 278] width 966 height 387
click at [646, 94] on div "Add Column" at bounding box center [526, 278] width 966 height 387
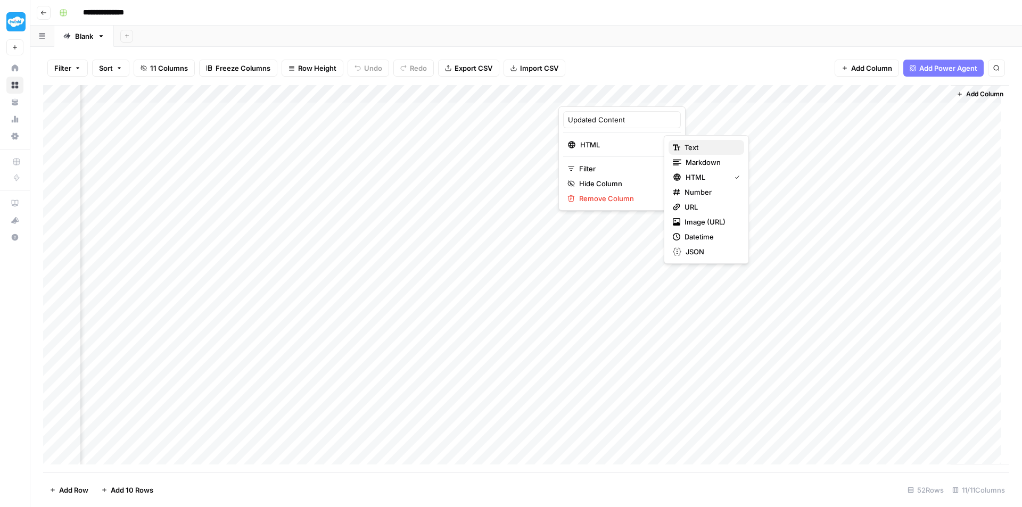
click at [700, 152] on span "Text" at bounding box center [709, 147] width 51 height 11
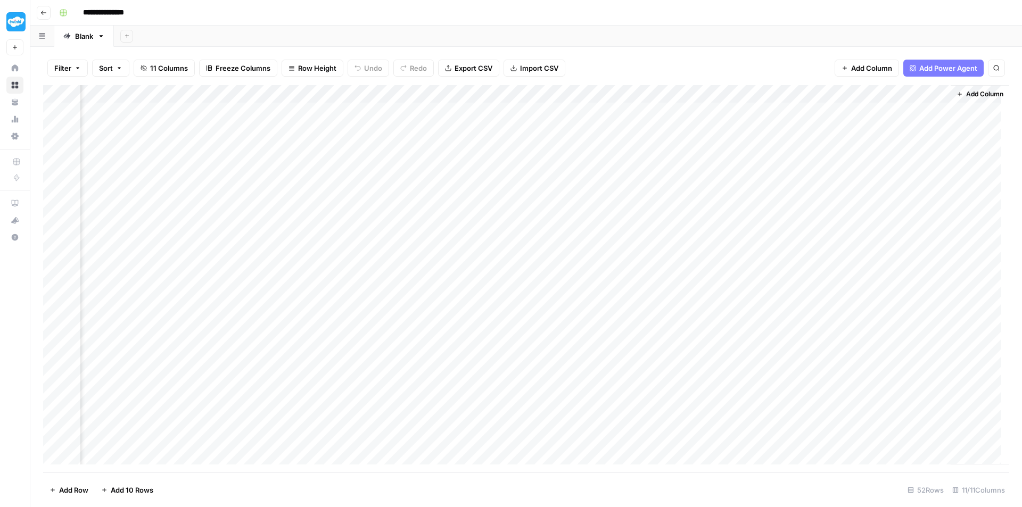
click at [711, 113] on div "Add Column" at bounding box center [526, 278] width 966 height 387
click at [614, 91] on div "Add Column" at bounding box center [526, 278] width 966 height 387
click at [789, 92] on div "Add Column" at bounding box center [526, 278] width 966 height 387
click at [619, 111] on div "Add Column" at bounding box center [526, 278] width 966 height 387
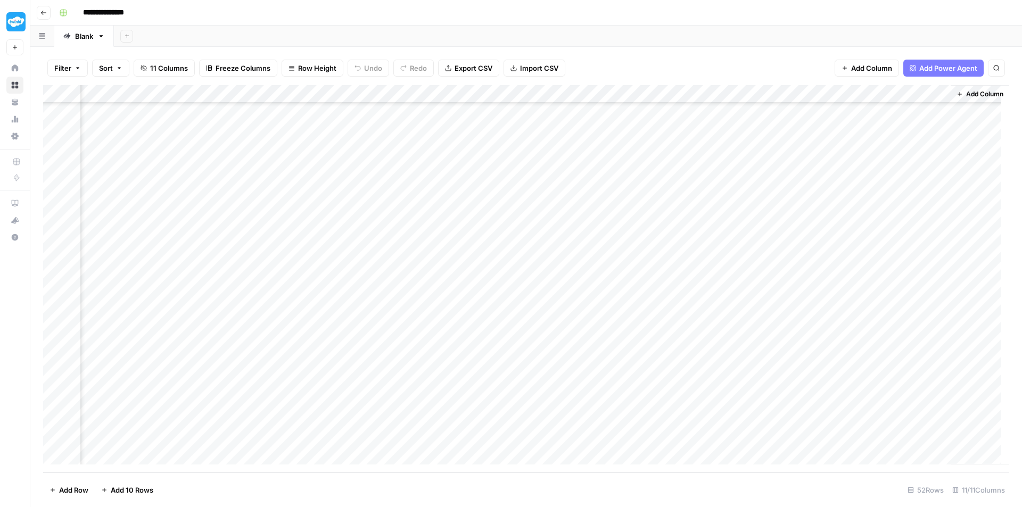
drag, startPoint x: 615, startPoint y: 150, endPoint x: 618, endPoint y: 437, distance: 287.4
click at [618, 437] on div "Add Column" at bounding box center [526, 278] width 966 height 387
click at [473, 68] on span "Export CSV" at bounding box center [473, 68] width 38 height 11
click at [617, 105] on div "Add Column" at bounding box center [526, 278] width 966 height 387
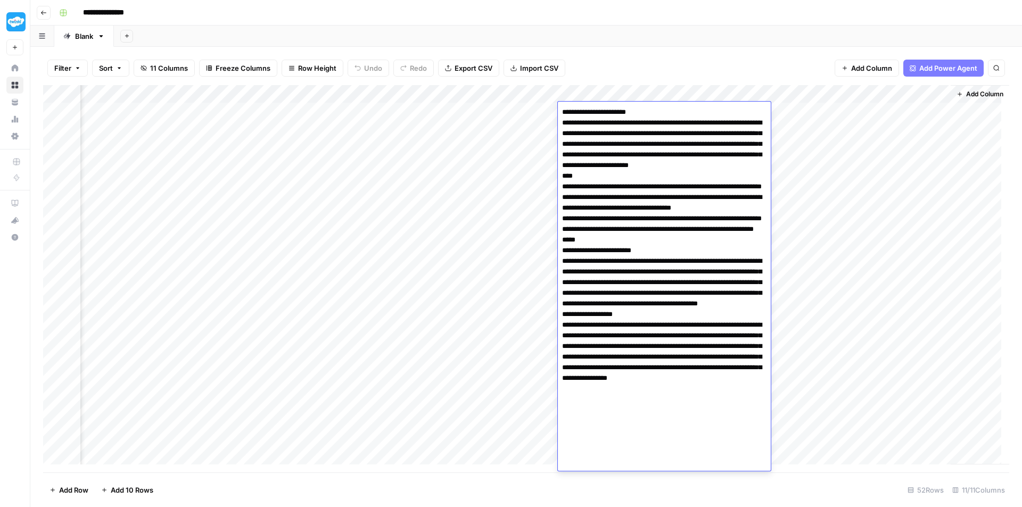
click at [836, 134] on div "Add Column" at bounding box center [526, 278] width 966 height 387
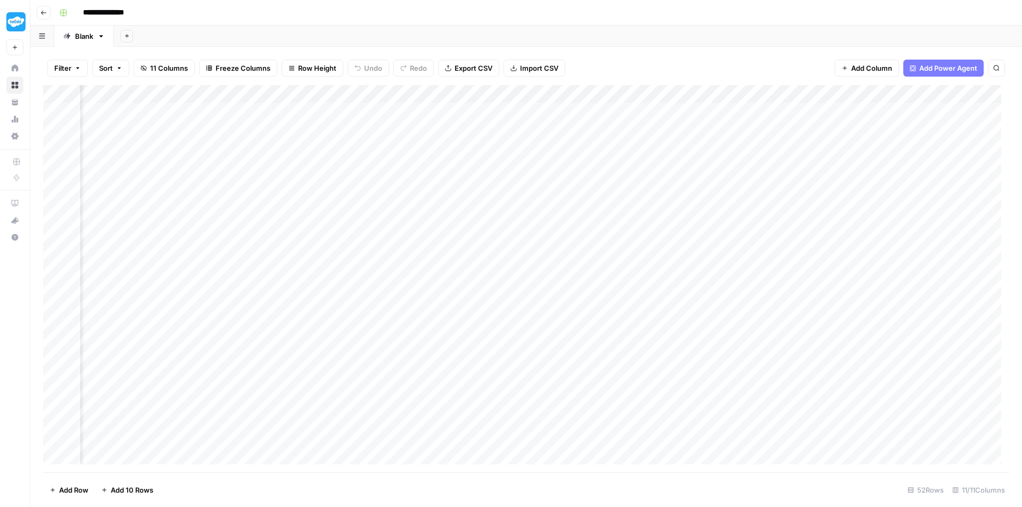
scroll to position [0, 483]
click at [42, 15] on icon "button" at bounding box center [43, 13] width 6 height 6
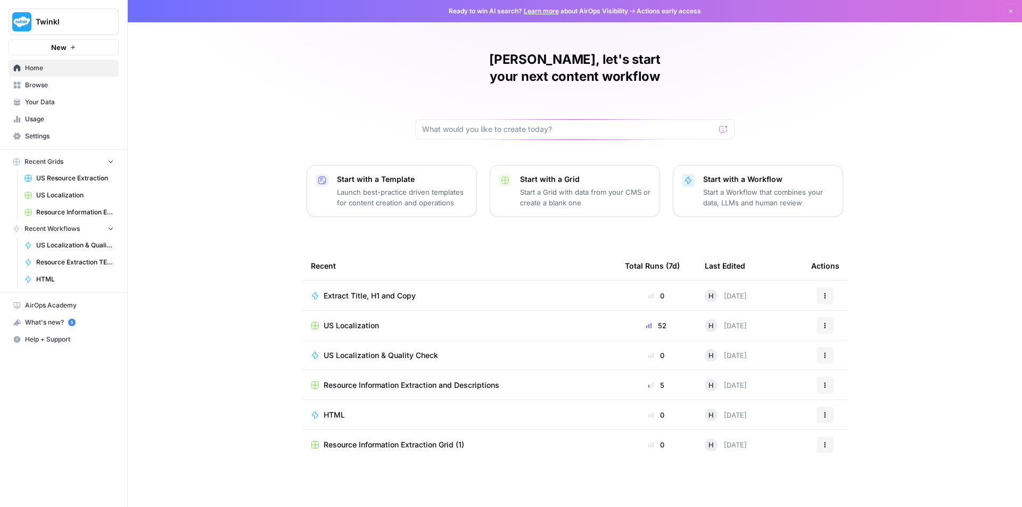
click at [445, 380] on span "Resource Information Extraction and Descriptions" at bounding box center [412, 385] width 176 height 11
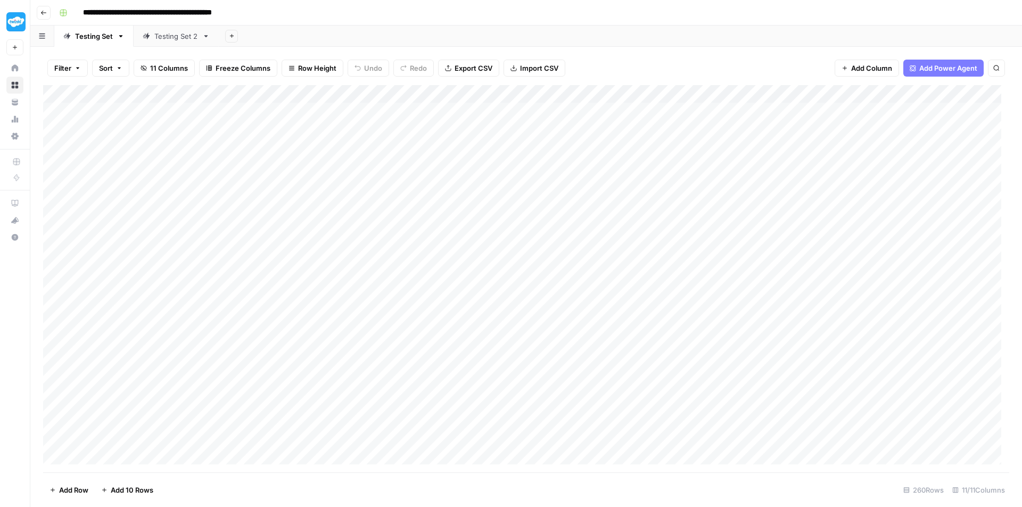
click at [168, 39] on div "Testing Set 2" at bounding box center [176, 36] width 44 height 11
click at [351, 109] on div "Add Column" at bounding box center [526, 278] width 966 height 387
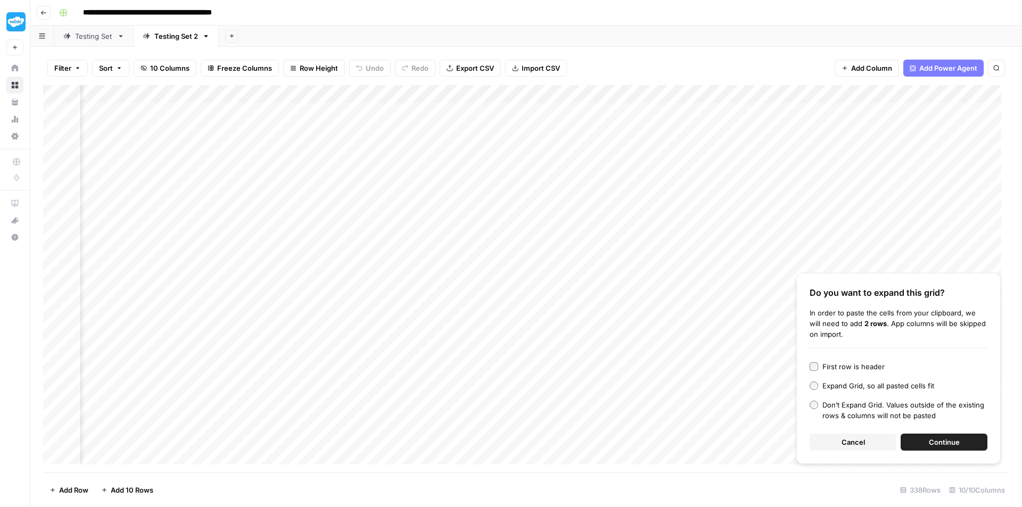
click at [835, 438] on button "Cancel" at bounding box center [852, 442] width 87 height 17
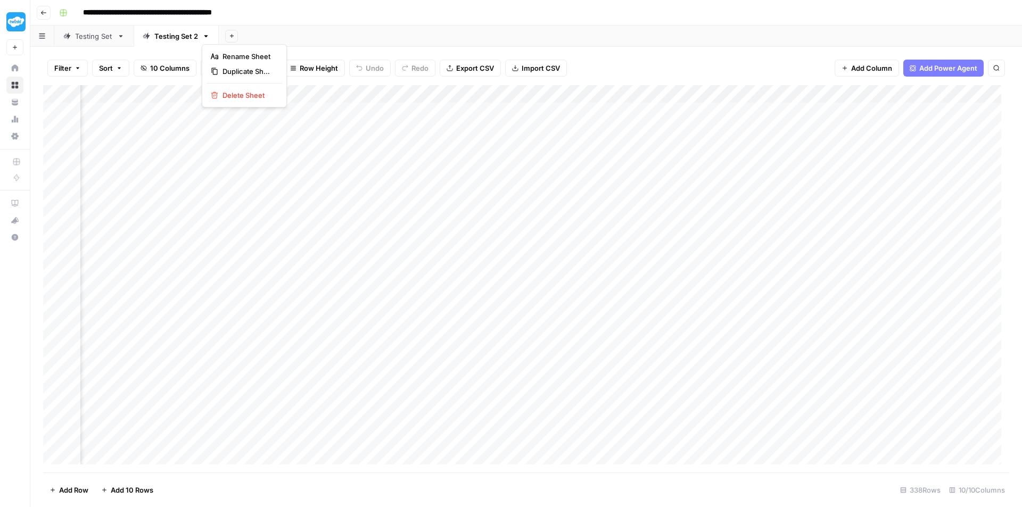
click at [205, 37] on icon "button" at bounding box center [206, 36] width 4 height 2
click at [229, 72] on span "Duplicate Sheet" at bounding box center [247, 71] width 51 height 11
click at [304, 107] on div "Add Column" at bounding box center [526, 102] width 966 height 35
click at [318, 112] on div "Add Column" at bounding box center [526, 111] width 966 height 53
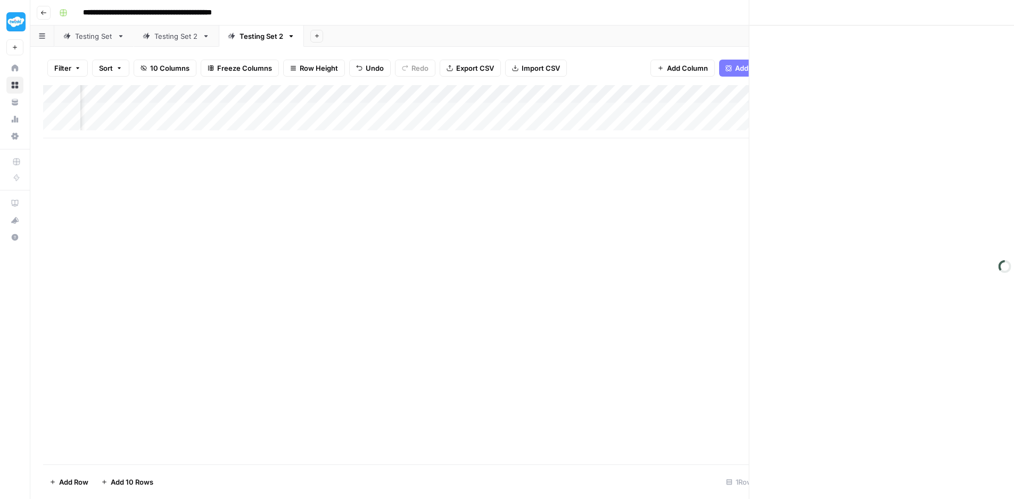
click at [318, 112] on div at bounding box center [304, 112] width 97 height 20
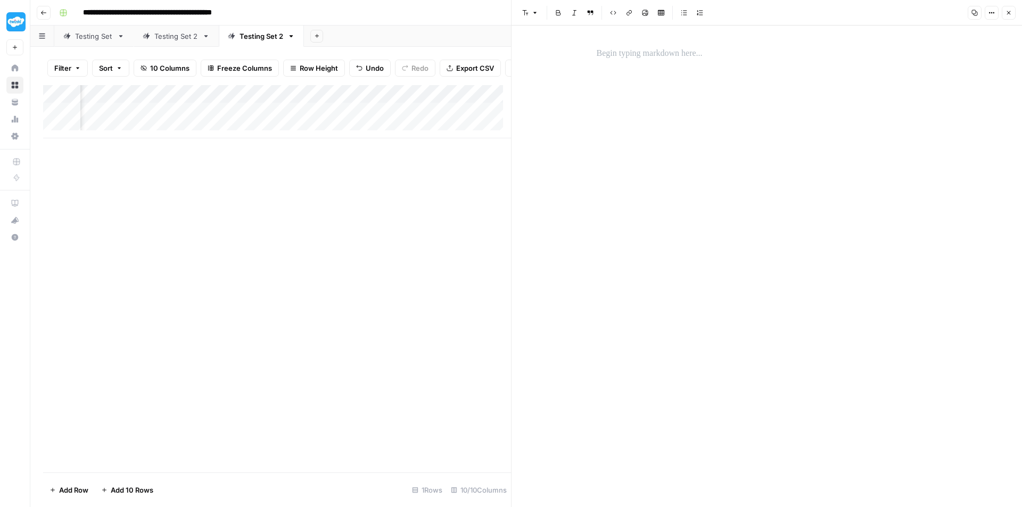
click at [1003, 16] on button "Close" at bounding box center [1008, 13] width 14 height 14
click at [304, 114] on div "Add Column" at bounding box center [526, 111] width 966 height 53
click at [310, 121] on div at bounding box center [304, 112] width 97 height 20
click at [398, 118] on div "Add Column" at bounding box center [277, 111] width 468 height 53
click at [316, 102] on div "Add Column" at bounding box center [277, 111] width 468 height 53
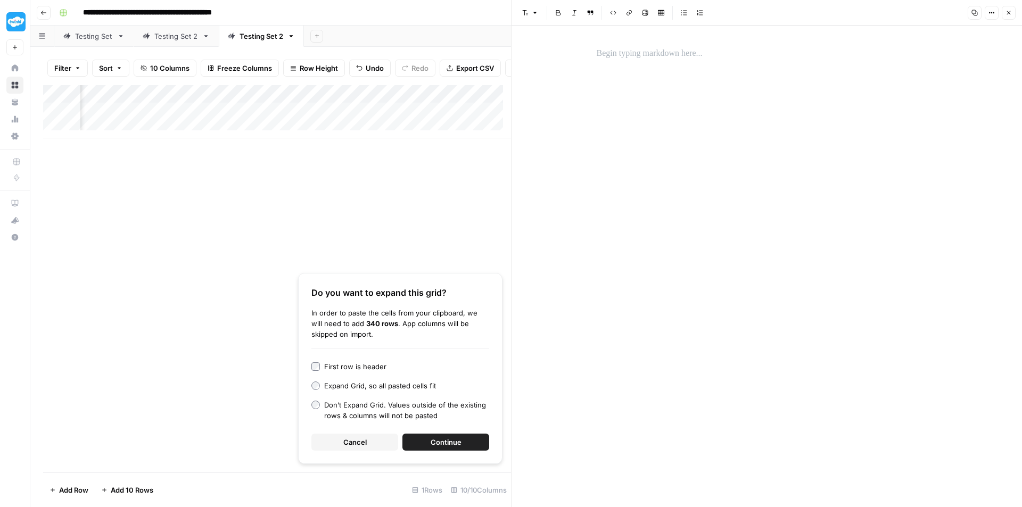
click at [440, 441] on span "Continue" at bounding box center [445, 442] width 31 height 11
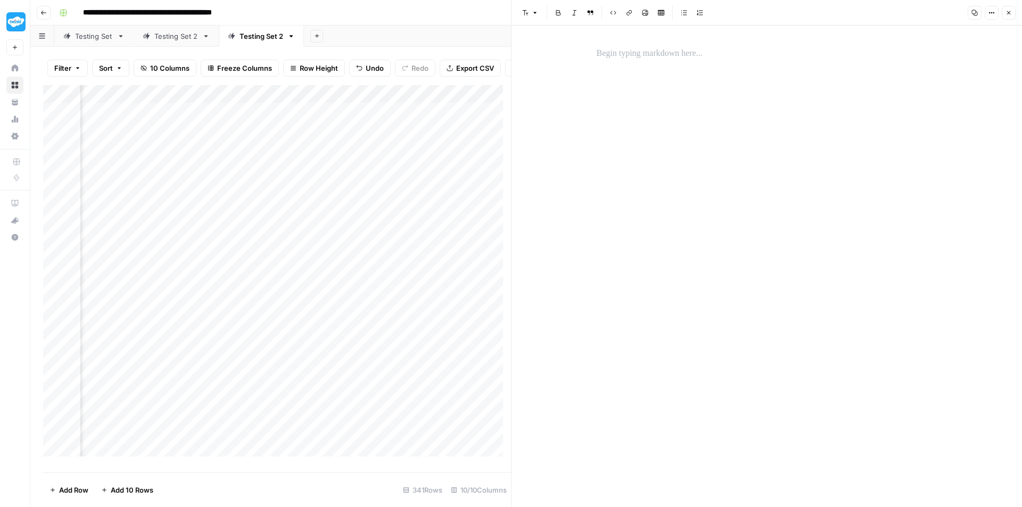
click at [1007, 16] on button "Close" at bounding box center [1008, 13] width 14 height 14
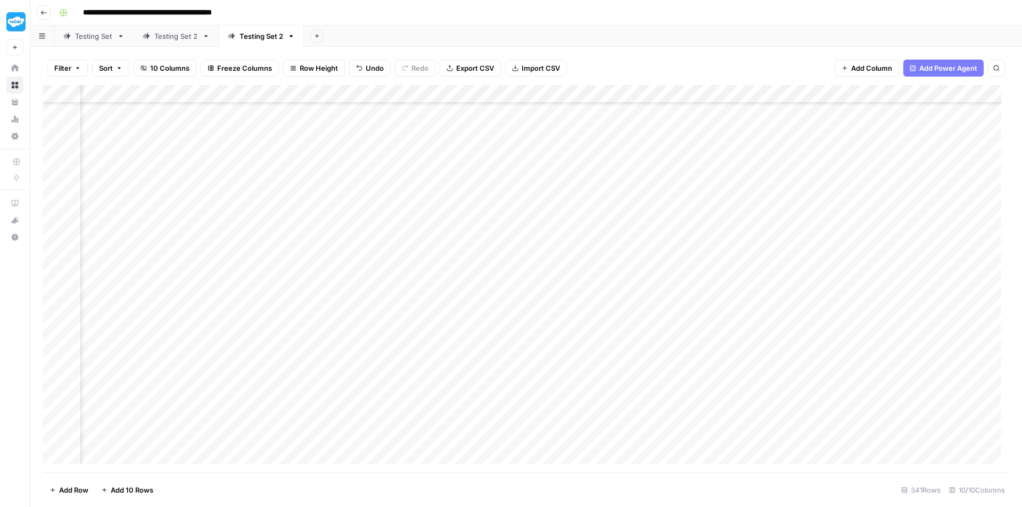
scroll to position [1916, 383]
click at [390, 262] on div "Add Column" at bounding box center [526, 278] width 966 height 387
click at [54, 437] on div "Add Column" at bounding box center [526, 278] width 966 height 387
click at [69, 492] on span "Delete 1 Row" at bounding box center [70, 490] width 43 height 11
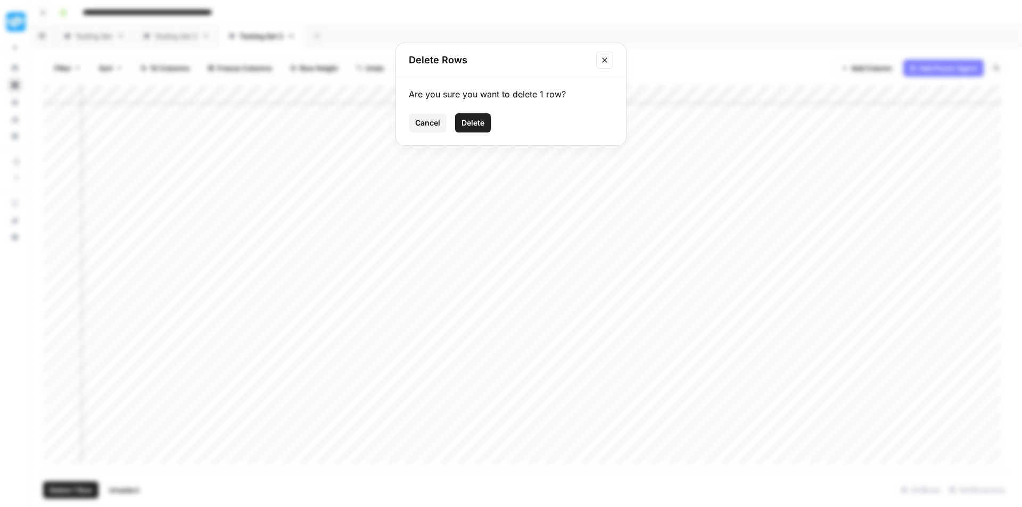
click at [483, 119] on span "Delete" at bounding box center [472, 123] width 23 height 11
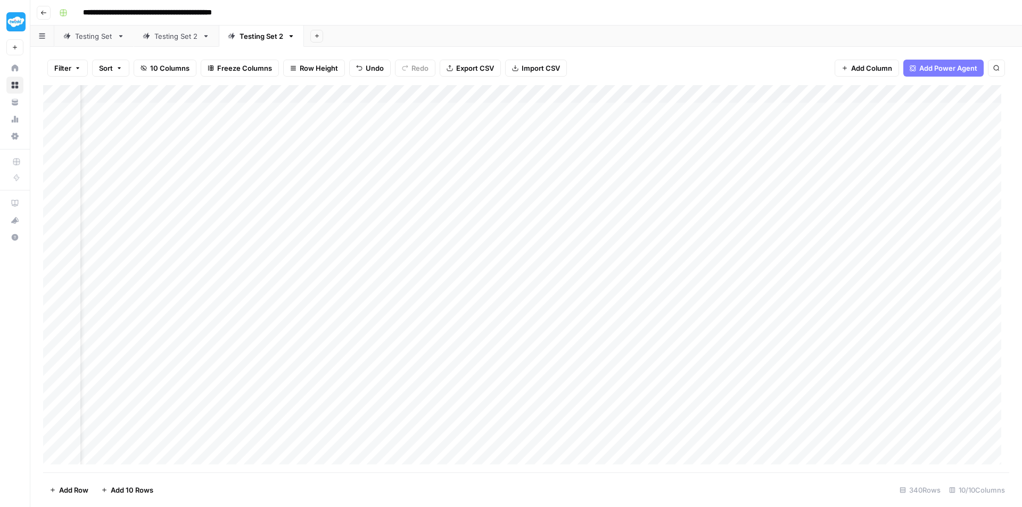
scroll to position [0, 44]
click at [641, 93] on div "Add Column" at bounding box center [526, 278] width 966 height 387
click at [641, 93] on div at bounding box center [644, 95] width 96 height 21
drag, startPoint x: 658, startPoint y: 122, endPoint x: 645, endPoint y: 119, distance: 12.5
click at [645, 119] on input "Description (1)" at bounding box center [660, 119] width 108 height 11
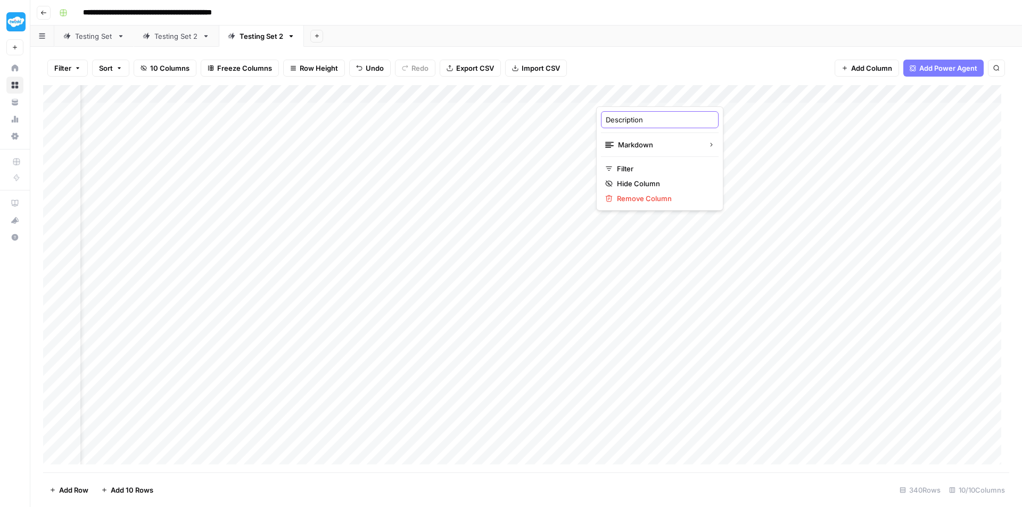
type input "Description"
click at [142, 108] on div "Add Column" at bounding box center [526, 278] width 966 height 387
click at [730, 93] on div "Add Column" at bounding box center [526, 278] width 966 height 387
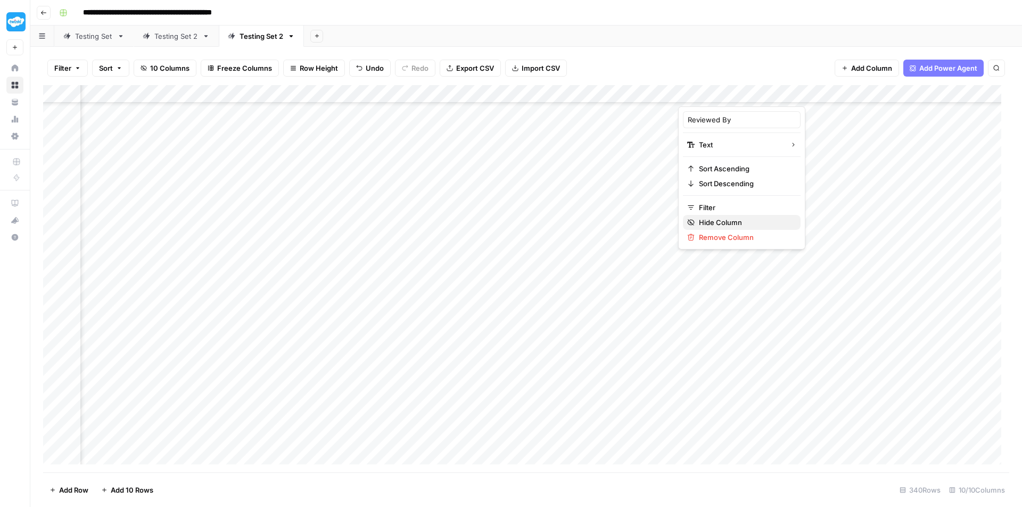
click at [731, 227] on span "Hide Column" at bounding box center [745, 222] width 93 height 11
click at [730, 88] on div "Add Column" at bounding box center [526, 278] width 966 height 387
click at [731, 89] on div "Add Column" at bounding box center [526, 278] width 966 height 387
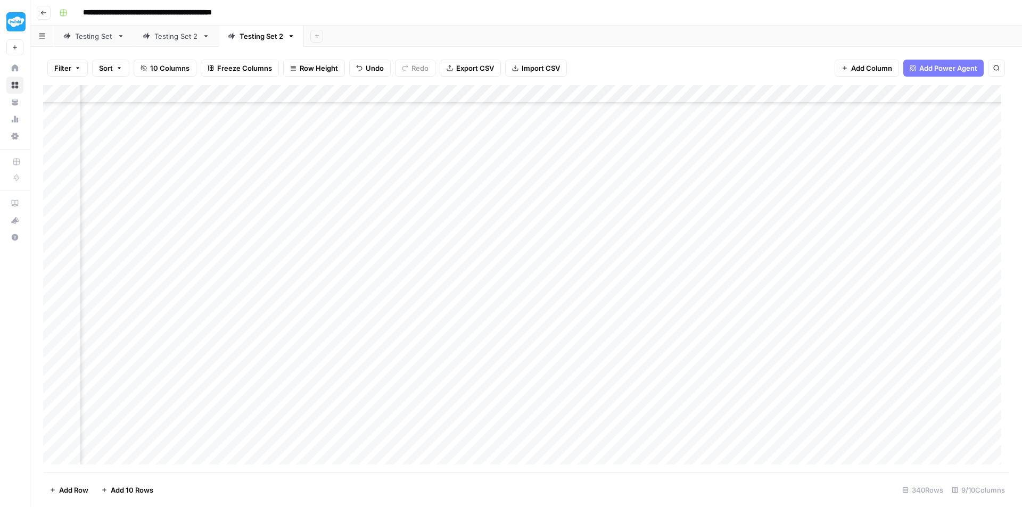
click at [731, 89] on div "Add Column" at bounding box center [526, 278] width 966 height 387
click at [740, 93] on div "Add Column" at bounding box center [526, 278] width 966 height 387
click at [634, 162] on div "Add Column" at bounding box center [526, 278] width 966 height 387
click at [763, 96] on div "Add Column" at bounding box center [526, 278] width 966 height 387
click at [763, 99] on div "Add Column" at bounding box center [526, 278] width 966 height 387
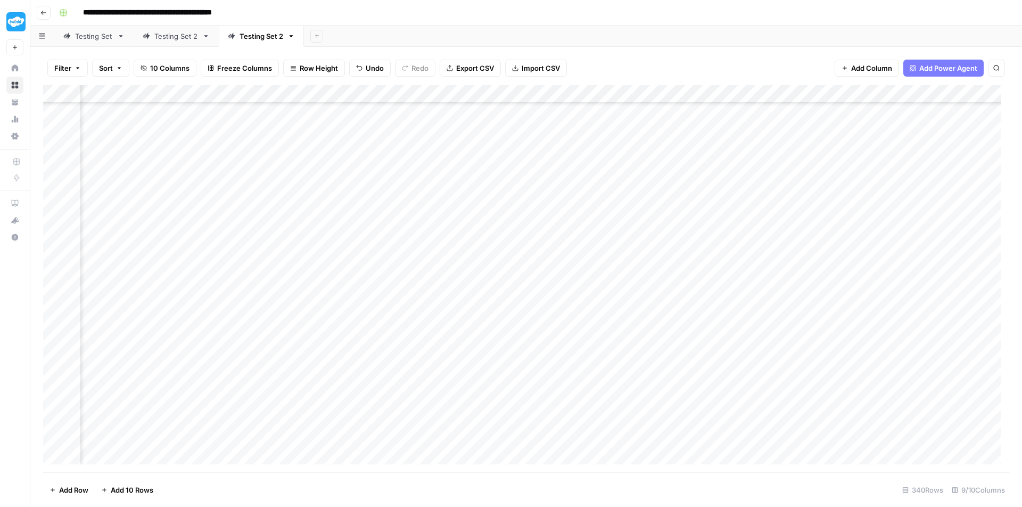
drag, startPoint x: 763, startPoint y: 99, endPoint x: 681, endPoint y: 172, distance: 109.7
click at [681, 172] on div "Add Column" at bounding box center [526, 278] width 966 height 387
click at [599, 198] on div "Add Column" at bounding box center [526, 278] width 966 height 387
click at [730, 97] on div "Add Column" at bounding box center [526, 278] width 966 height 387
click at [642, 181] on div "Add Column" at bounding box center [526, 278] width 966 height 387
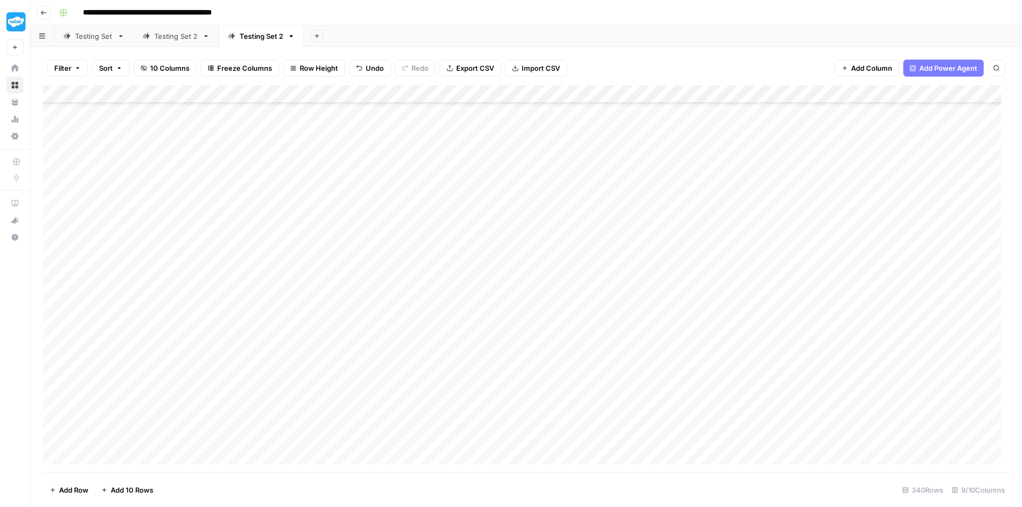
scroll to position [0, 0]
click at [589, 107] on div "Add Column" at bounding box center [526, 278] width 966 height 387
click at [291, 43] on link "Testing Set 2" at bounding box center [261, 36] width 85 height 21
click at [289, 38] on icon "button" at bounding box center [290, 35] width 7 height 7
click at [311, 54] on span "Rename Sheet" at bounding box center [333, 56] width 51 height 11
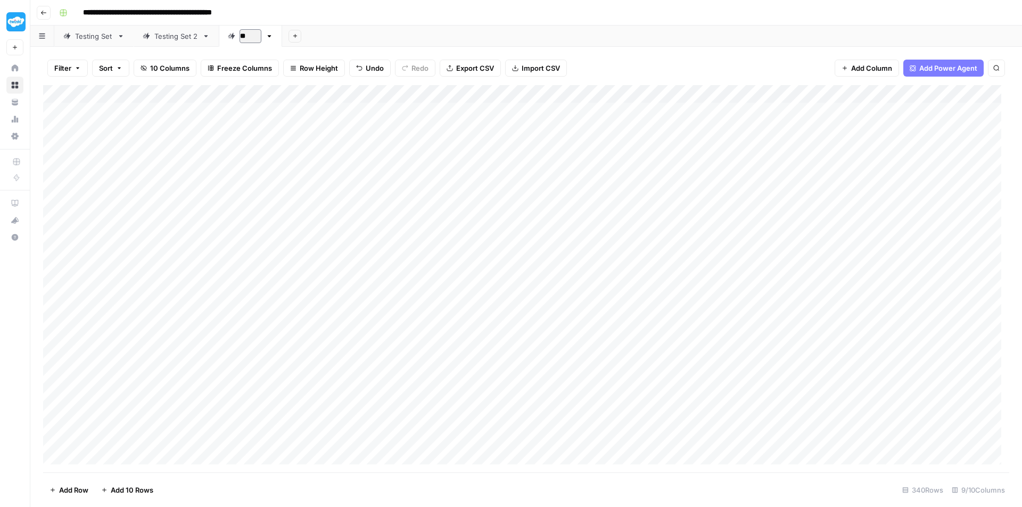
type input "*"
type input "**********"
click at [591, 108] on div "Add Column" at bounding box center [526, 278] width 966 height 387
click at [433, 110] on div "Add Column" at bounding box center [526, 278] width 966 height 387
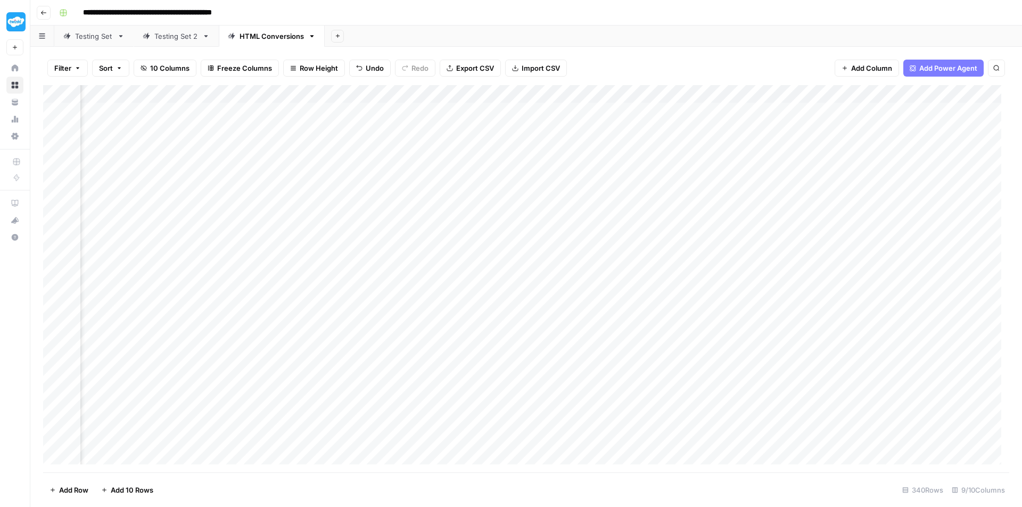
click at [667, 112] on div "Add Column" at bounding box center [526, 278] width 966 height 387
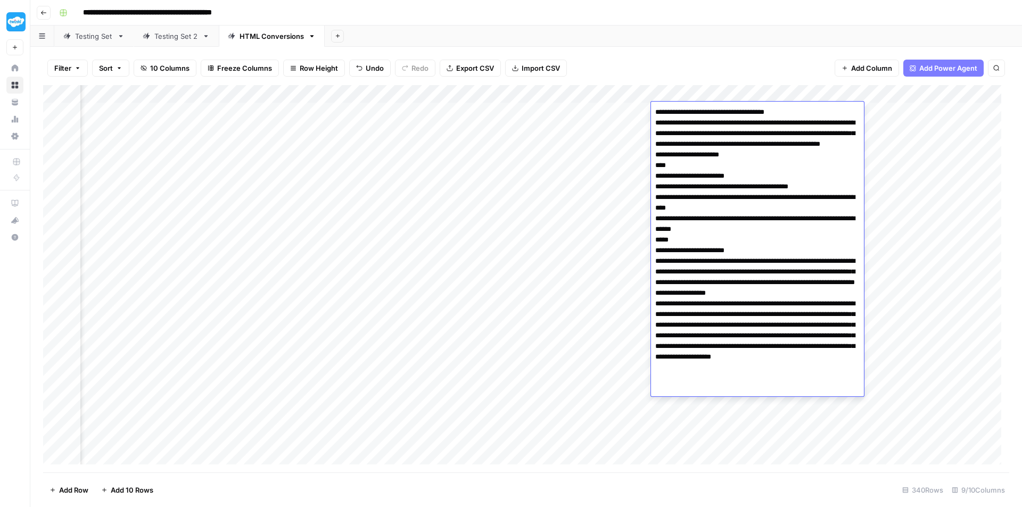
click at [736, 183] on textarea at bounding box center [757, 251] width 213 height 292
click at [749, 228] on textarea at bounding box center [757, 251] width 213 height 292
click at [628, 94] on div "Add Column" at bounding box center [526, 278] width 966 height 387
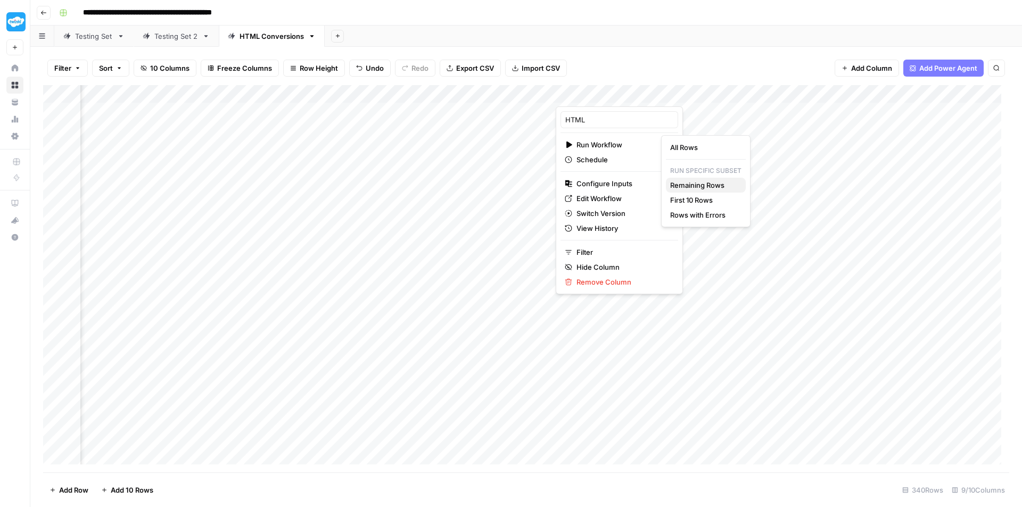
click at [709, 185] on span "Remaining Rows" at bounding box center [703, 185] width 67 height 11
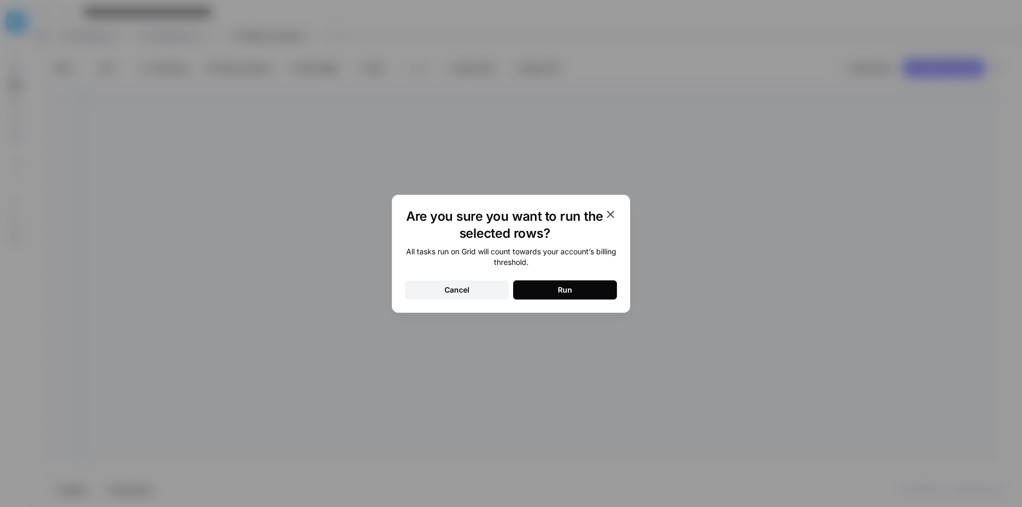
click at [564, 290] on div "Run" at bounding box center [565, 290] width 14 height 11
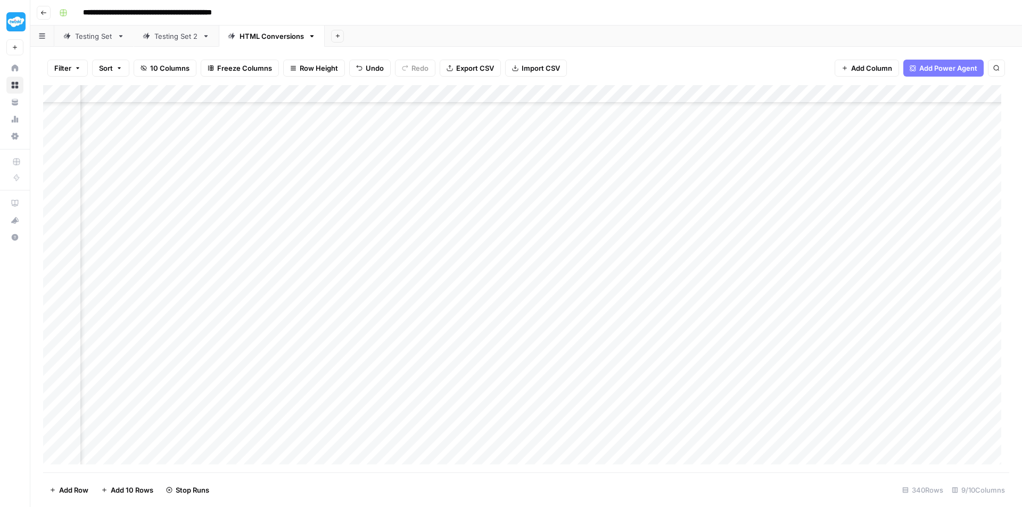
scroll to position [3969, 276]
click at [642, 176] on div "Add Column" at bounding box center [526, 278] width 966 height 387
click at [174, 36] on div "Testing Set 2" at bounding box center [176, 36] width 44 height 11
click at [252, 36] on div "HTML Conversions" at bounding box center [271, 36] width 64 height 11
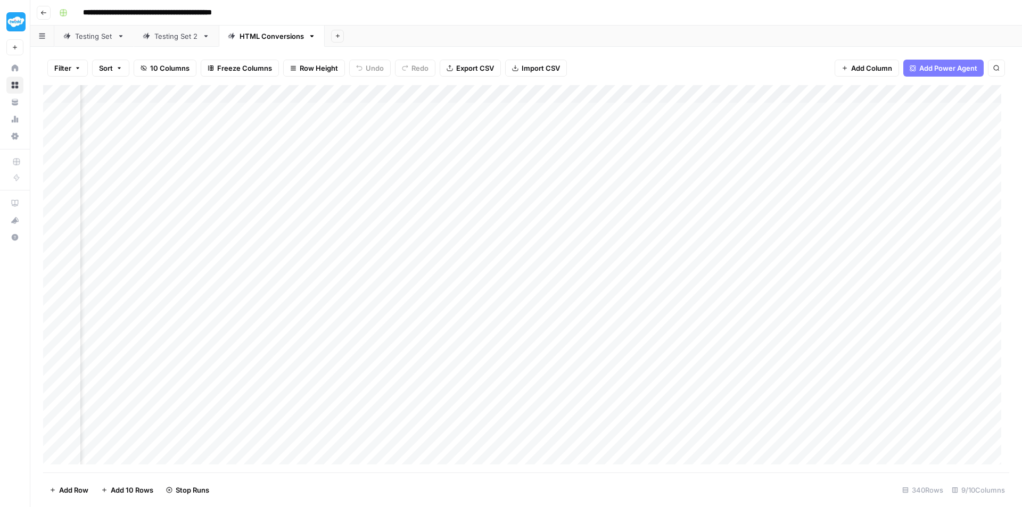
scroll to position [0, 345]
click at [617, 112] on div "Add Column" at bounding box center [526, 278] width 966 height 387
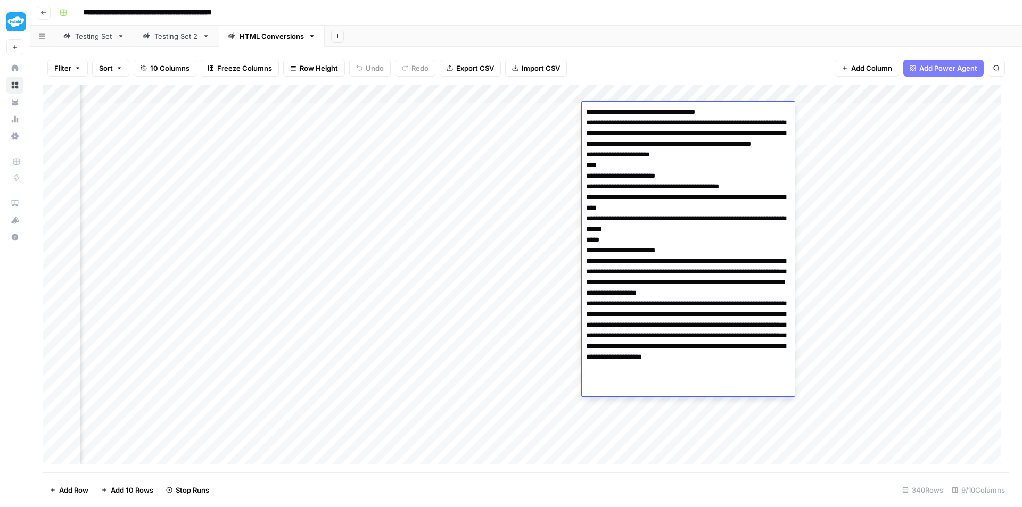
click at [689, 226] on textarea at bounding box center [688, 251] width 213 height 292
click at [698, 173] on textarea at bounding box center [688, 251] width 213 height 292
click at [781, 59] on div "Filter Sort 10 Columns Freeze Columns Row Height Undo Redo Export CSV Import CS…" at bounding box center [526, 68] width 966 height 34
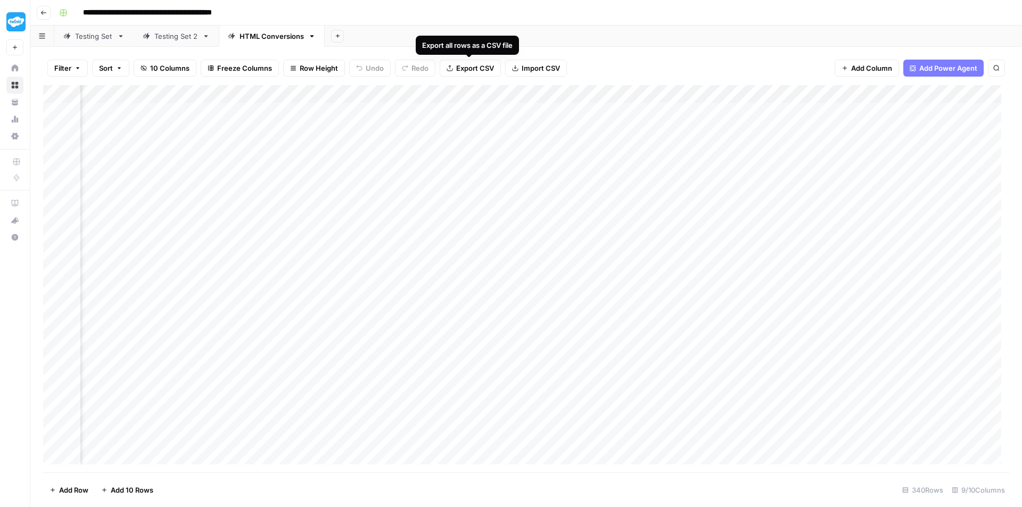
click at [475, 66] on span "Export CSV" at bounding box center [475, 68] width 38 height 11
